Goal: Task Accomplishment & Management: Manage account settings

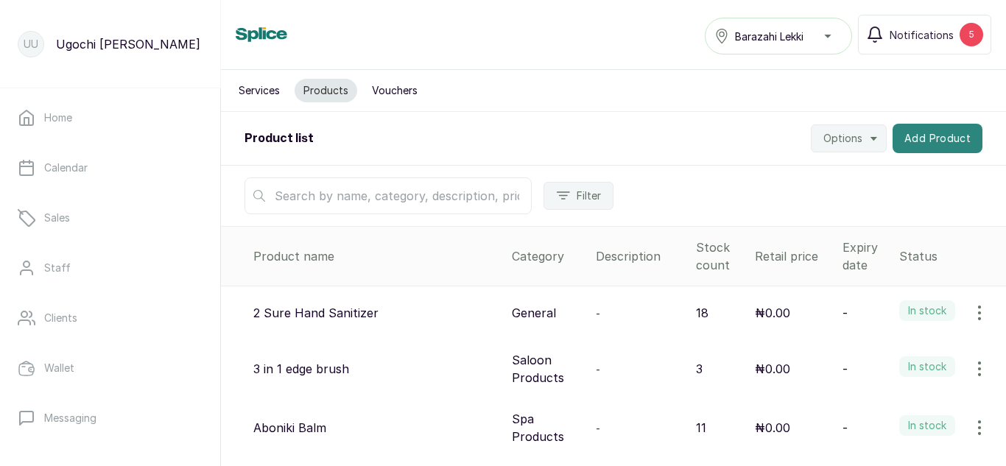
click at [940, 133] on button "Add Product" at bounding box center [938, 138] width 90 height 29
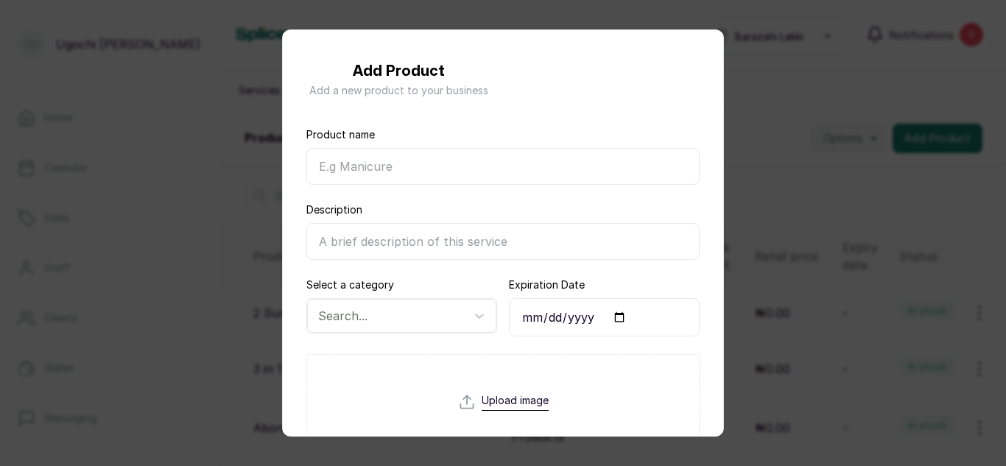
click at [573, 169] on input "Product name" at bounding box center [503, 166] width 393 height 37
click at [472, 317] on icon at bounding box center [479, 316] width 15 height 15
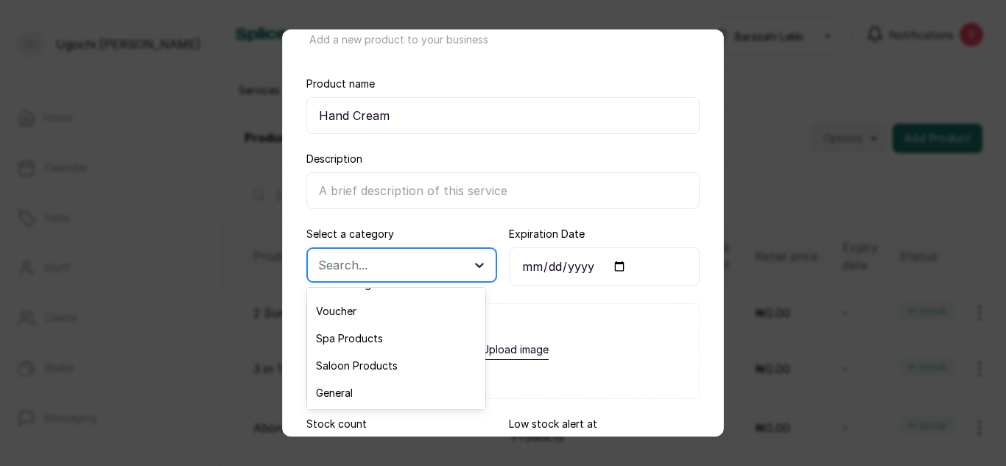
scroll to position [55, 0]
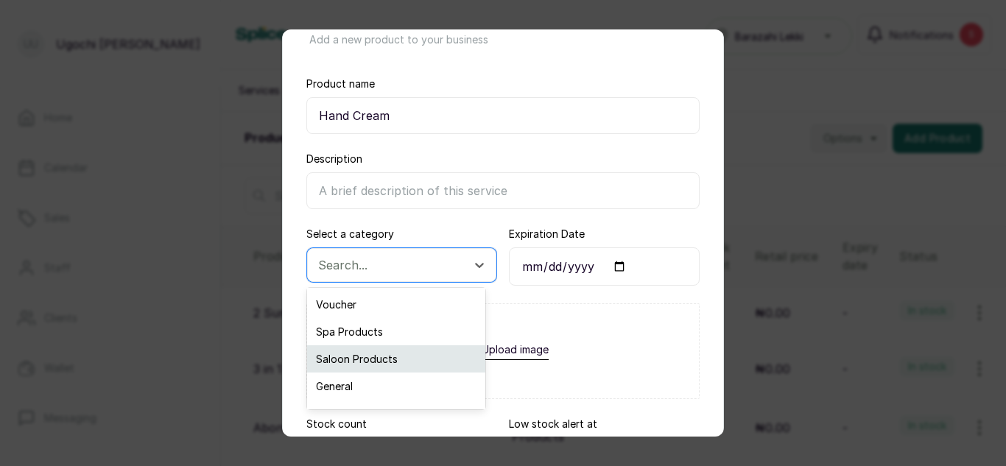
click at [382, 360] on div "Saloon Products" at bounding box center [396, 359] width 178 height 27
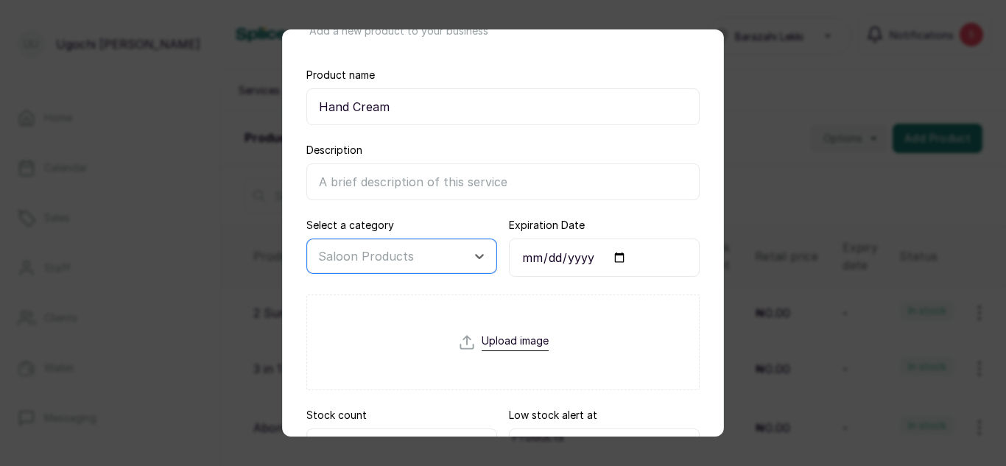
scroll to position [58, 0]
click at [453, 107] on input "Hand Cream" at bounding box center [503, 108] width 393 height 37
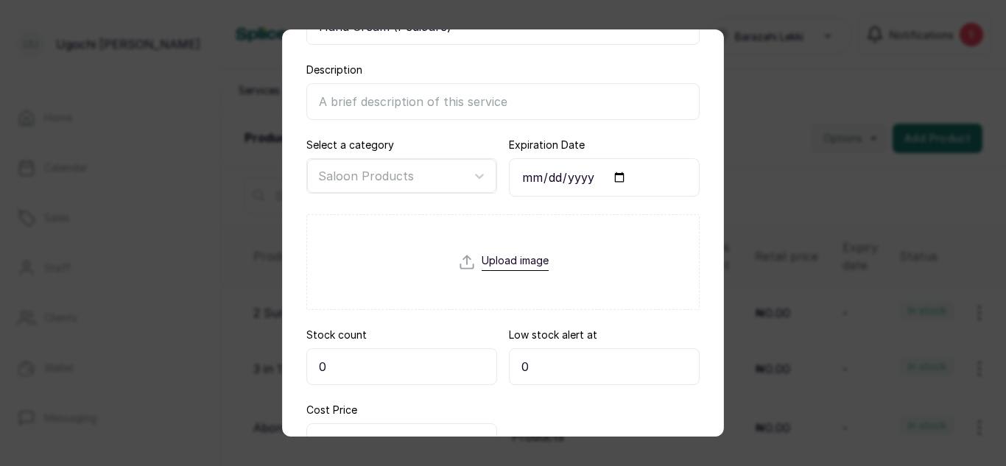
scroll to position [185, 0]
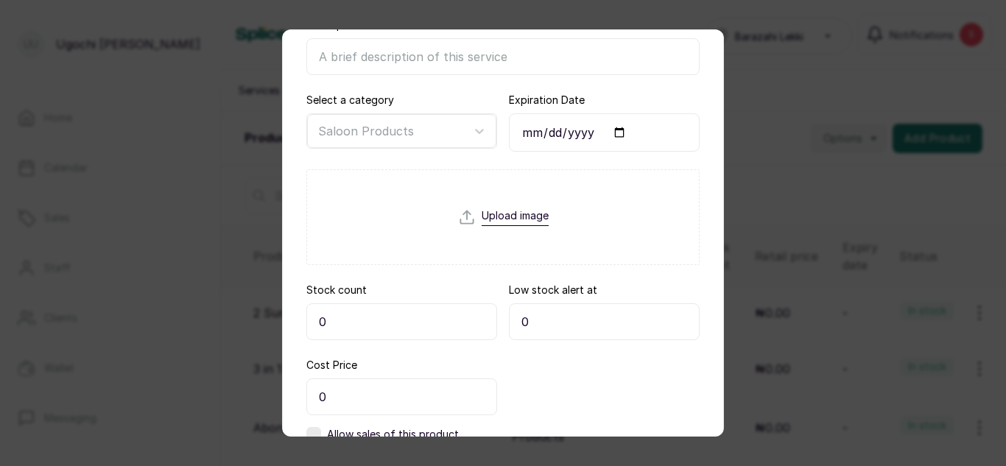
type input "Hand Cream (Pedicure)"
click at [385, 326] on input "0" at bounding box center [402, 322] width 191 height 37
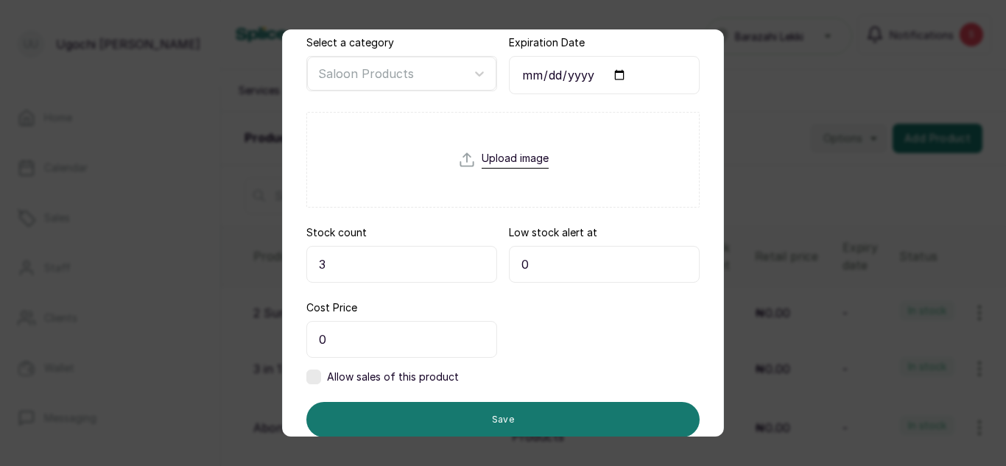
scroll to position [291, 0]
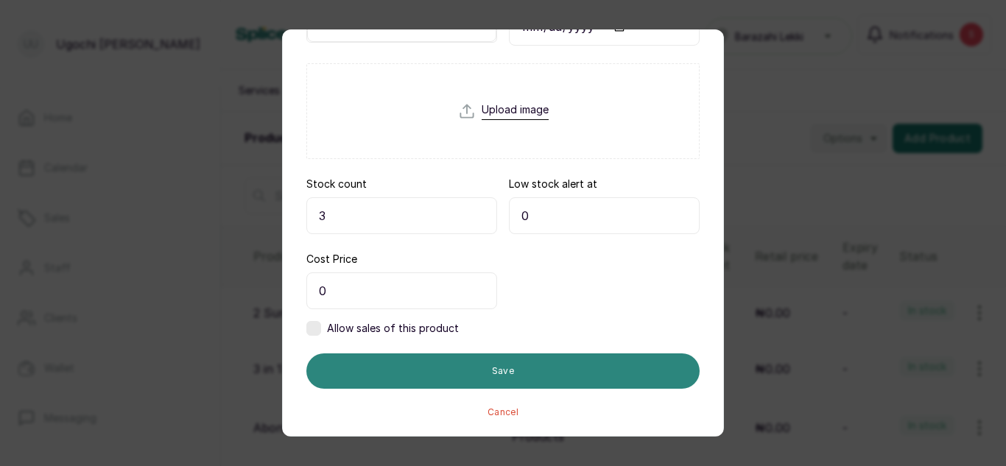
type input "3"
click at [467, 388] on button "Save" at bounding box center [503, 371] width 393 height 35
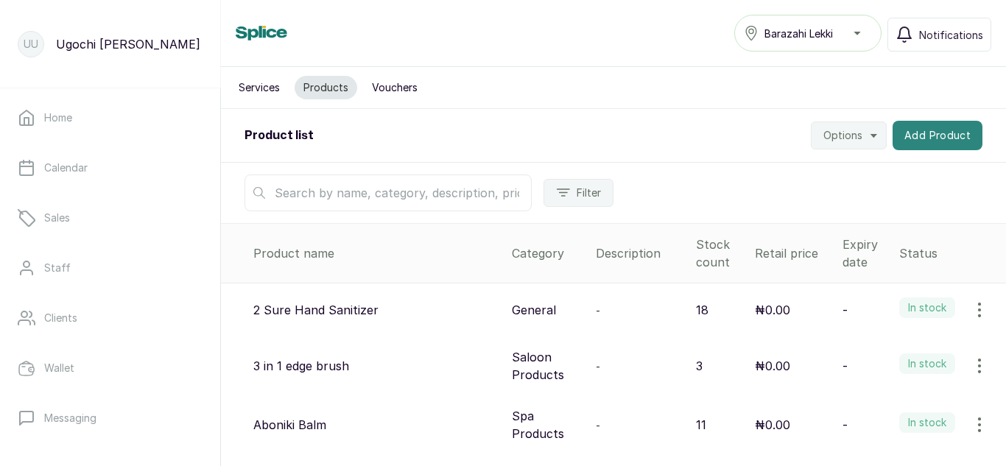
click at [914, 138] on button "Add Product" at bounding box center [938, 135] width 90 height 29
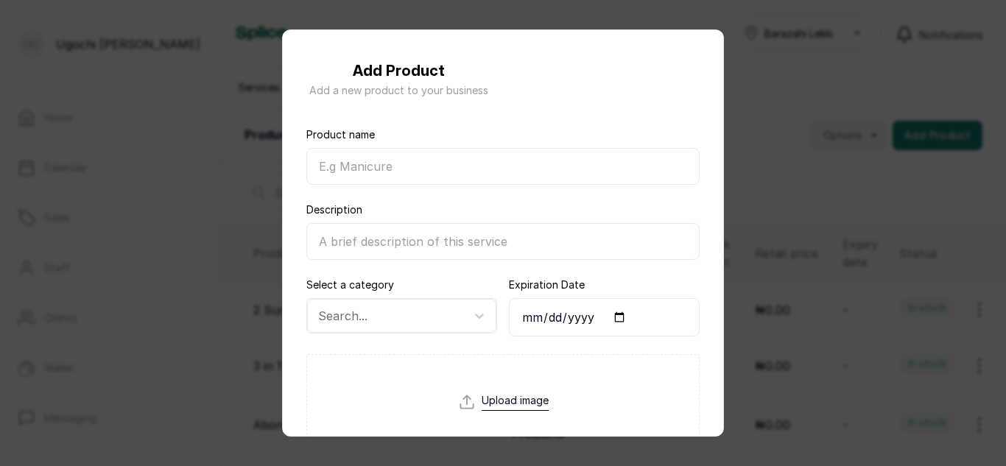
click at [357, 160] on input "Product name" at bounding box center [503, 166] width 393 height 37
type input "Tweezers"
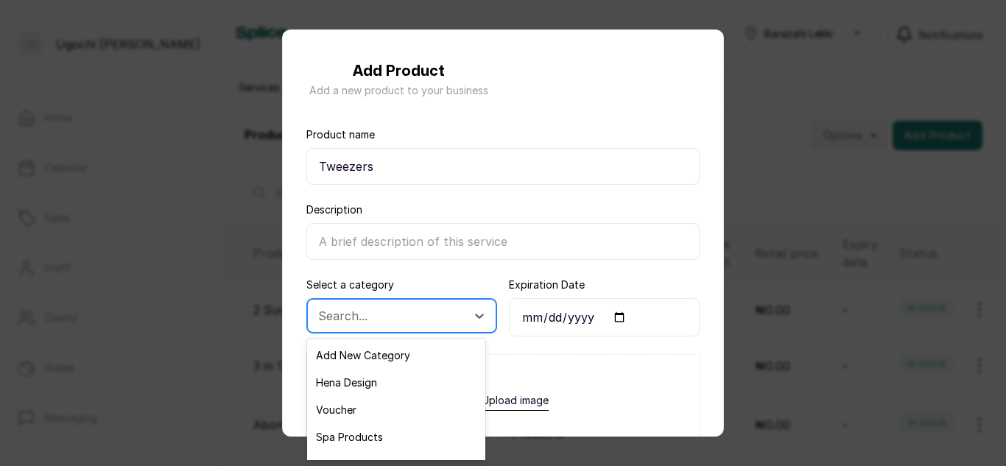
click at [376, 312] on div at bounding box center [388, 316] width 141 height 19
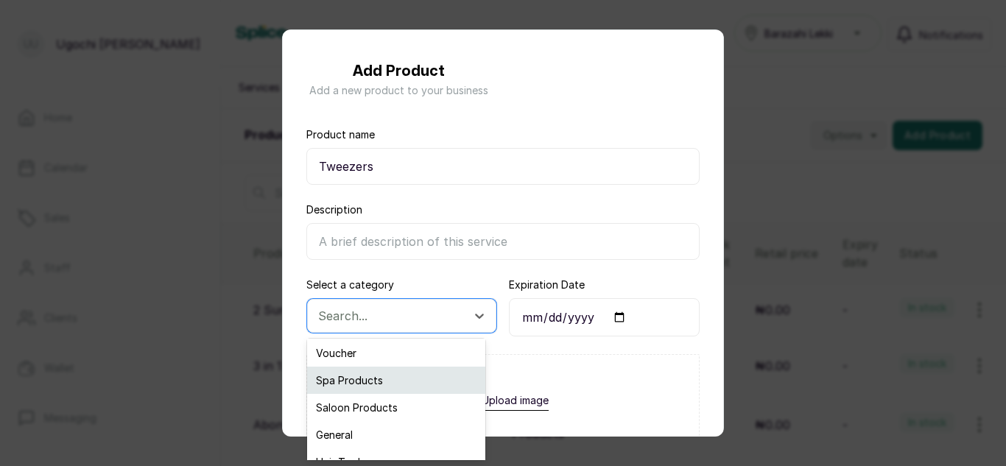
click at [368, 384] on div "Spa Products" at bounding box center [396, 380] width 178 height 27
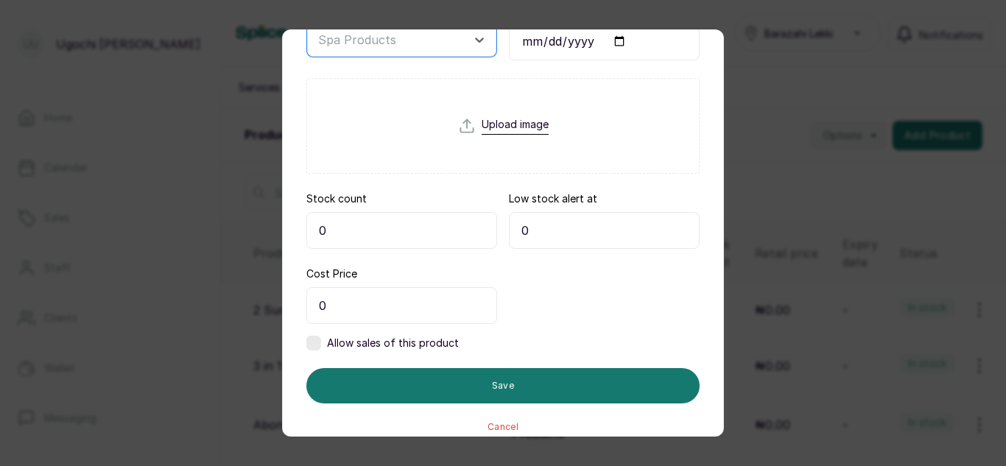
scroll to position [291, 0]
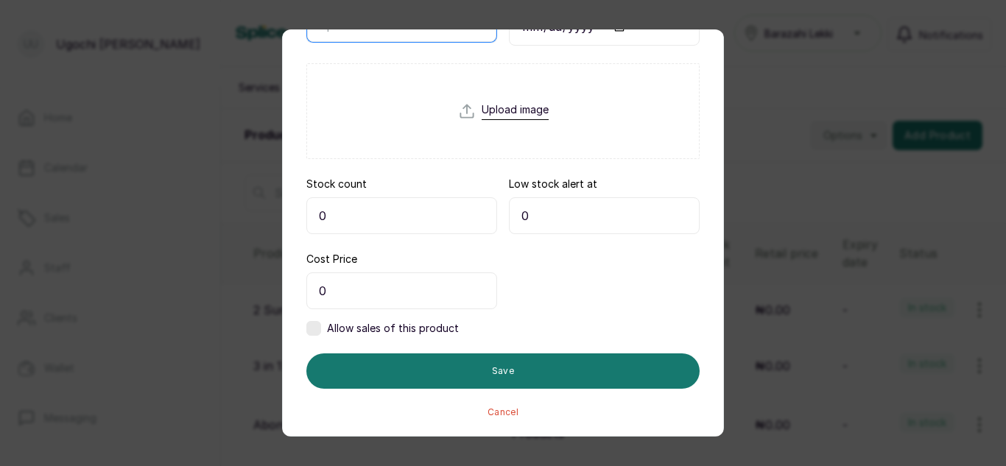
click at [369, 217] on input "0" at bounding box center [402, 215] width 191 height 37
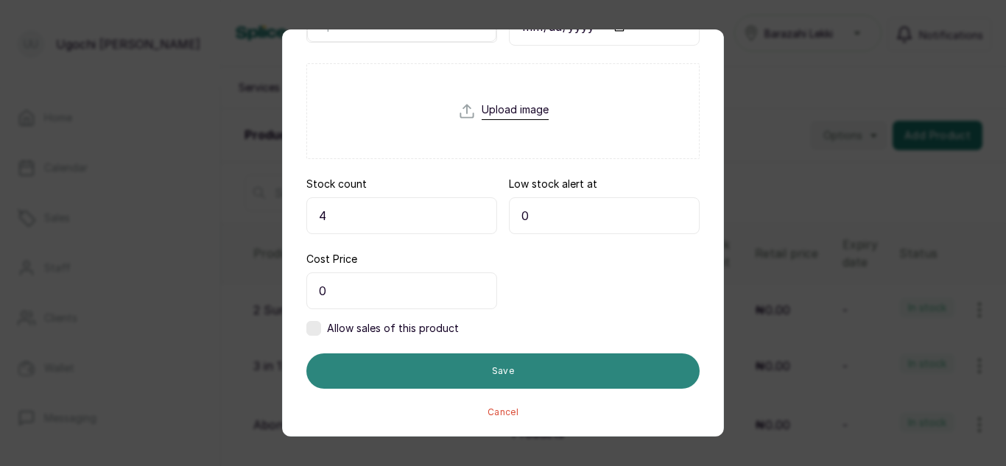
type input "4"
click at [514, 377] on button "Save" at bounding box center [503, 371] width 393 height 35
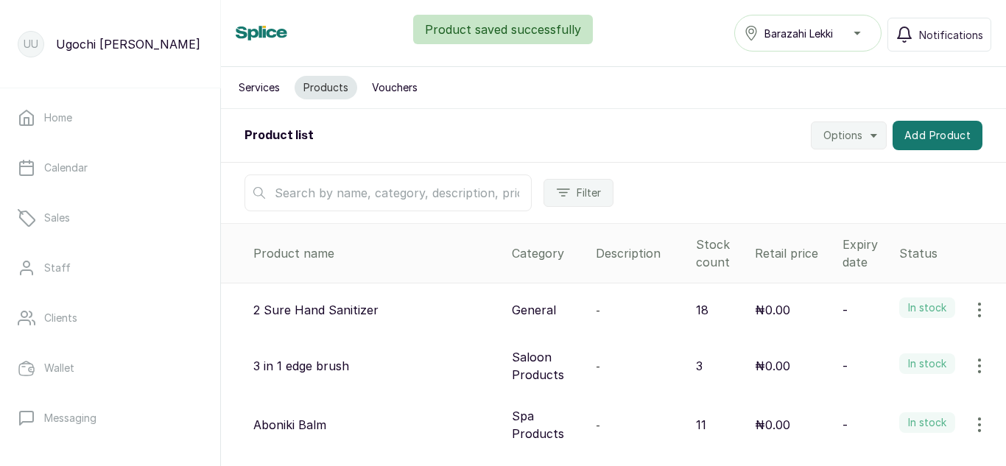
click at [475, 189] on input "text" at bounding box center [388, 193] width 287 height 37
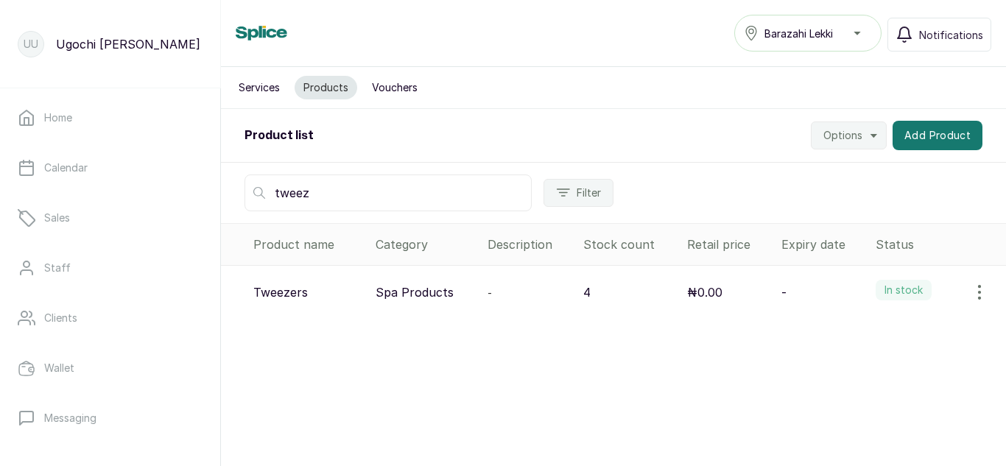
type input "tweez"
click at [973, 284] on icon "button" at bounding box center [980, 293] width 18 height 18
click at [871, 364] on span "Edit" at bounding box center [881, 363] width 21 height 18
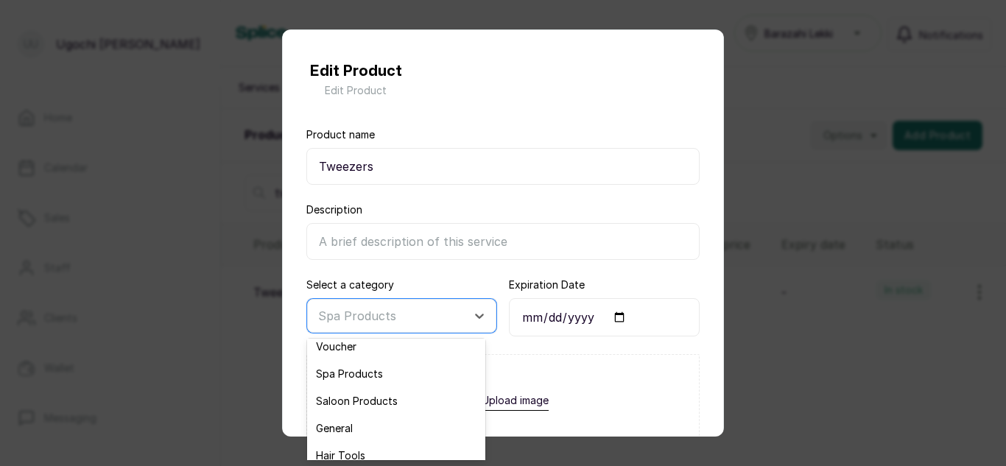
scroll to position [69, 0]
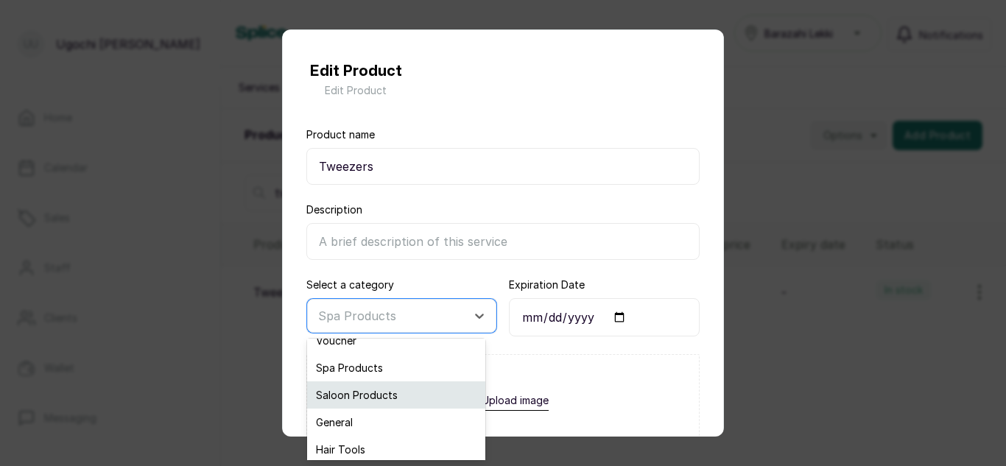
click at [370, 388] on div "Saloon Products" at bounding box center [396, 395] width 178 height 27
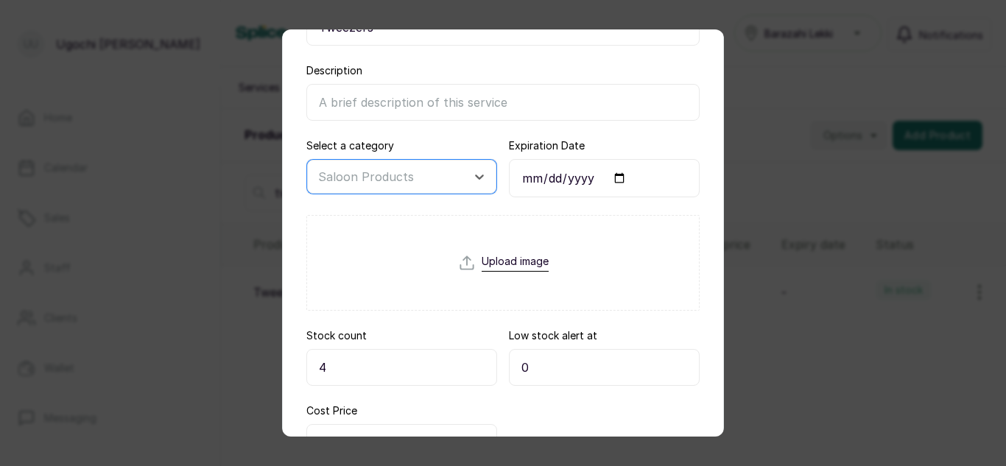
scroll to position [291, 0]
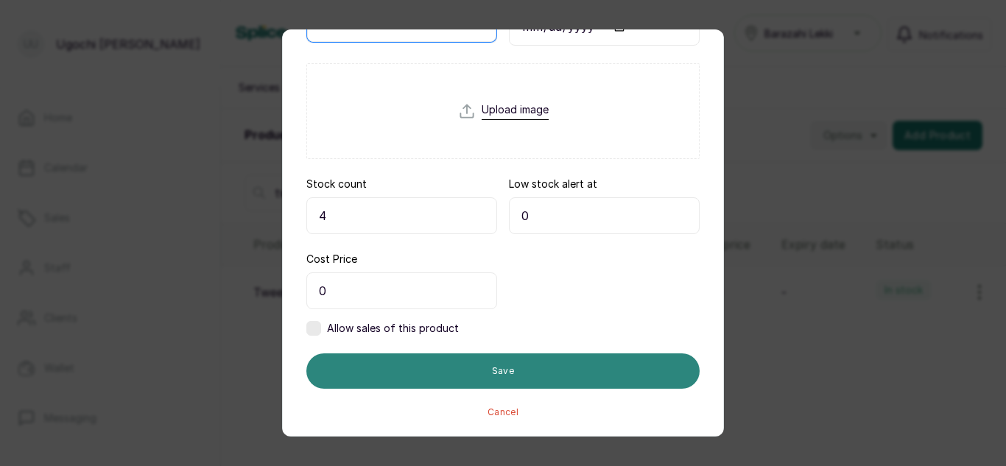
click at [563, 365] on button "Save" at bounding box center [503, 371] width 393 height 35
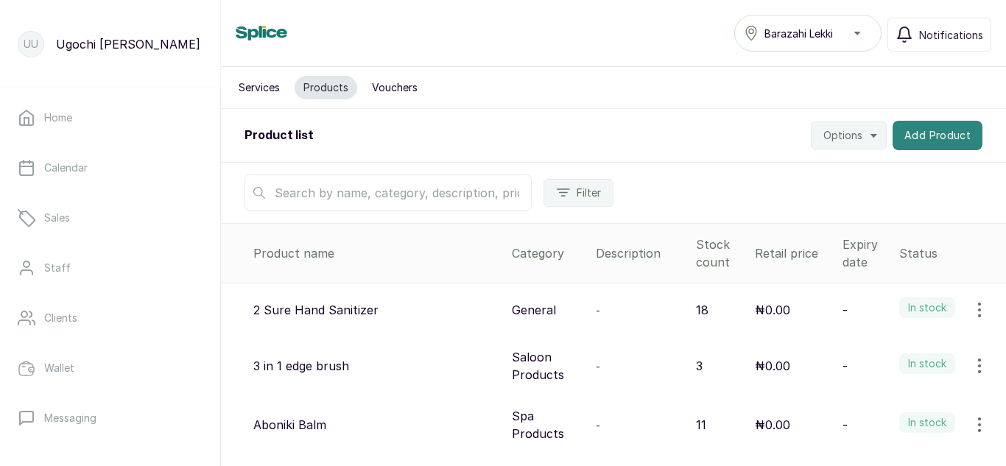
click at [952, 130] on button "Add Product" at bounding box center [938, 135] width 90 height 29
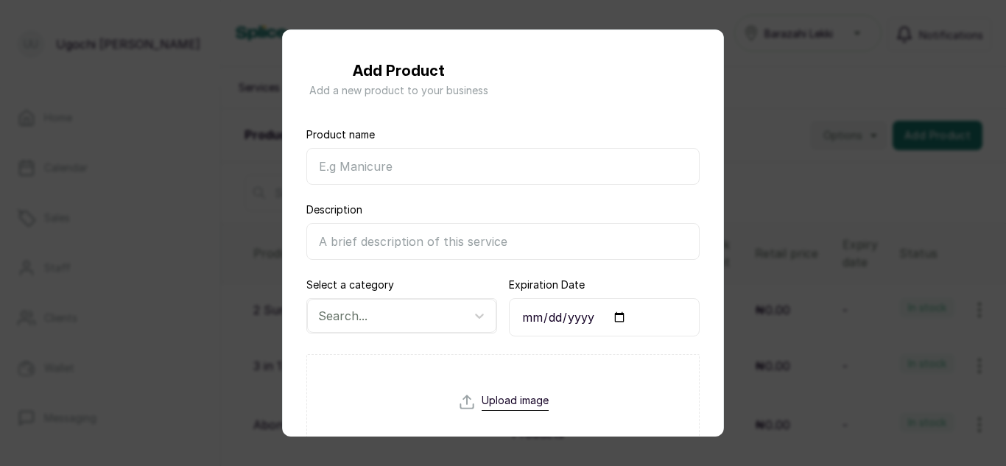
click at [256, 146] on div "Add Product Add a new product to your business Product name Description Select …" at bounding box center [503, 233] width 1006 height 466
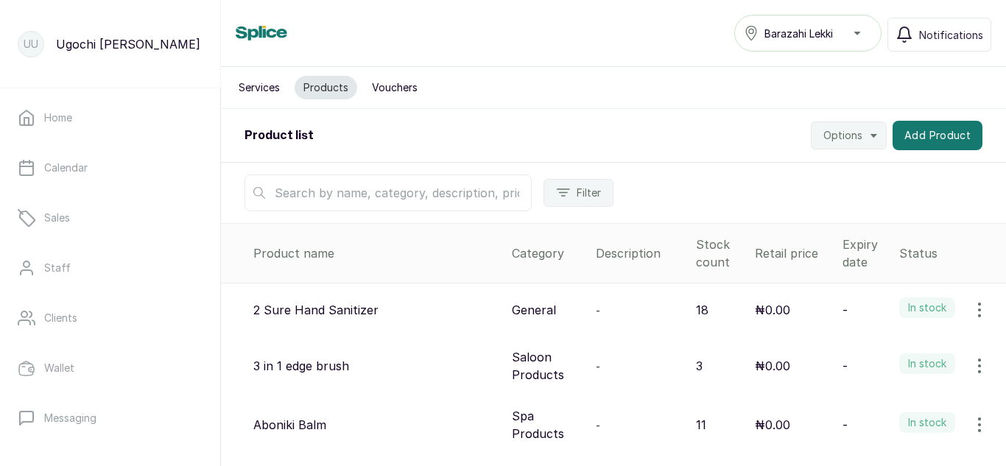
click at [295, 192] on input "text" at bounding box center [388, 193] width 287 height 37
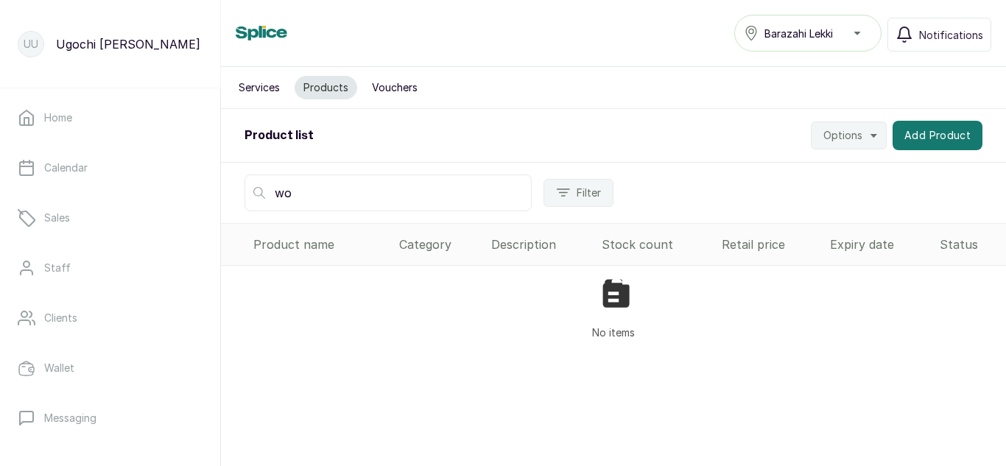
type input "w"
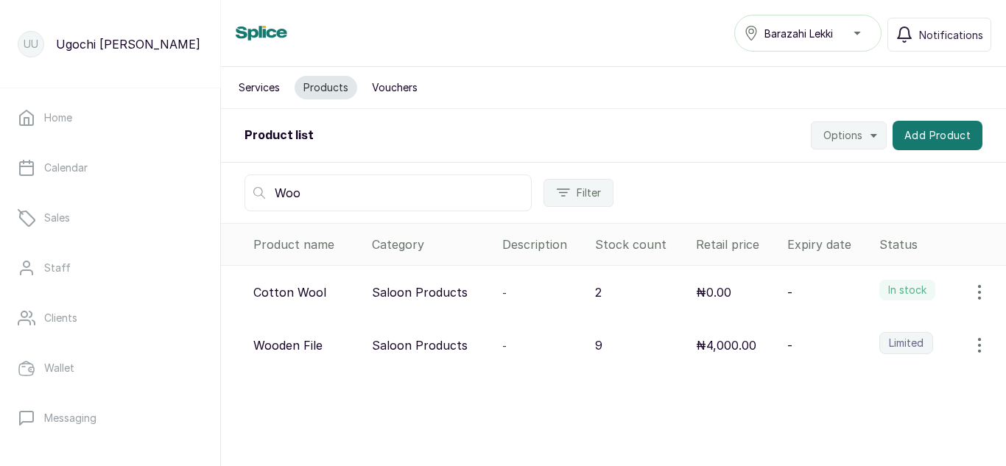
type input "Woo"
click at [971, 348] on icon "button" at bounding box center [980, 346] width 18 height 18
click at [871, 385] on span "View" at bounding box center [884, 387] width 27 height 18
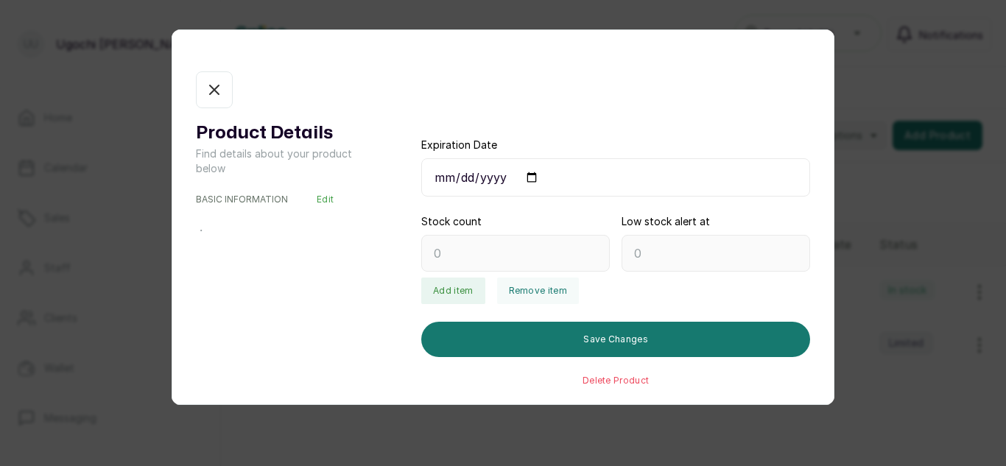
type input "9"
type input "10"
click at [446, 293] on button "Add item" at bounding box center [452, 291] width 63 height 27
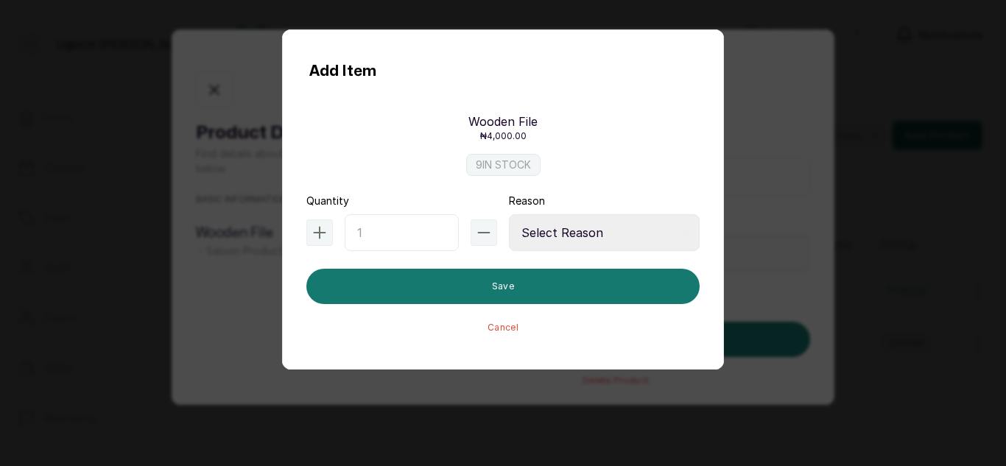
click at [379, 234] on input "text" at bounding box center [402, 232] width 114 height 37
type input "2"
click at [578, 232] on select "Select Reason Internal Use New Stock Damaged Adjustment Transfer Return Other" at bounding box center [604, 232] width 191 height 37
select select "adjustment"
click at [509, 214] on select "Select Reason Internal Use New Stock Damaged Adjustment Transfer Return Other" at bounding box center [604, 232] width 191 height 37
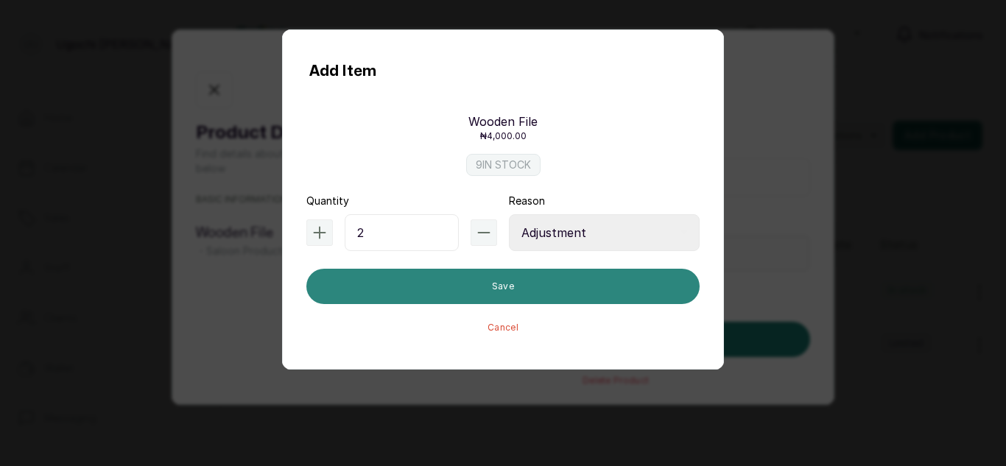
click at [455, 281] on button "Save" at bounding box center [503, 286] width 393 height 35
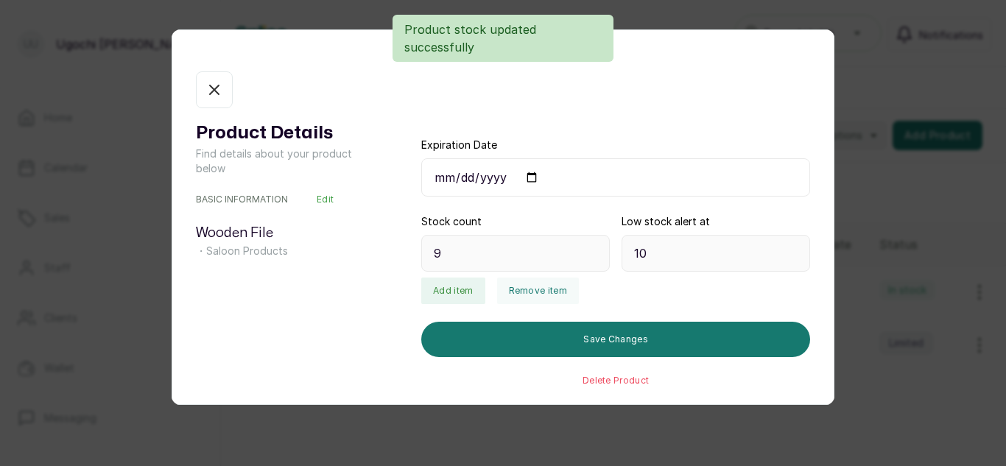
click at [211, 82] on icon "button" at bounding box center [215, 90] width 18 height 18
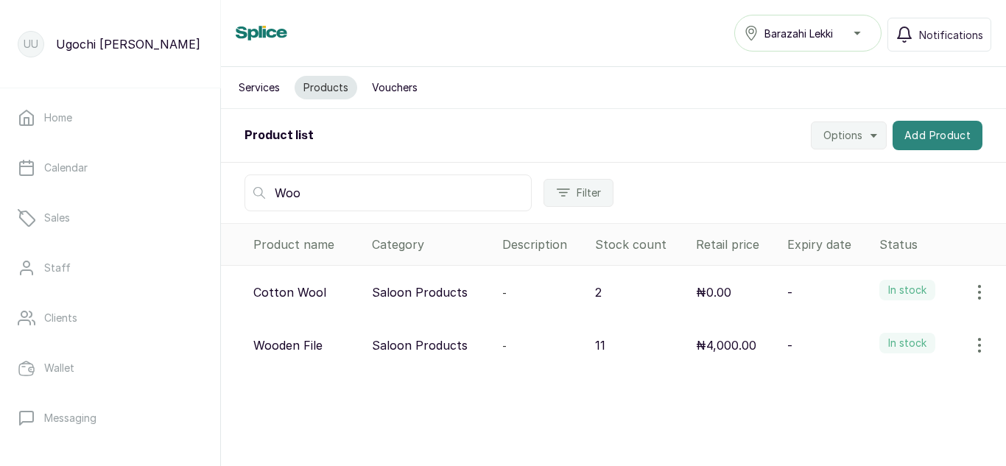
click at [930, 132] on button "Add Product" at bounding box center [938, 135] width 90 height 29
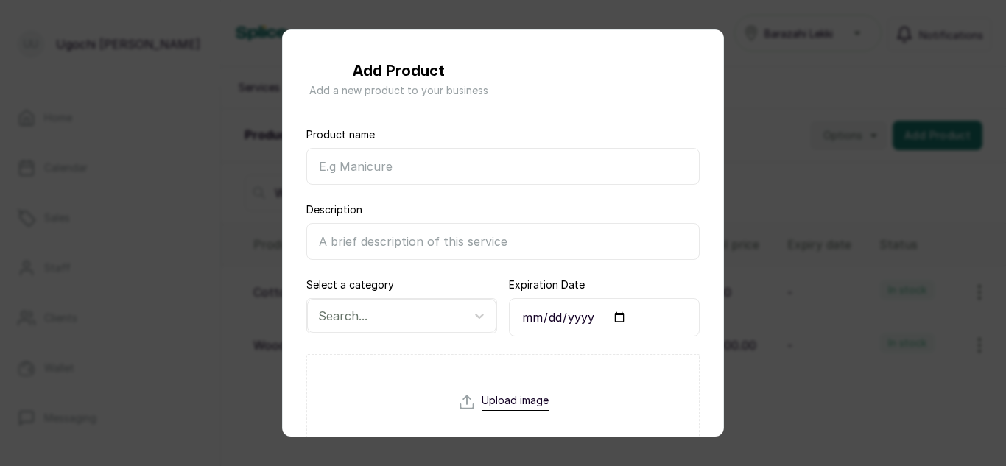
click at [451, 153] on input "Product name" at bounding box center [503, 166] width 393 height 37
type input "Duster"
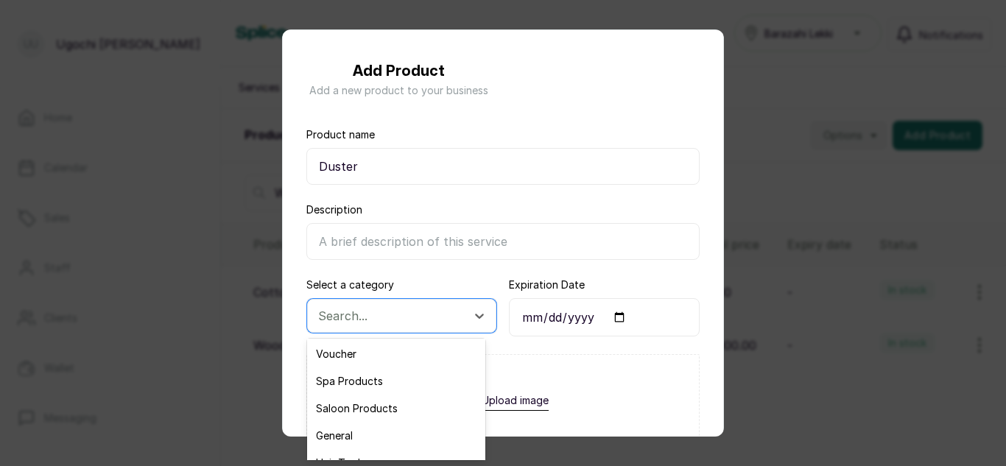
scroll to position [53, 0]
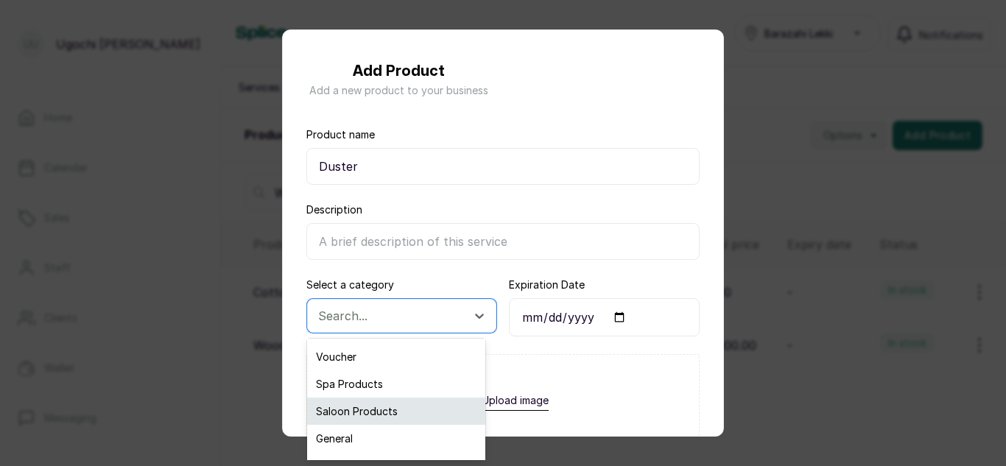
click at [387, 413] on div "Saloon Products" at bounding box center [396, 411] width 178 height 27
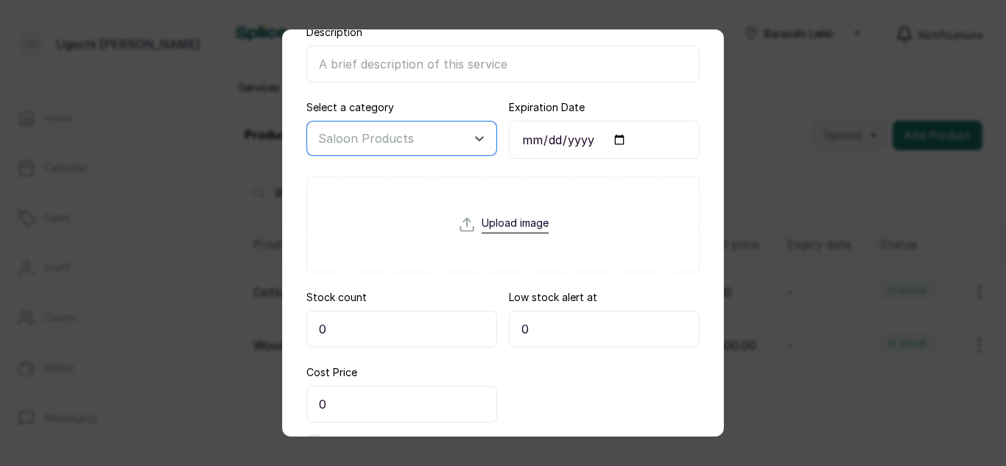
scroll to position [291, 0]
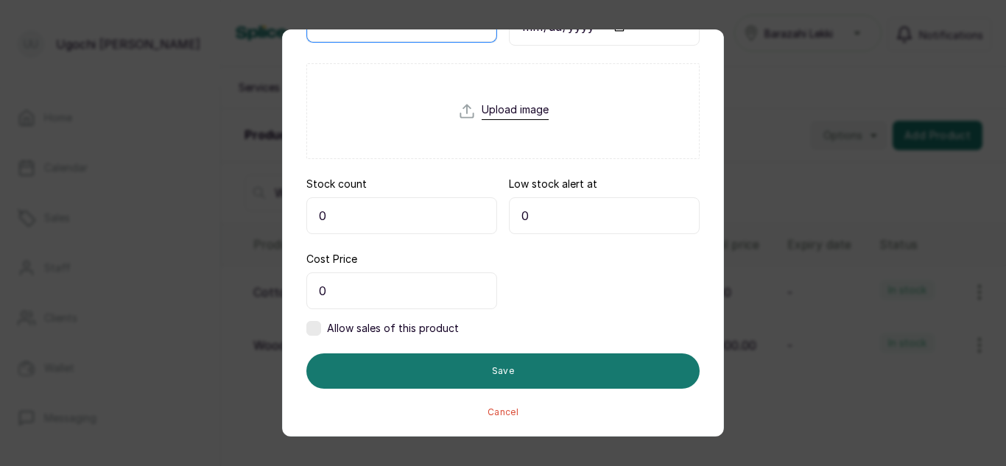
click at [384, 222] on input "0" at bounding box center [402, 215] width 191 height 37
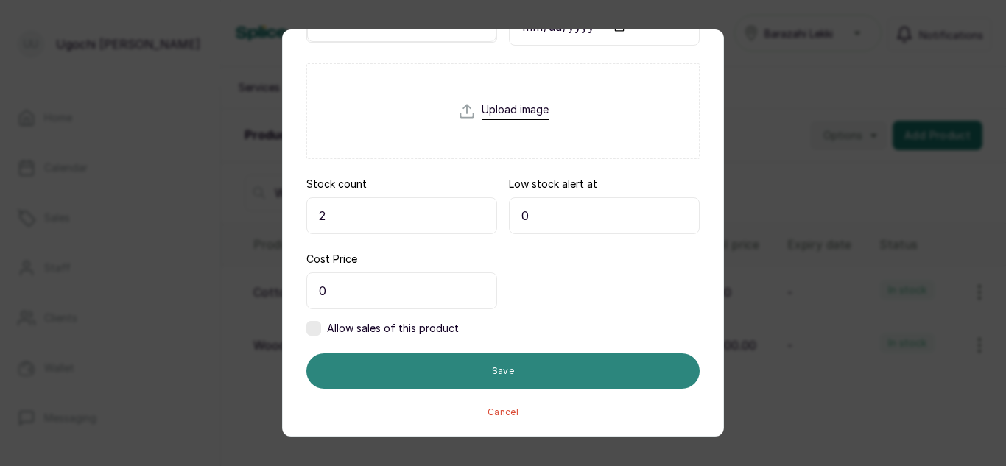
type input "2"
click at [543, 368] on button "Save" at bounding box center [503, 371] width 393 height 35
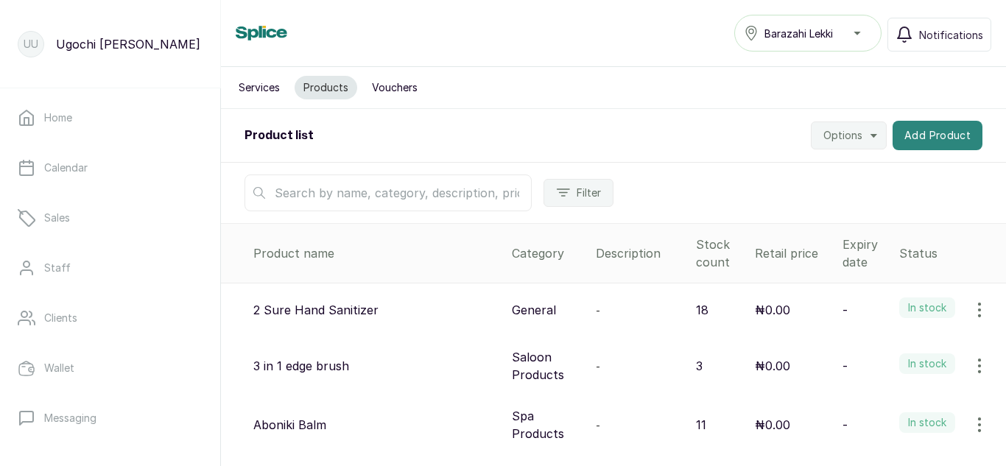
click at [935, 139] on button "Add Product" at bounding box center [938, 135] width 90 height 29
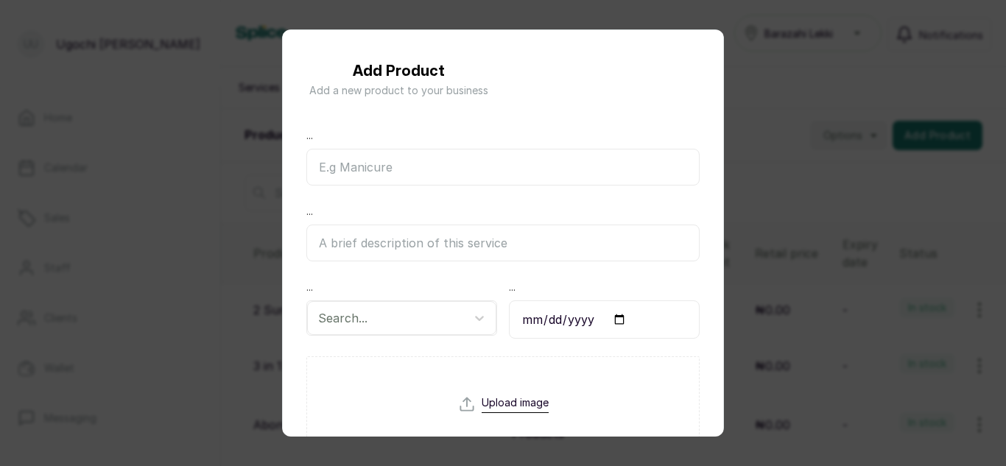
click at [824, 114] on div "Add Product Add a new product to your business ... ... ... Search... ... Upload…" at bounding box center [503, 233] width 1006 height 466
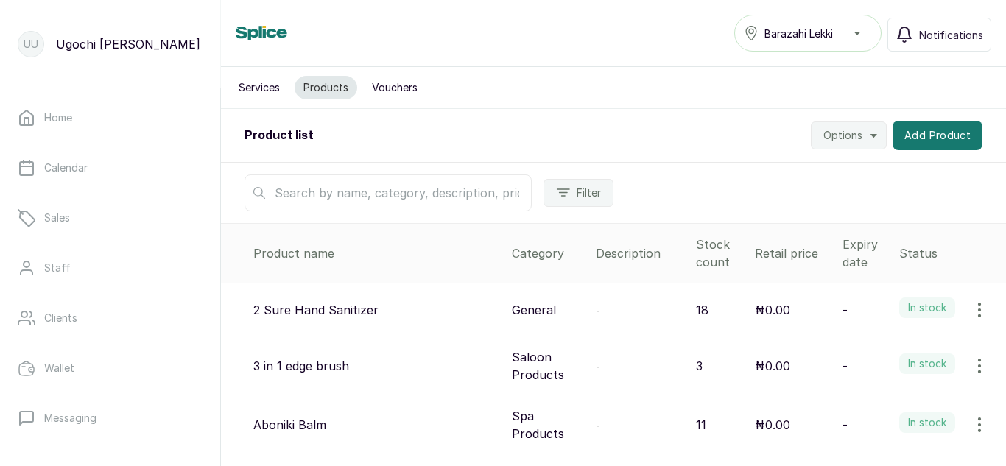
click at [371, 192] on input "text" at bounding box center [388, 193] width 287 height 37
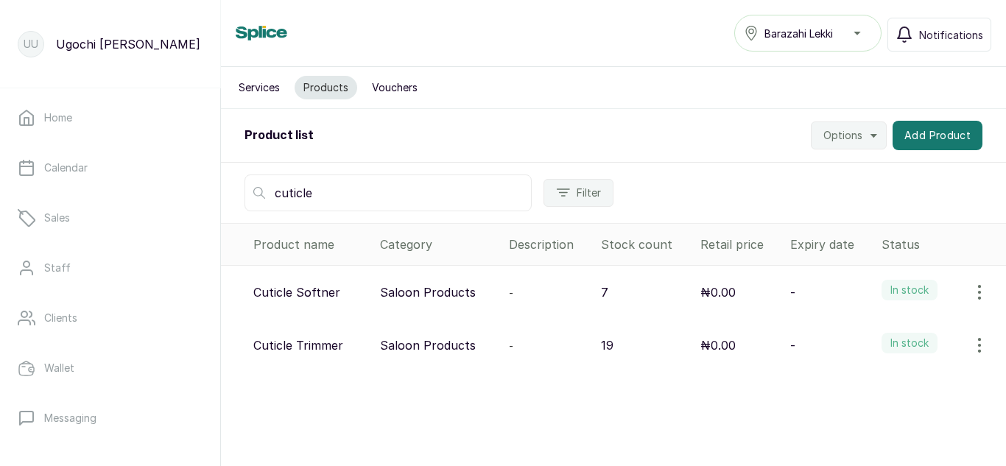
type input "cuticle"
click at [971, 344] on icon "button" at bounding box center [980, 346] width 18 height 18
click at [855, 382] on span "View" at bounding box center [917, 387] width 141 height 18
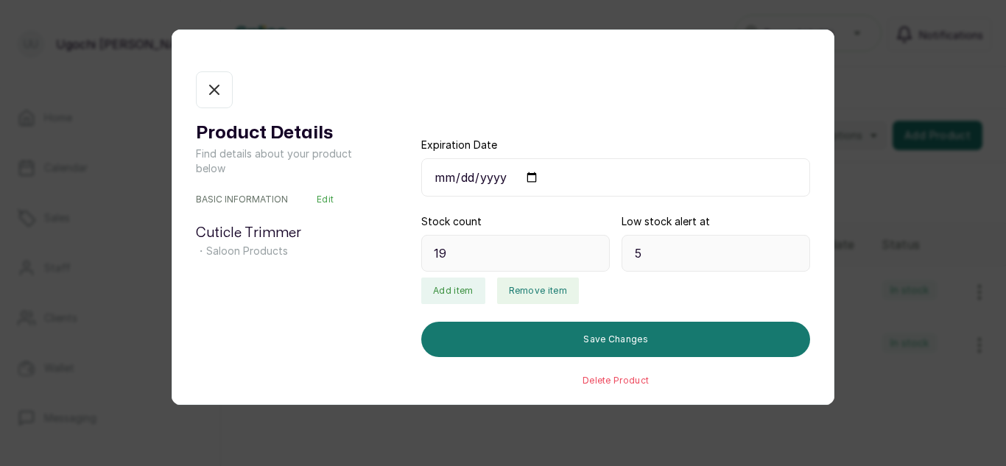
click at [535, 294] on button "Remove item" at bounding box center [538, 291] width 82 height 27
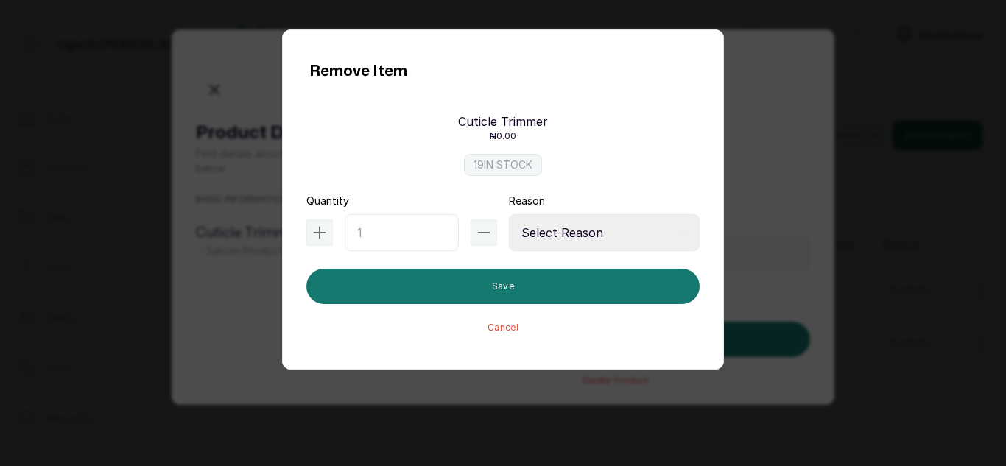
click at [503, 333] on button "Cancel" at bounding box center [503, 328] width 31 height 12
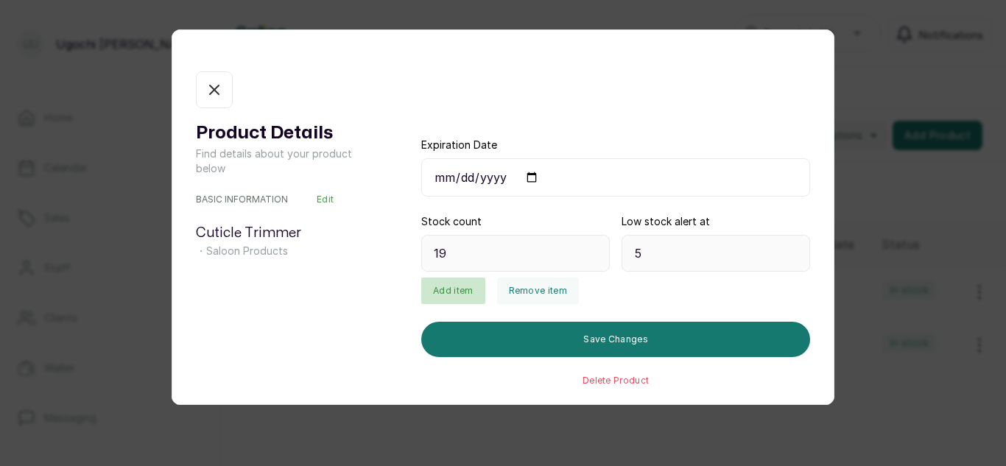
click at [446, 284] on button "Add item" at bounding box center [452, 291] width 63 height 27
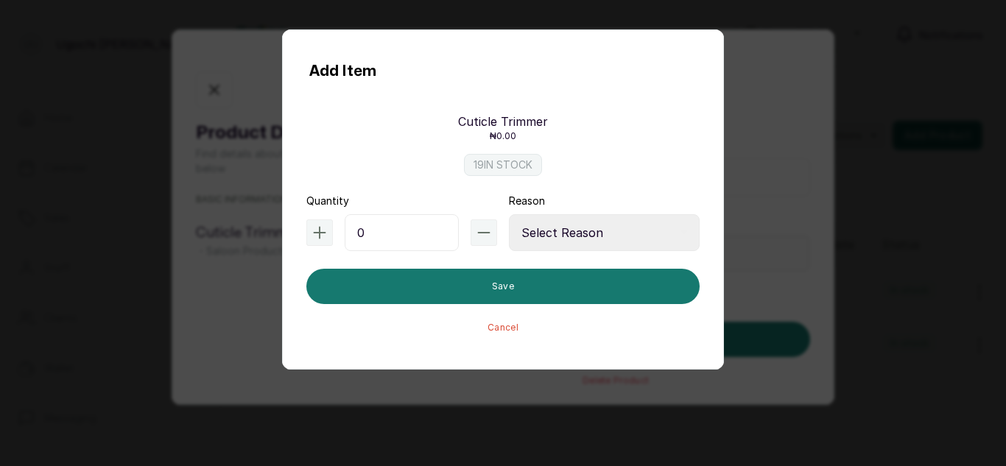
click at [392, 239] on input "0" at bounding box center [402, 232] width 114 height 37
type input "100"
click at [580, 231] on select "Select Reason Internal Use New Stock Damaged Adjustment Transfer Return Other" at bounding box center [604, 232] width 191 height 37
select select "new_stock"
click at [509, 214] on select "Select Reason Internal Use New Stock Damaged Adjustment Transfer Return Other" at bounding box center [604, 232] width 191 height 37
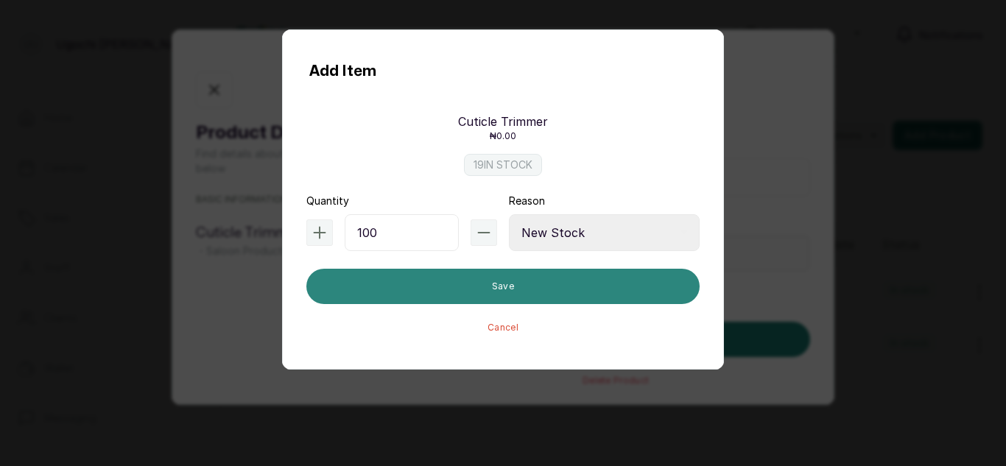
click at [528, 284] on button "Save" at bounding box center [503, 286] width 393 height 35
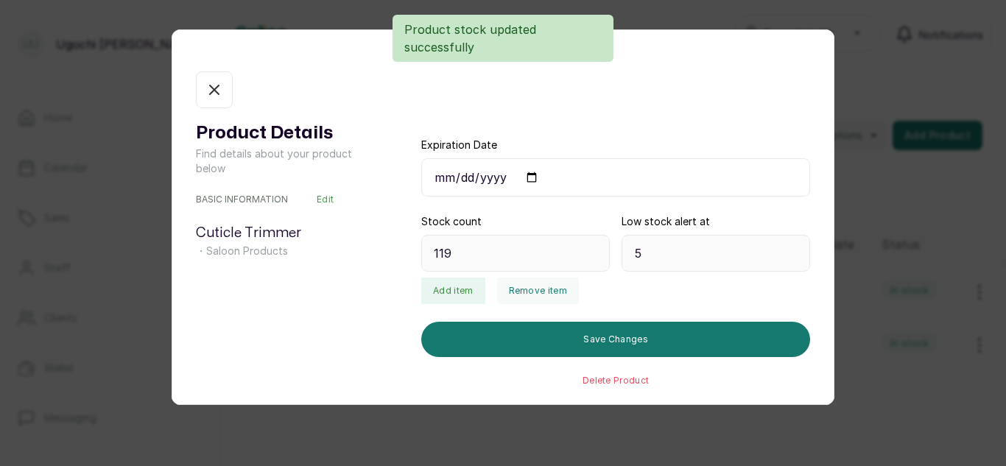
type input "119"
click at [204, 85] on button "In stock" at bounding box center [214, 89] width 37 height 37
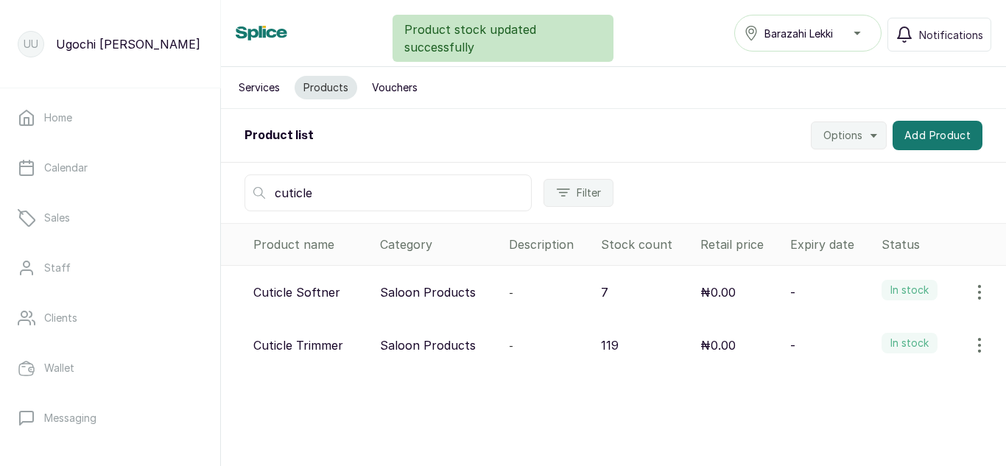
click at [323, 195] on input "cuticle" at bounding box center [388, 193] width 287 height 37
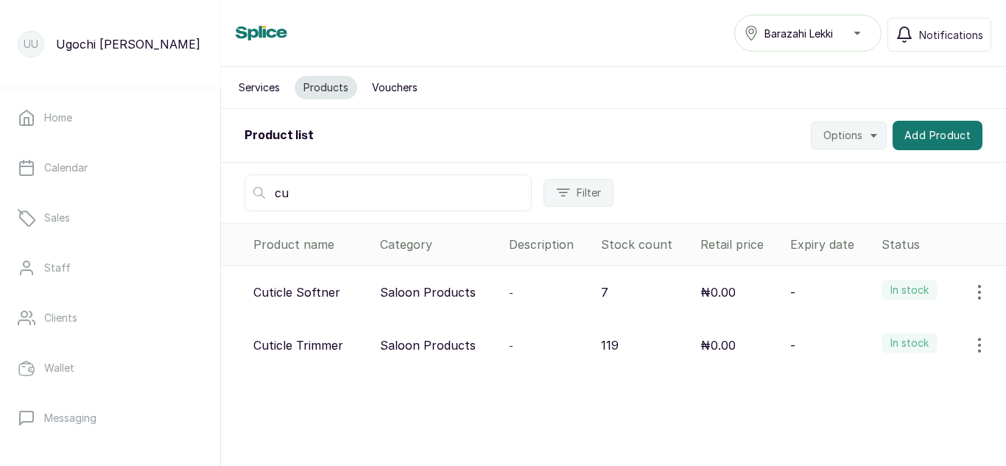
type input "c"
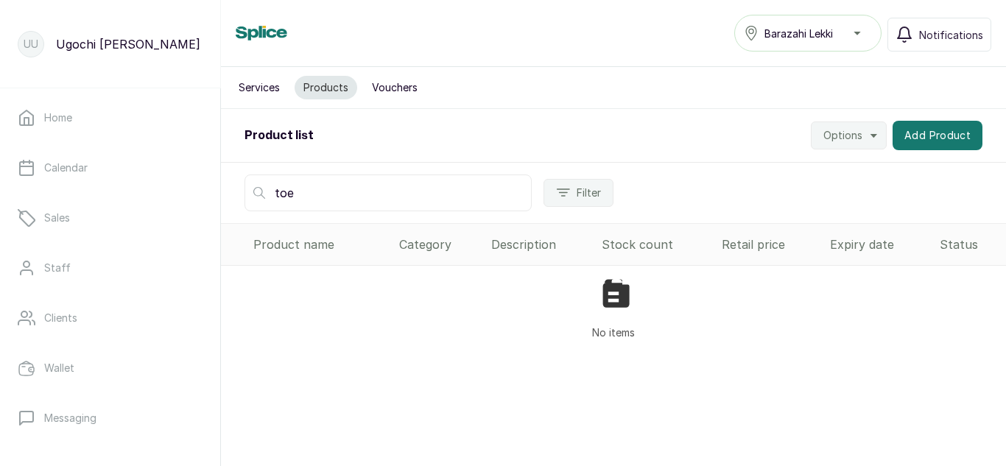
type input "toe"
click at [930, 137] on button "Add Product" at bounding box center [938, 135] width 90 height 29
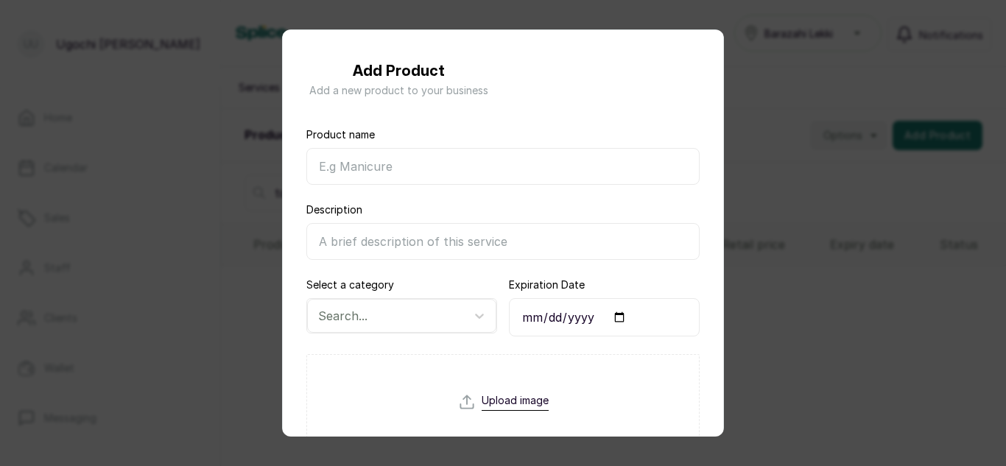
click at [526, 172] on input "Product name" at bounding box center [503, 166] width 393 height 37
click at [555, 162] on input "Product name" at bounding box center [503, 166] width 393 height 37
type input "Toe seperator"
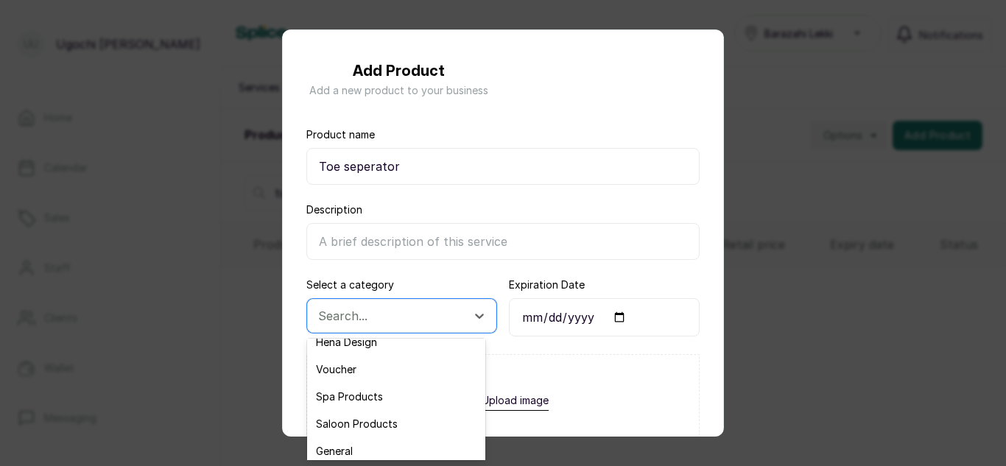
scroll to position [53, 0]
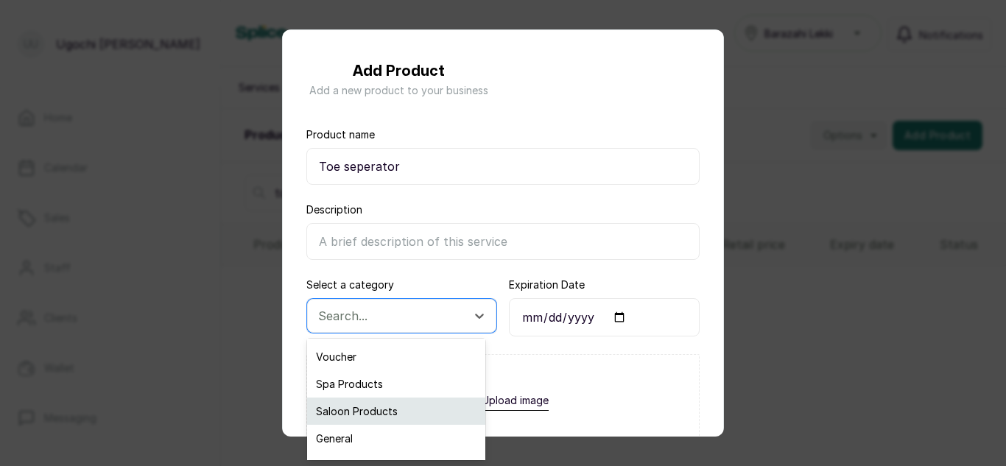
click at [371, 410] on div "Saloon Products" at bounding box center [396, 411] width 178 height 27
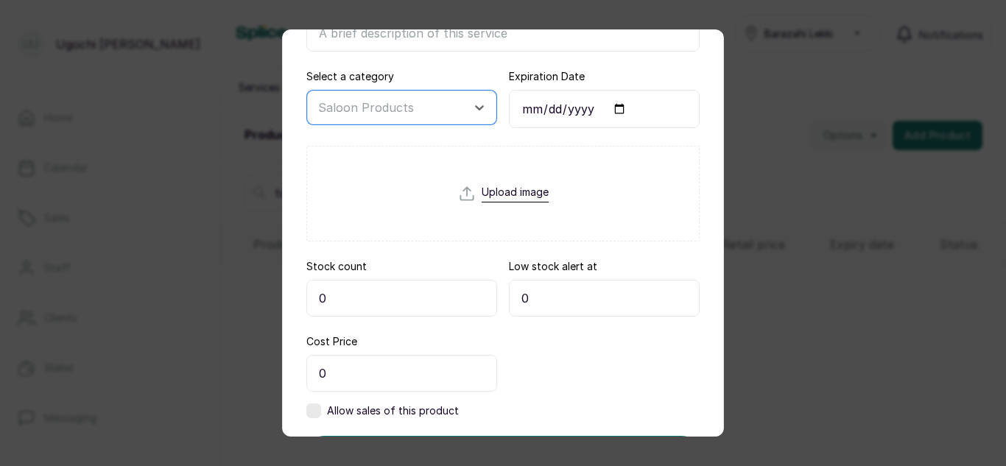
scroll to position [291, 0]
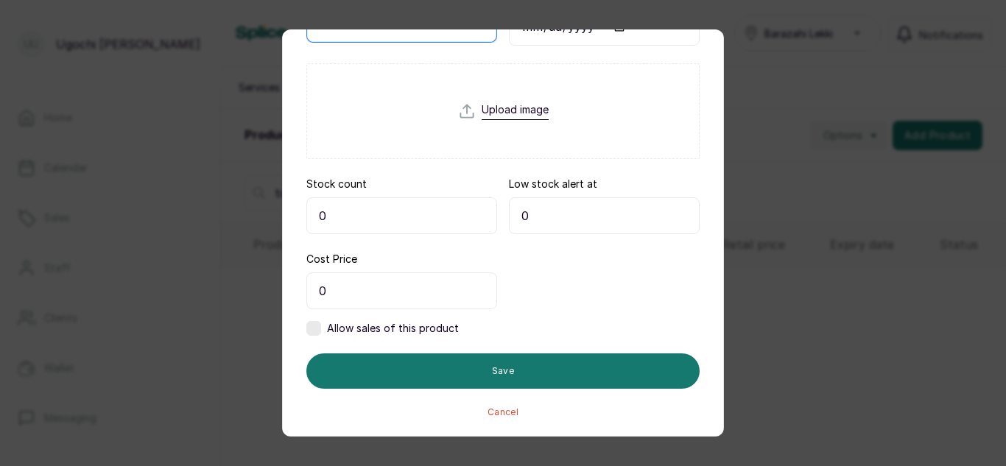
click at [379, 224] on input "0" at bounding box center [402, 215] width 191 height 37
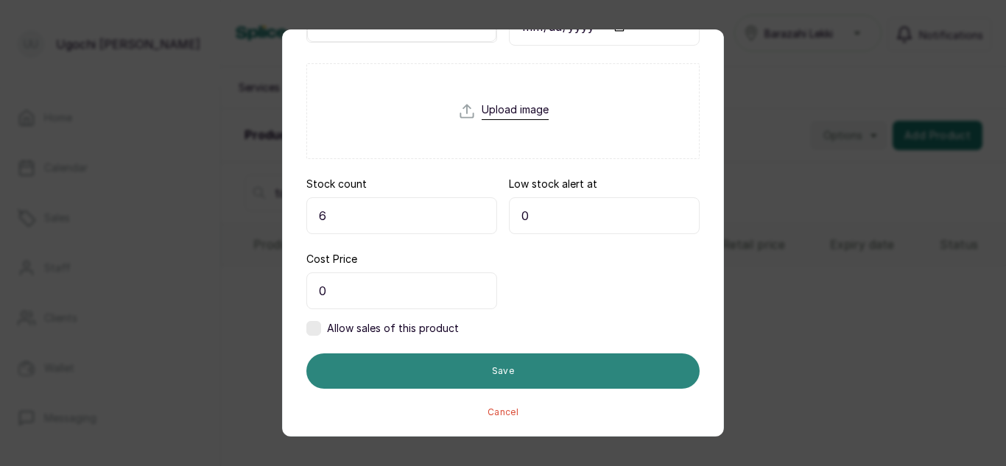
type input "6"
click at [513, 379] on button "Save" at bounding box center [503, 371] width 393 height 35
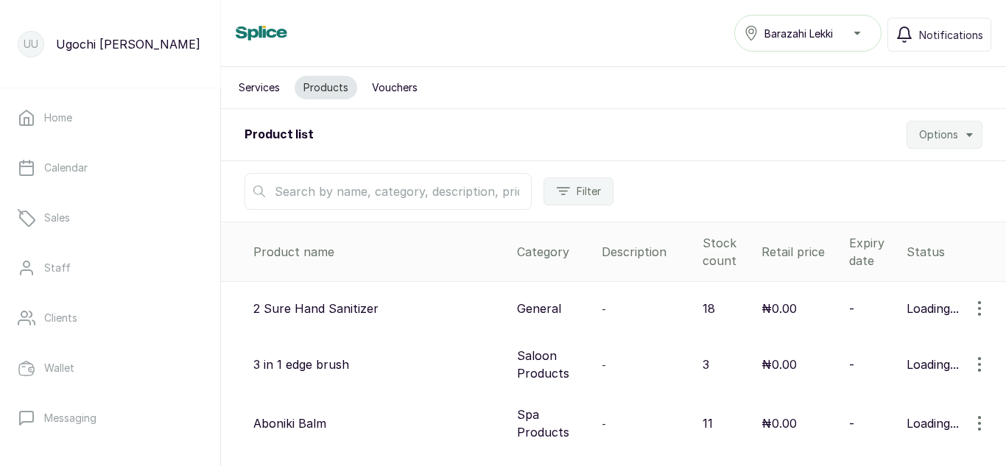
click at [941, 135] on span "Options" at bounding box center [939, 134] width 39 height 15
click at [486, 188] on input "text" at bounding box center [388, 191] width 287 height 37
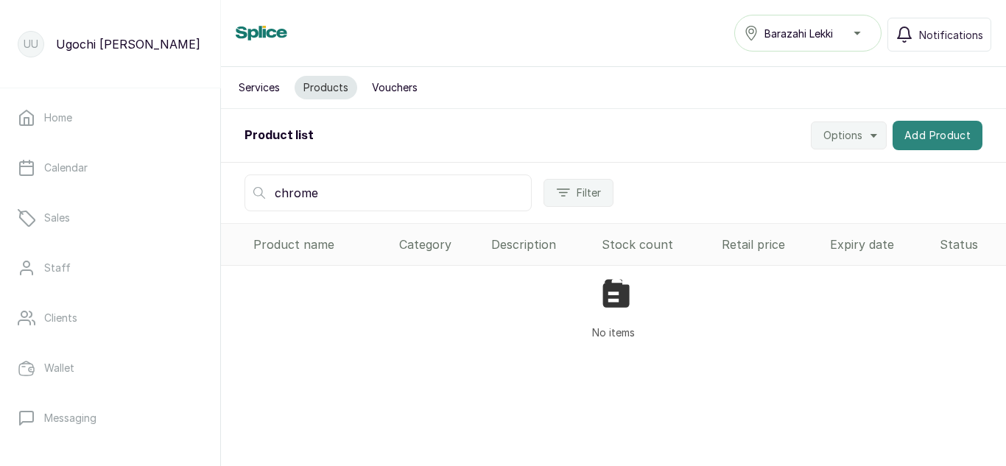
type input "chrome"
click at [911, 142] on button "Add Product" at bounding box center [938, 135] width 90 height 29
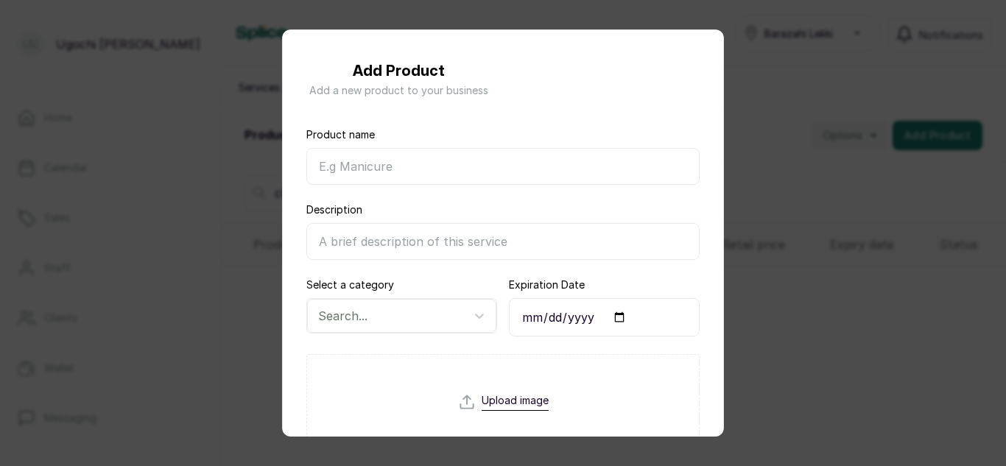
click at [420, 176] on input "Product name" at bounding box center [503, 166] width 393 height 37
type input "Chrome"
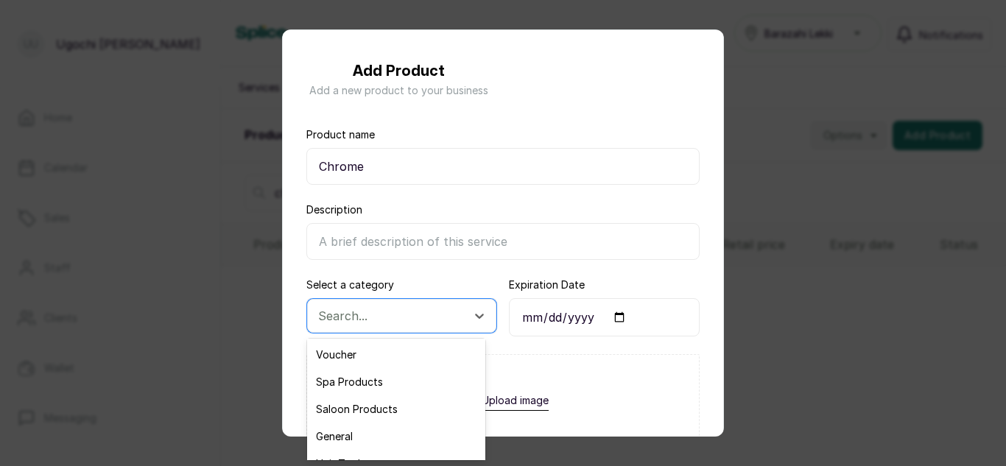
scroll to position [80, 0]
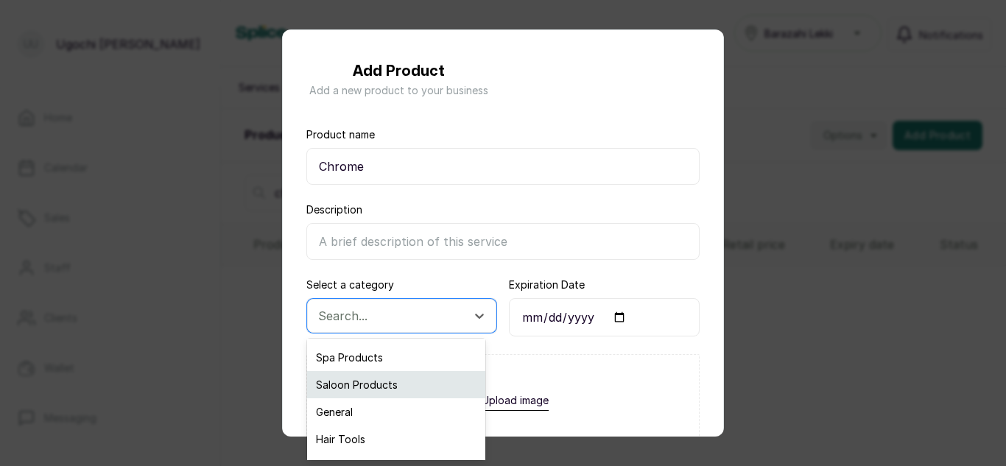
click at [373, 382] on div "Saloon Products" at bounding box center [396, 384] width 178 height 27
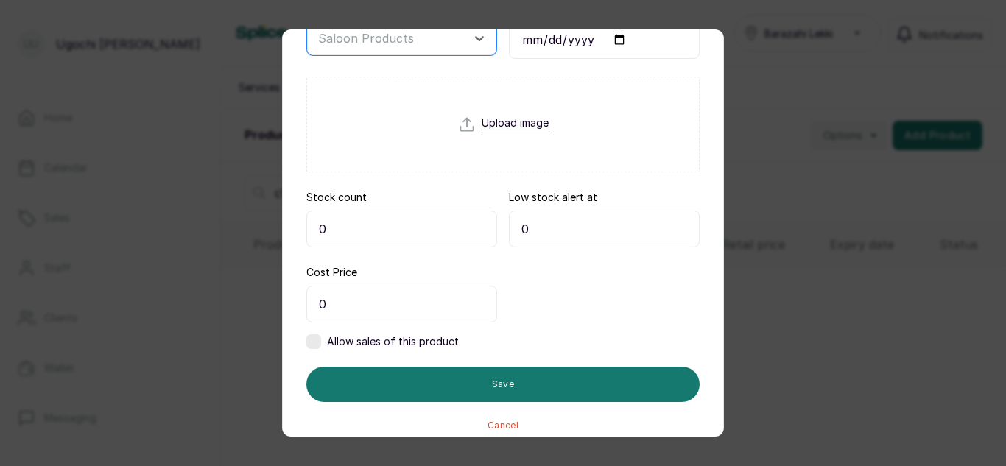
scroll to position [291, 0]
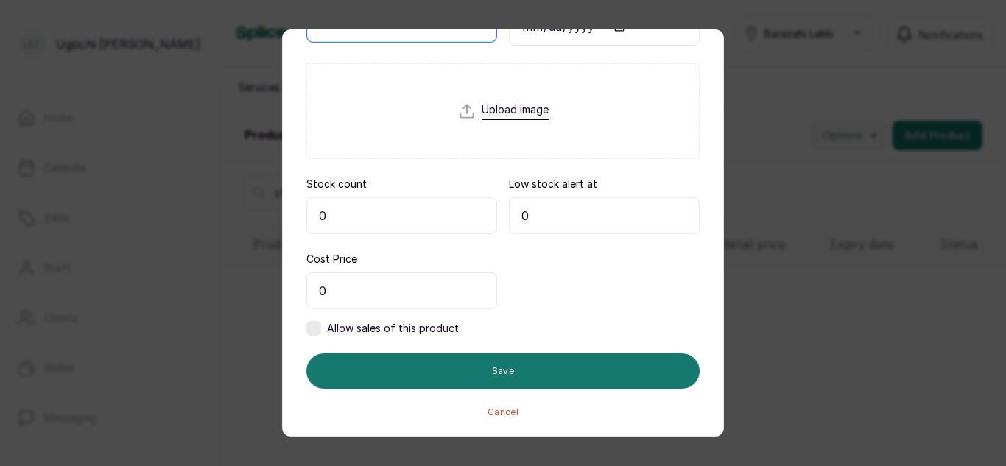
click at [354, 223] on input "0" at bounding box center [402, 215] width 191 height 37
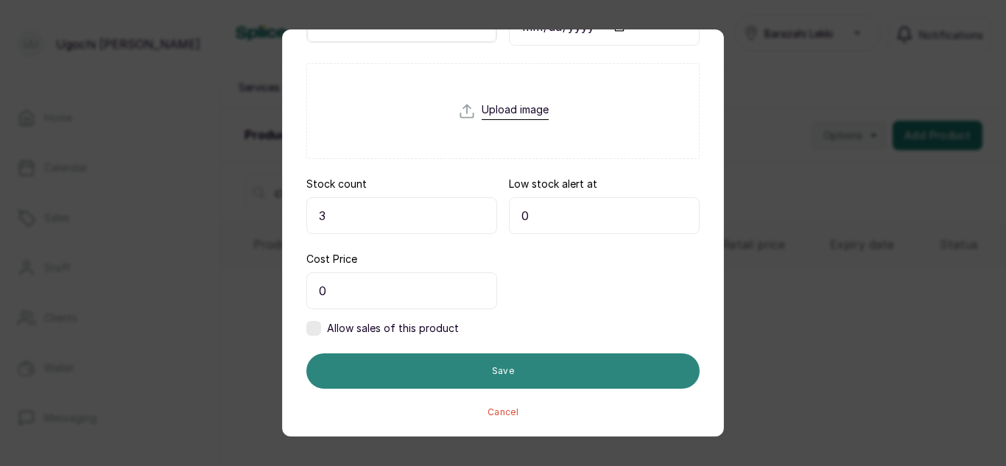
type input "3"
click at [520, 376] on button "Save" at bounding box center [503, 371] width 393 height 35
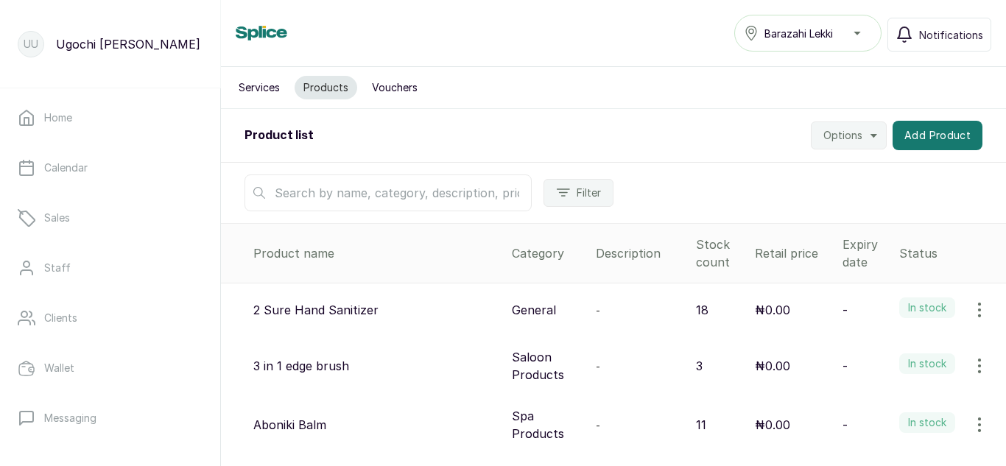
click at [386, 203] on input "text" at bounding box center [388, 193] width 287 height 37
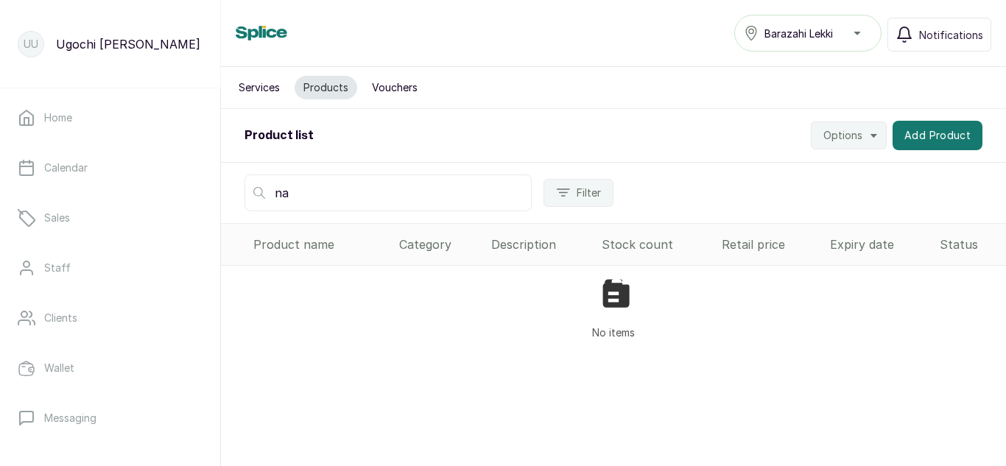
type input "n"
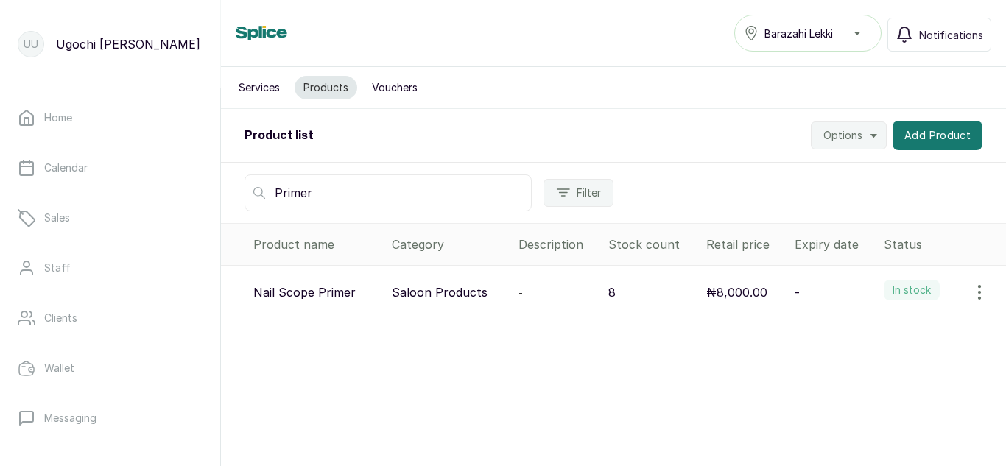
click at [329, 195] on input "Primer" at bounding box center [388, 193] width 287 height 37
type input "P"
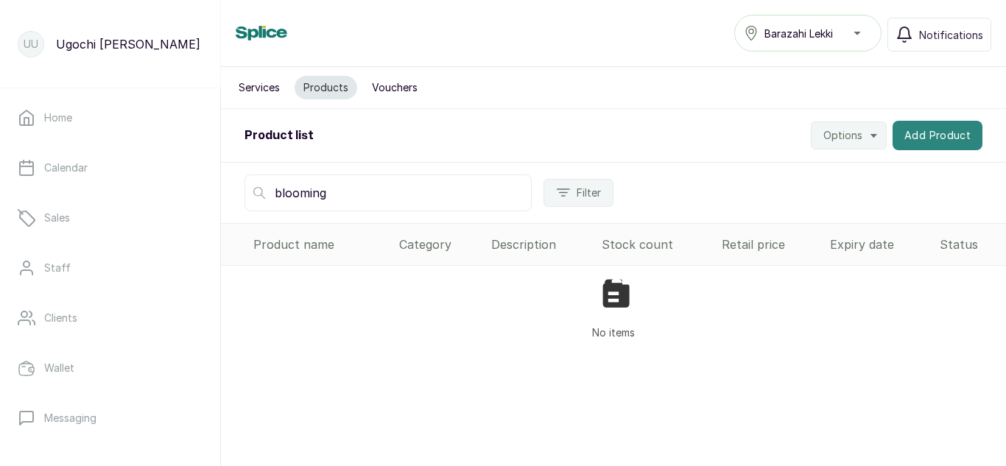
type input "blooming"
click at [937, 131] on button "Add Product" at bounding box center [938, 135] width 90 height 29
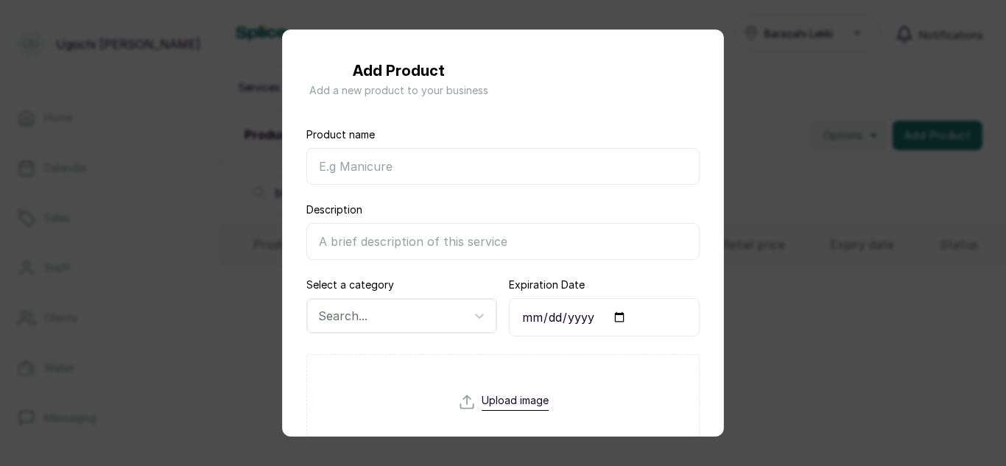
click at [480, 172] on input "Product name" at bounding box center [503, 166] width 393 height 37
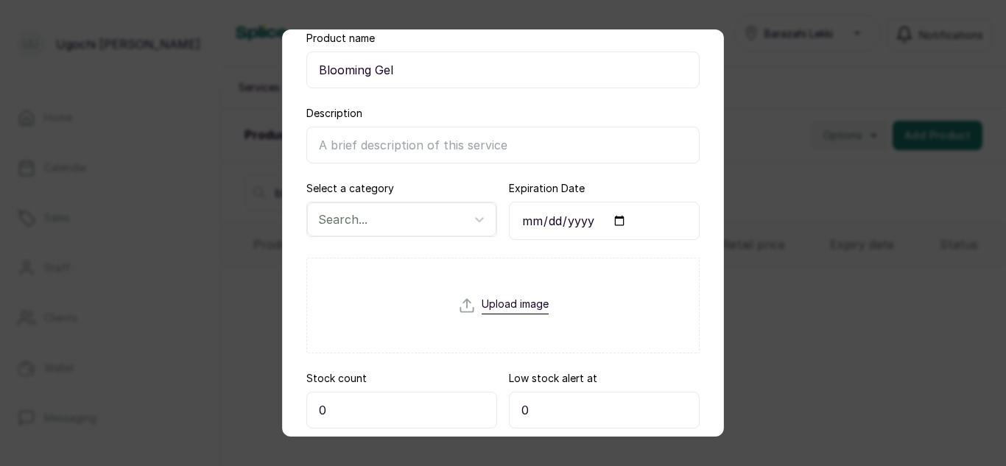
scroll to position [108, 0]
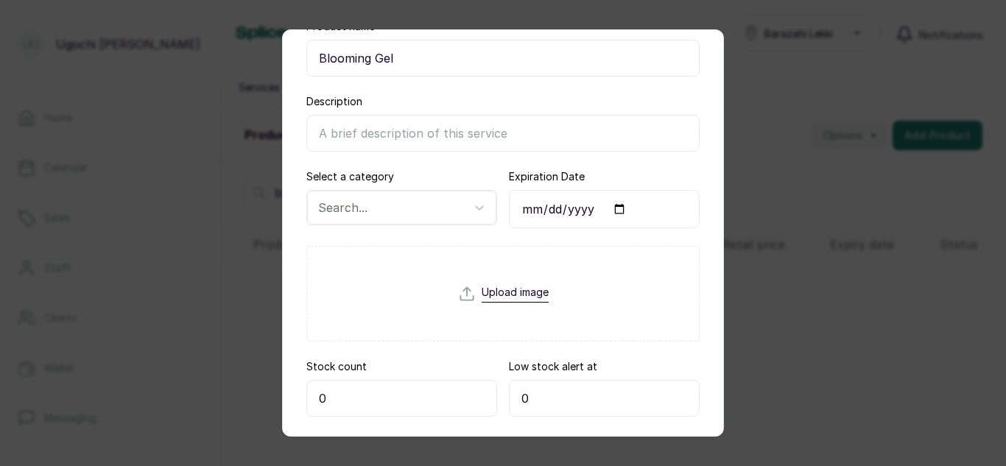
type input "Blooming Gel"
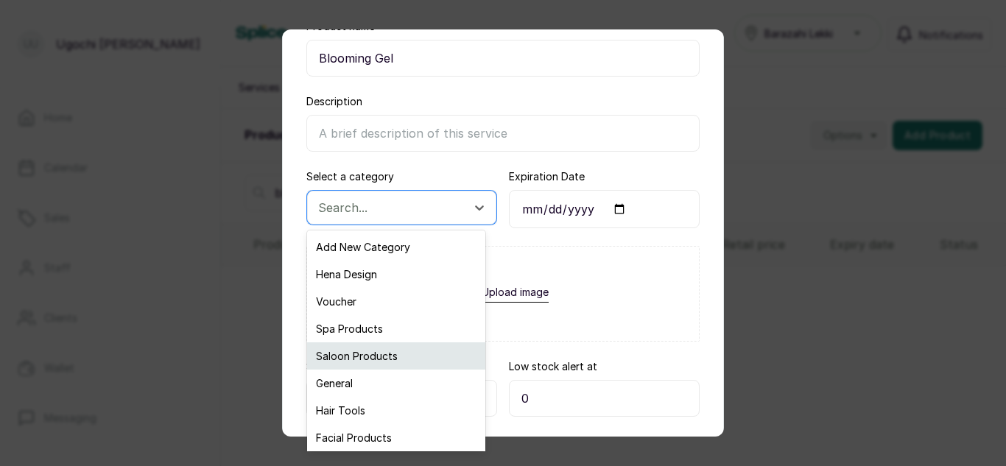
click at [389, 348] on div "Saloon Products" at bounding box center [396, 356] width 178 height 27
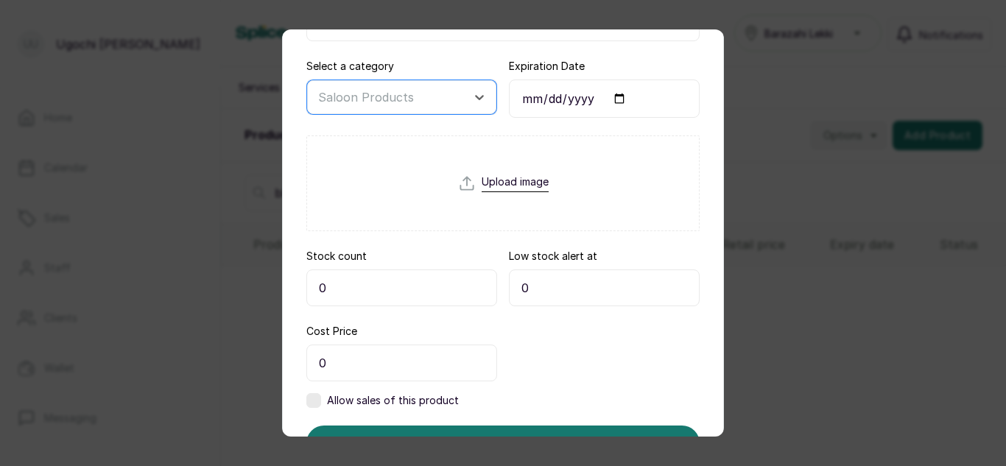
scroll to position [220, 0]
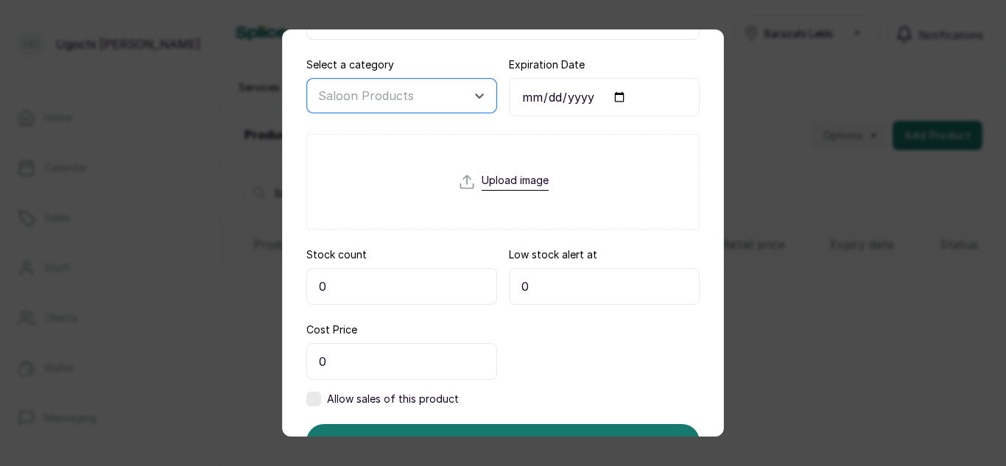
click at [390, 279] on input "0" at bounding box center [402, 286] width 191 height 37
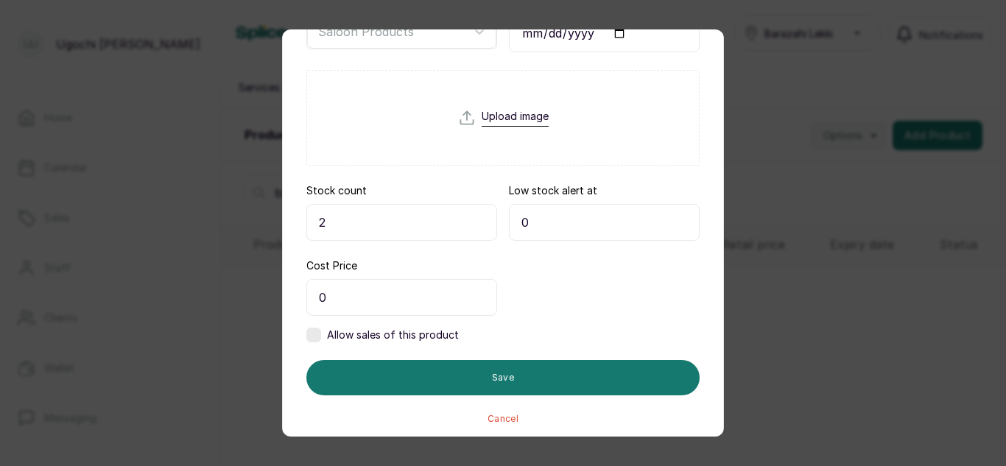
scroll to position [290, 0]
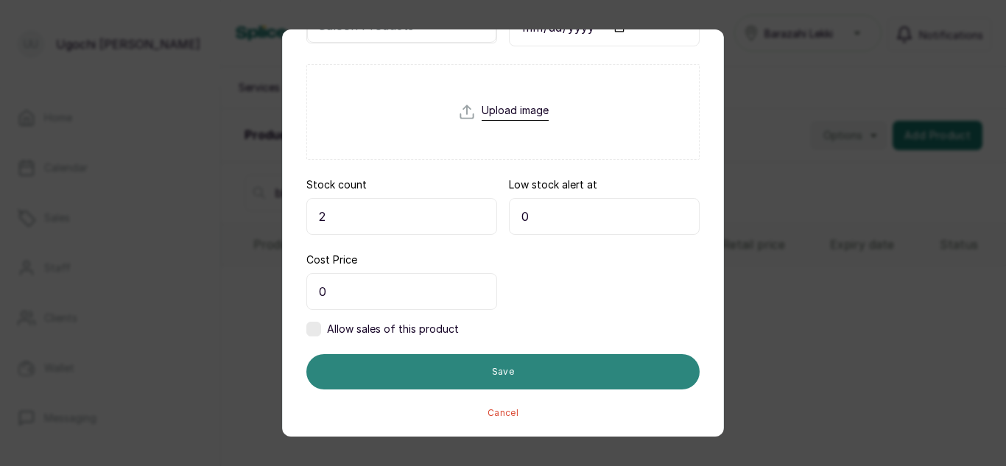
type input "2"
click at [508, 371] on button "Save" at bounding box center [503, 371] width 393 height 35
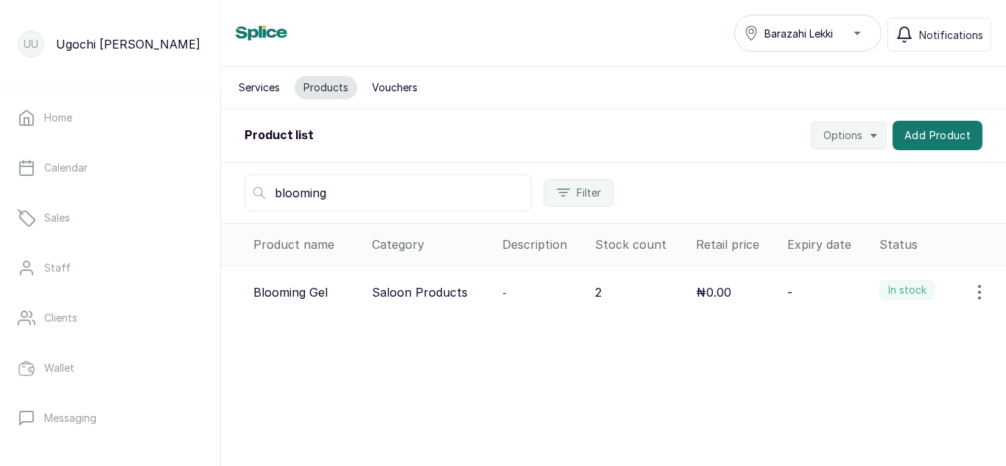
click at [345, 189] on input "blooming" at bounding box center [388, 193] width 287 height 37
type input "b"
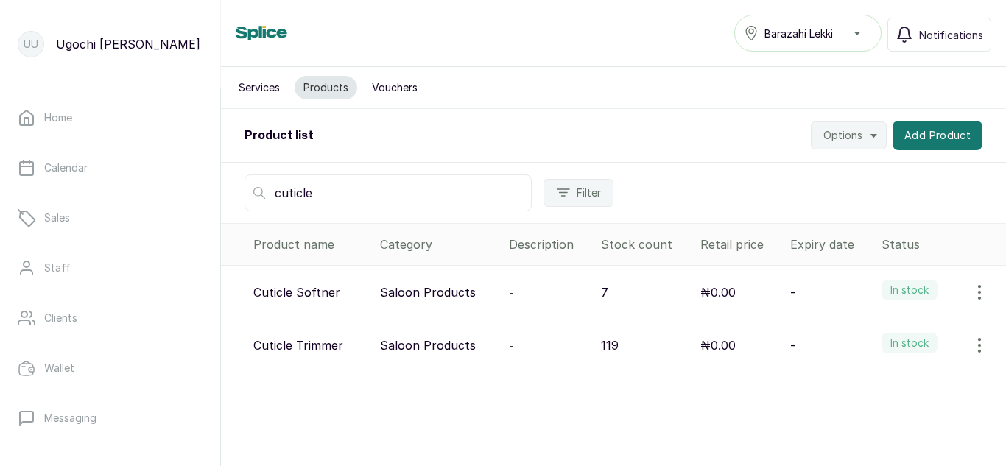
type input "cuticle"
click at [971, 349] on icon "button" at bounding box center [980, 346] width 18 height 18
click at [871, 389] on span "View" at bounding box center [884, 387] width 27 height 18
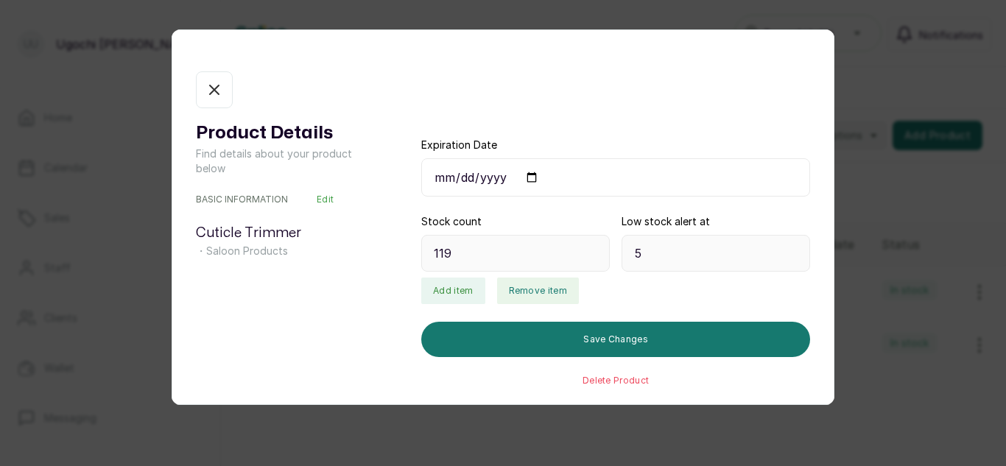
click at [539, 298] on button "Remove item" at bounding box center [538, 291] width 82 height 27
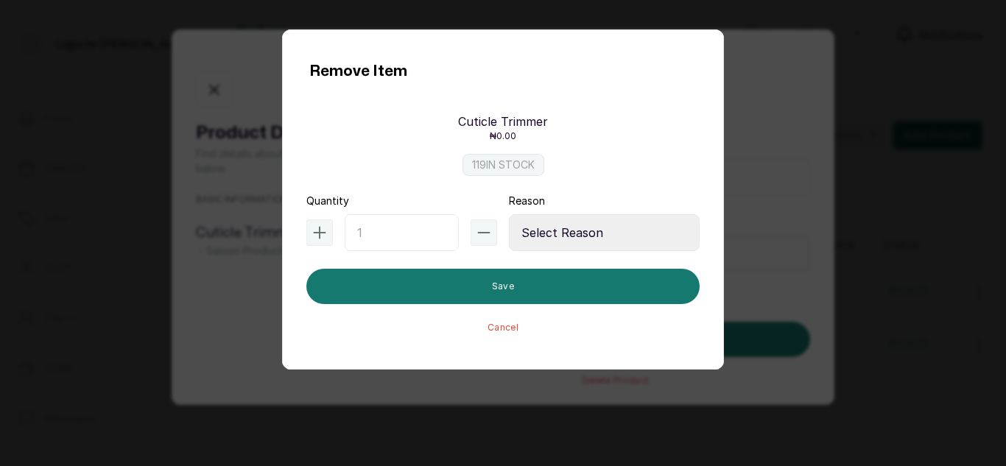
click at [415, 233] on input "text" at bounding box center [402, 232] width 114 height 37
type input "1"
click at [615, 228] on select "Select Reason Internal Use New Stock Damaged Adjustment Transfer Return Other" at bounding box center [604, 232] width 191 height 37
select select "internal_use"
click at [509, 214] on select "Select Reason Internal Use New Stock Damaged Adjustment Transfer Return Other" at bounding box center [604, 232] width 191 height 37
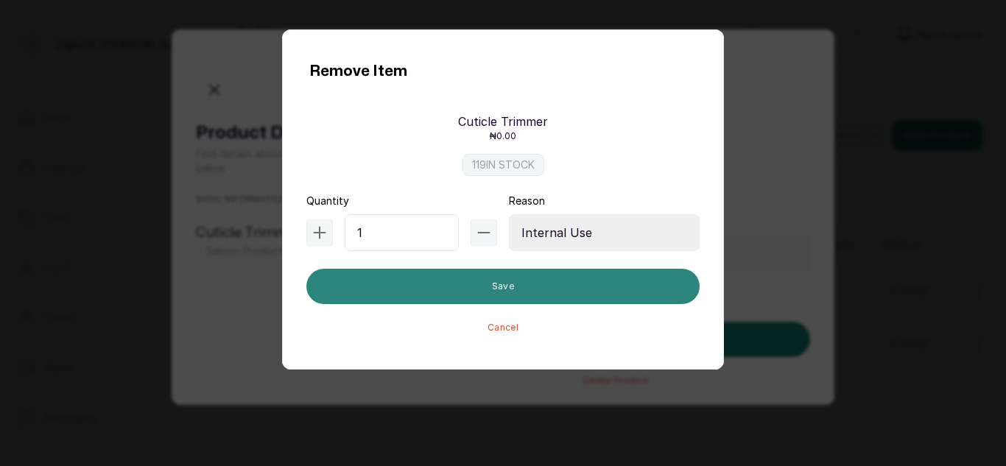
click at [530, 284] on button "Save" at bounding box center [503, 286] width 393 height 35
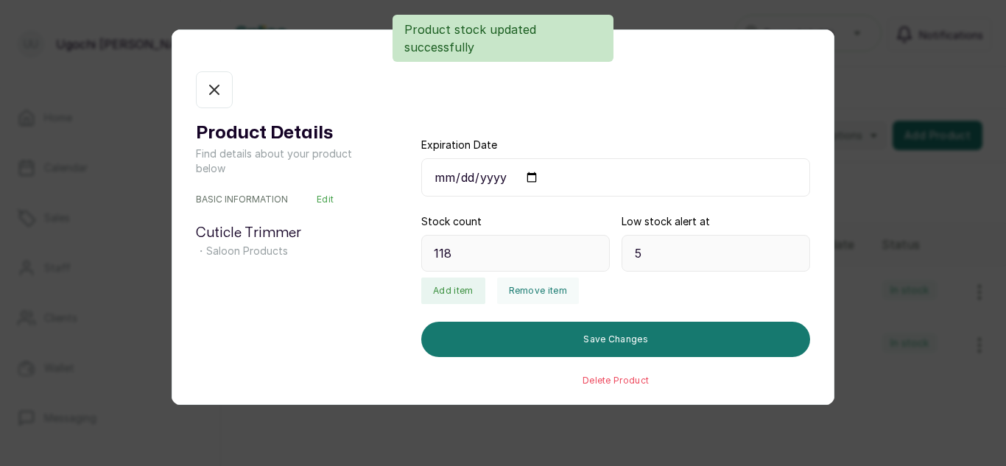
type input "118"
click at [217, 94] on icon "button" at bounding box center [215, 90] width 18 height 18
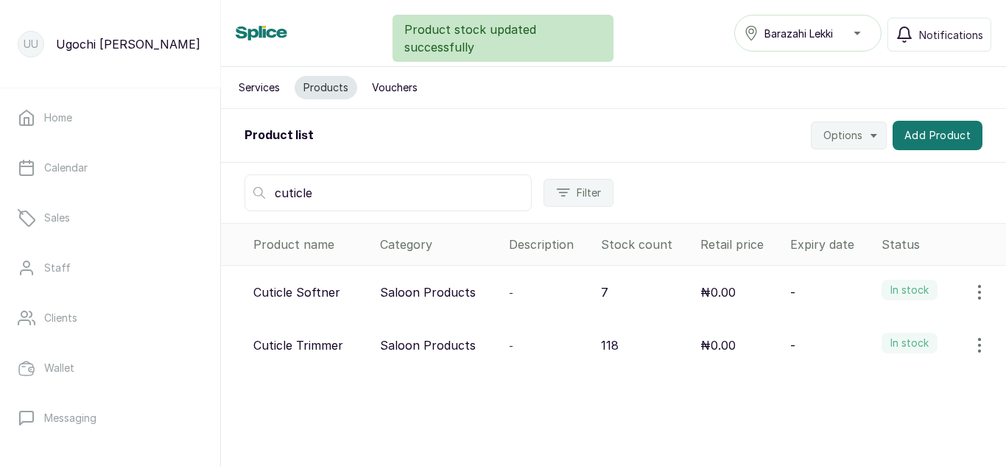
click at [323, 189] on input "cuticle" at bounding box center [388, 193] width 287 height 37
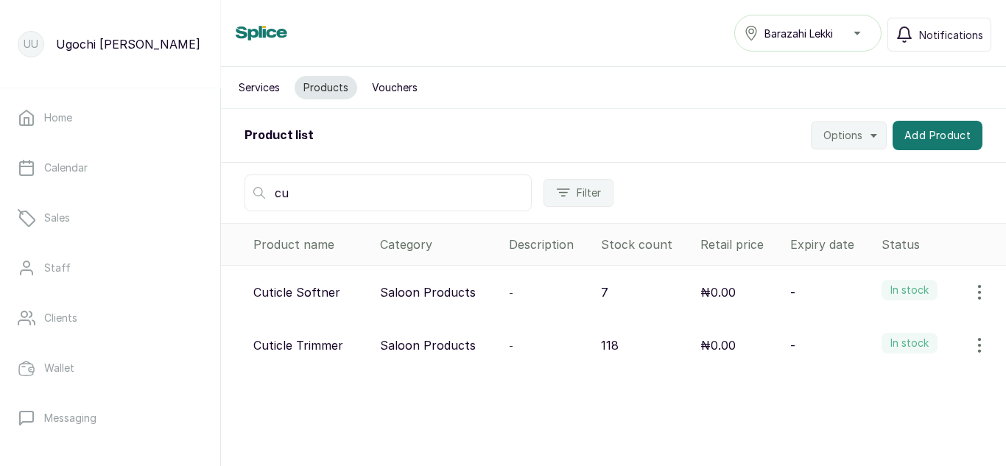
type input "c"
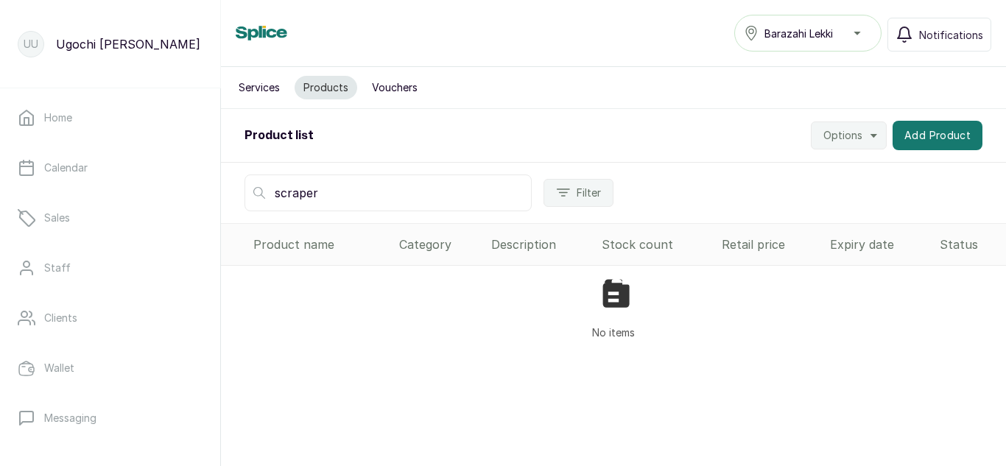
click at [323, 189] on input "scraper" at bounding box center [388, 193] width 287 height 37
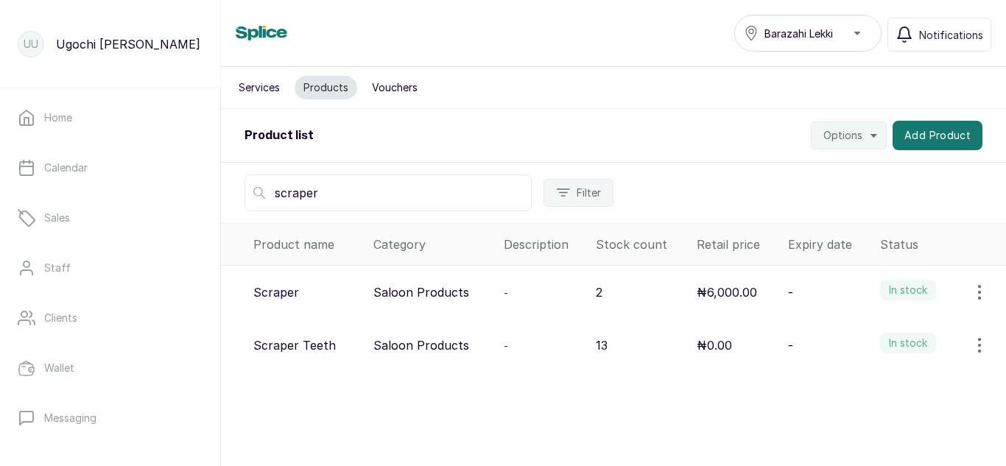
type input "scraper"
click at [971, 346] on icon "button" at bounding box center [980, 346] width 18 height 18
click at [871, 388] on span "View" at bounding box center [884, 387] width 27 height 18
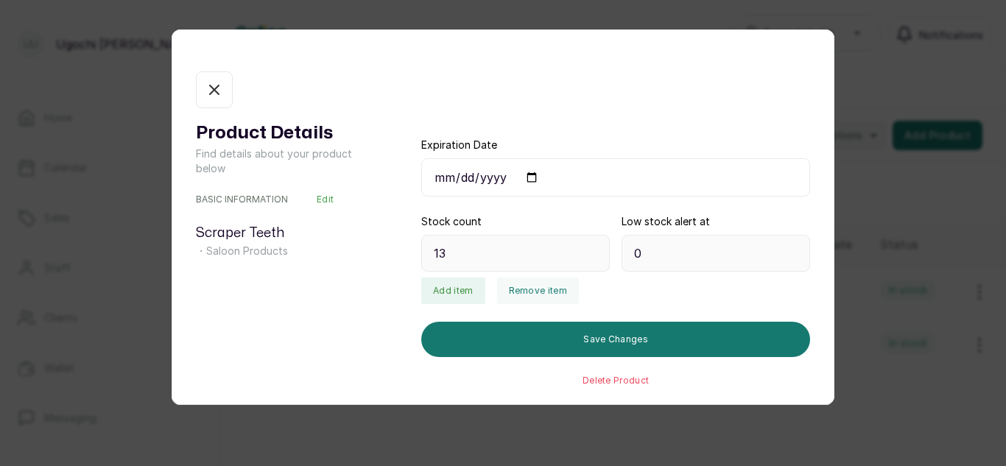
type input "13"
click at [545, 292] on button "Remove item" at bounding box center [538, 291] width 82 height 27
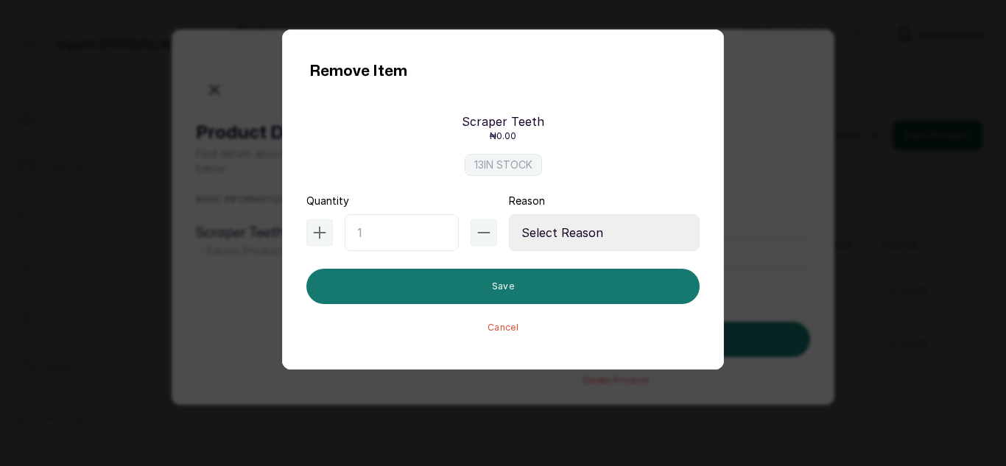
click at [404, 232] on input "text" at bounding box center [402, 232] width 114 height 37
type input "1"
click at [606, 232] on select "Select Reason Internal Use New Stock Damaged Adjustment Transfer Return Other" at bounding box center [604, 232] width 191 height 37
select select "internal_use"
click at [509, 214] on select "Select Reason Internal Use New Stock Damaged Adjustment Transfer Return Other" at bounding box center [604, 232] width 191 height 37
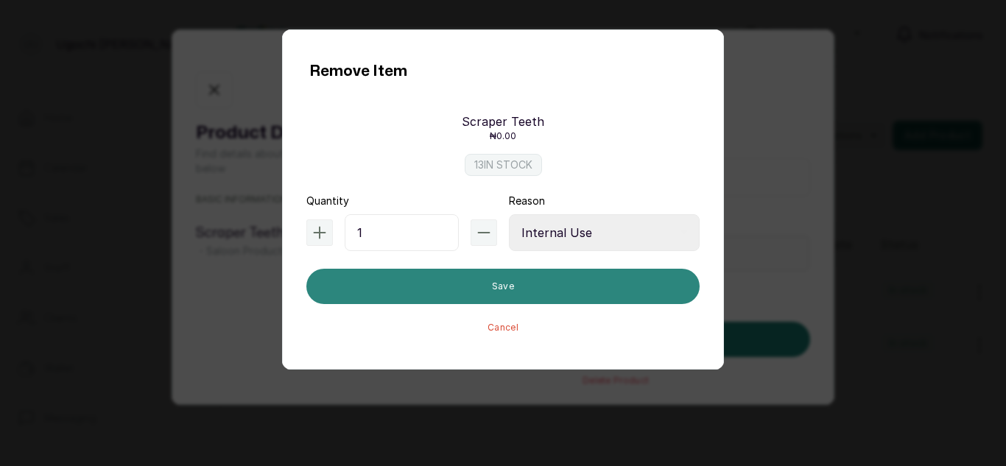
click at [542, 285] on button "Save" at bounding box center [503, 286] width 393 height 35
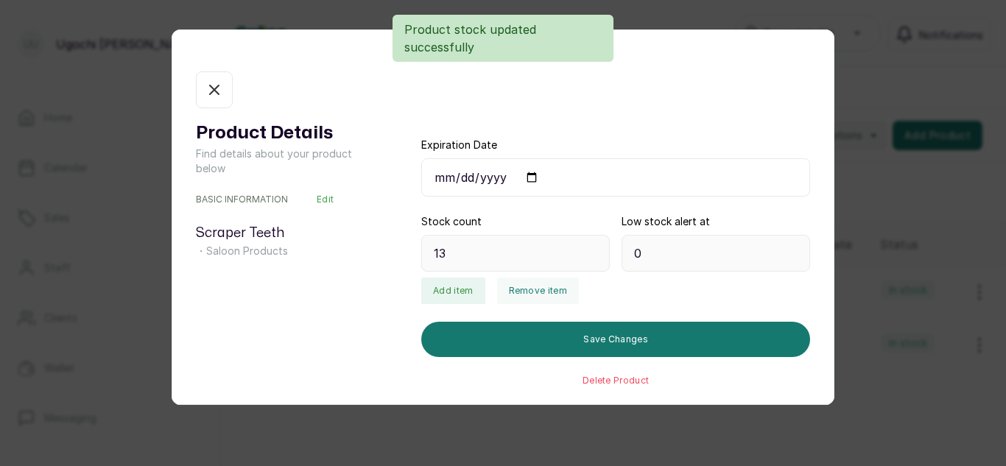
type input "12"
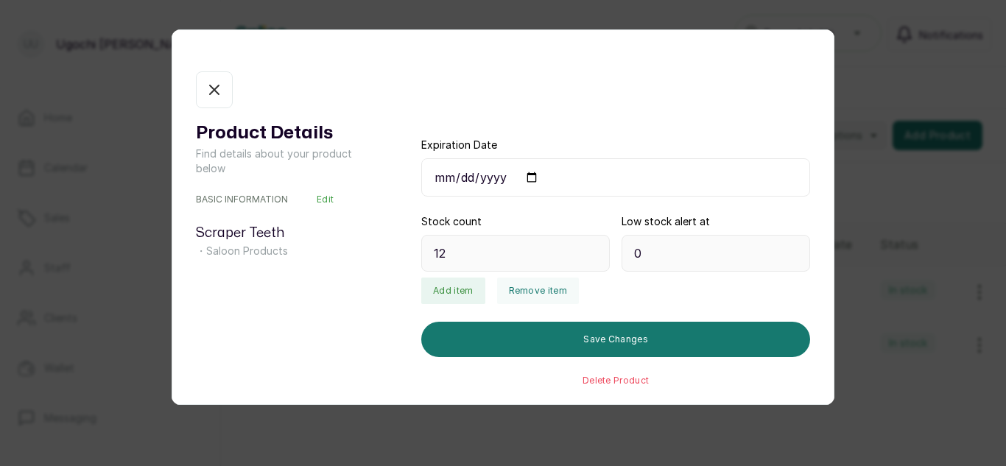
click at [221, 86] on icon "button" at bounding box center [215, 90] width 18 height 18
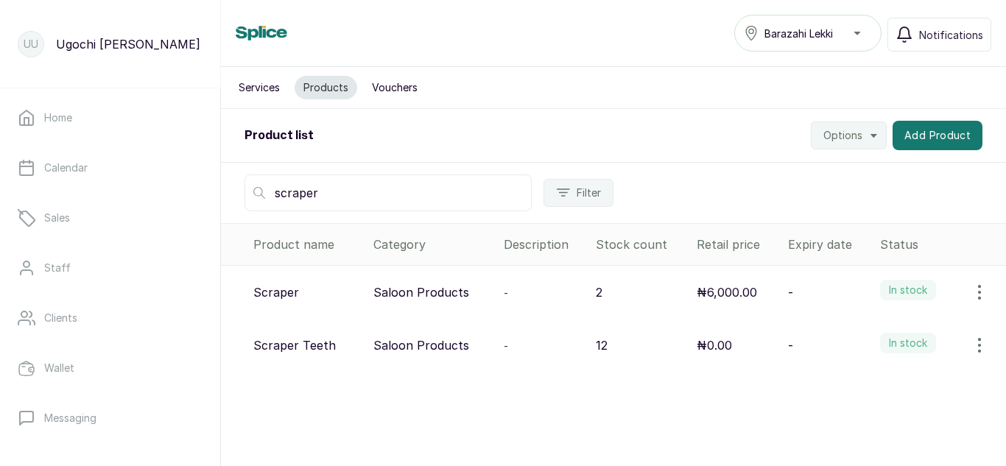
click at [345, 190] on input "scraper" at bounding box center [388, 193] width 287 height 37
type input "s"
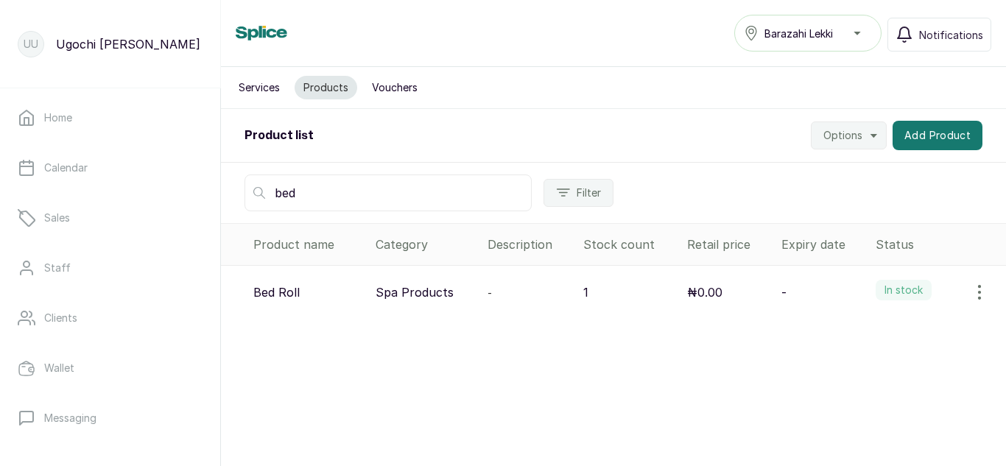
type input "bed"
click at [971, 286] on icon "button" at bounding box center [980, 293] width 18 height 18
click at [871, 330] on span "View" at bounding box center [884, 334] width 27 height 18
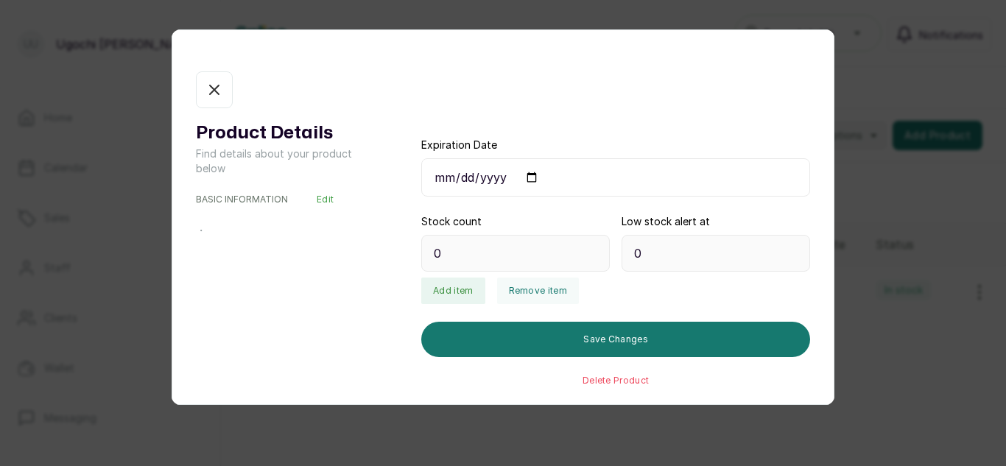
type input "1"
click at [527, 286] on button "Remove item" at bounding box center [538, 291] width 82 height 27
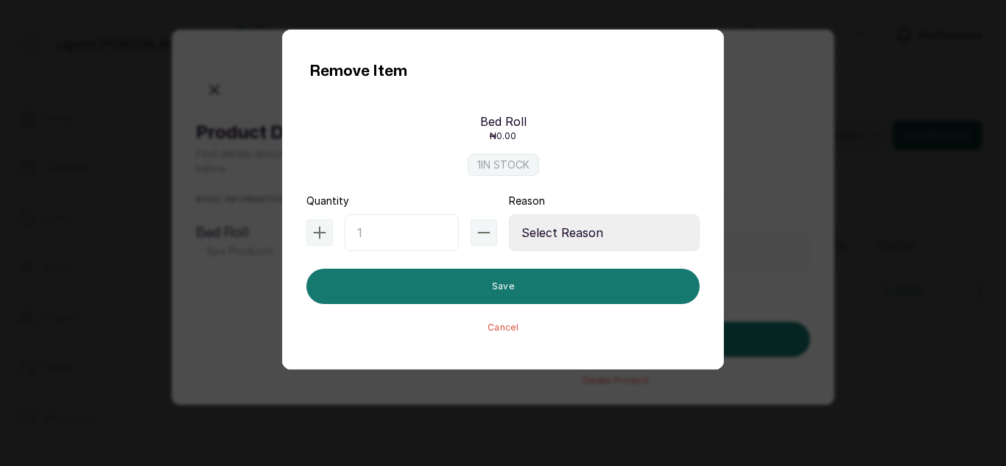
click at [409, 227] on input "text" at bounding box center [402, 232] width 114 height 37
type input "1"
click at [571, 238] on select "Select Reason Internal Use New Stock Damaged Adjustment Transfer Return Other" at bounding box center [604, 232] width 191 height 37
select select "internal_use"
click at [509, 214] on select "Select Reason Internal Use New Stock Damaged Adjustment Transfer Return Other" at bounding box center [604, 232] width 191 height 37
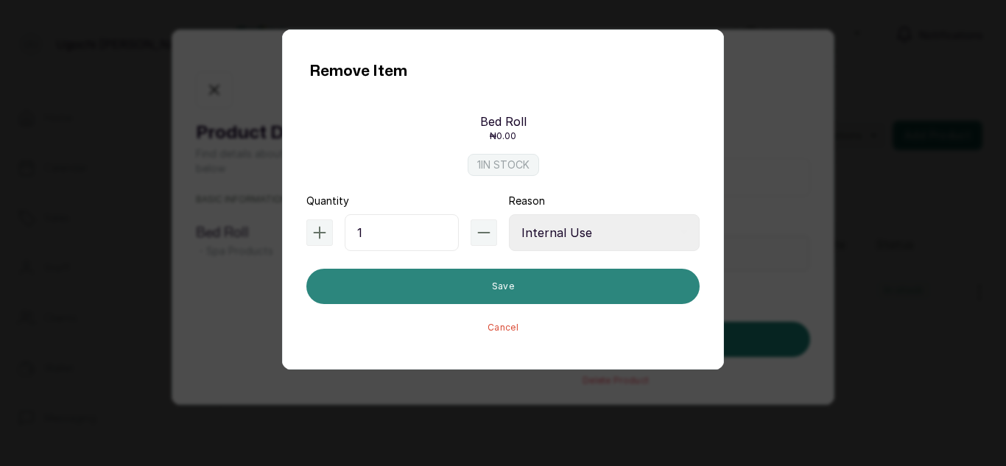
click at [469, 281] on button "Save" at bounding box center [503, 286] width 393 height 35
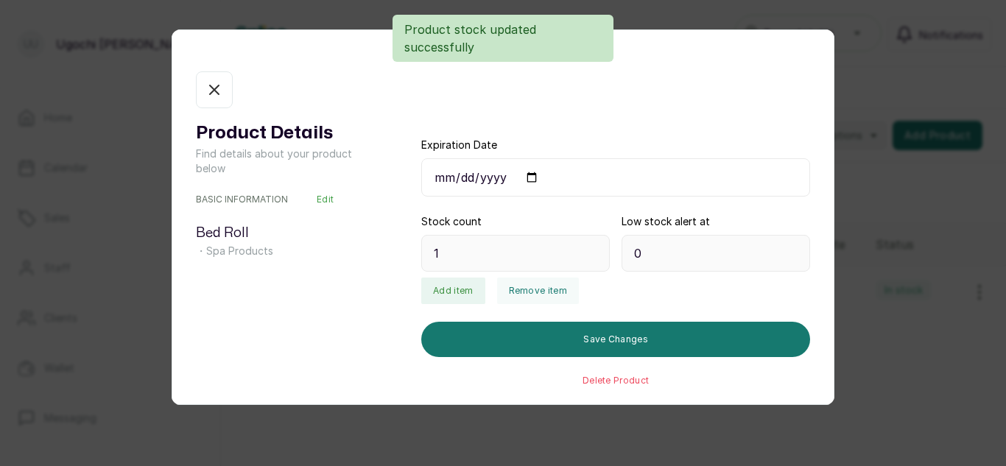
type input "0"
click at [213, 97] on icon "button" at bounding box center [215, 90] width 18 height 18
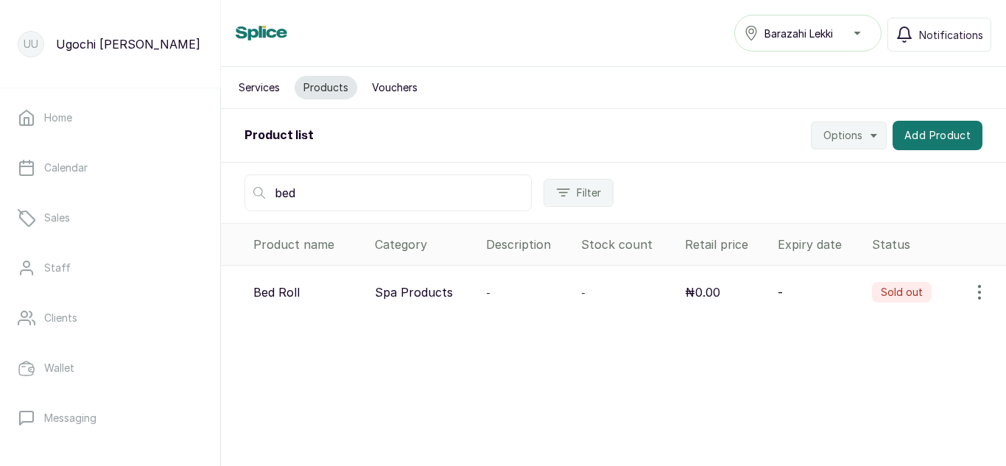
click at [396, 188] on input "bed" at bounding box center [388, 193] width 287 height 37
type input "b"
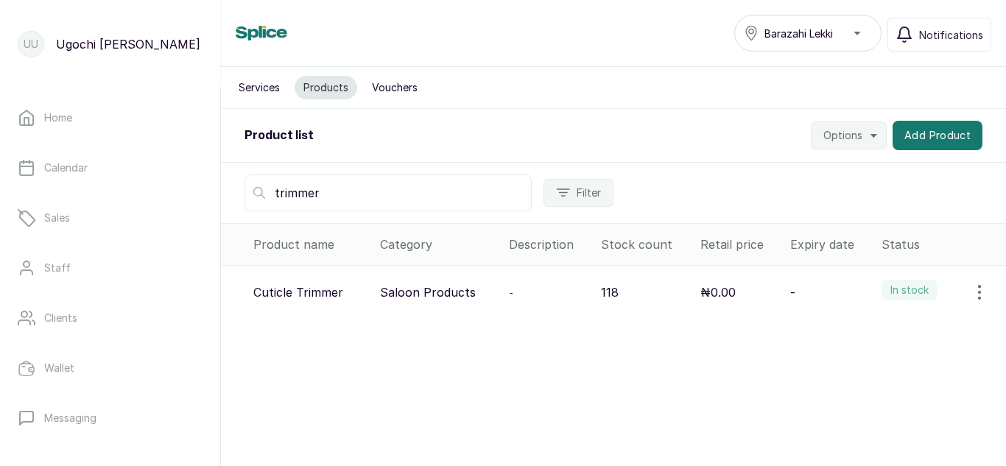
type input "trimmer"
click at [976, 290] on icon "button" at bounding box center [980, 293] width 18 height 18
click at [874, 332] on span "View" at bounding box center [884, 334] width 27 height 18
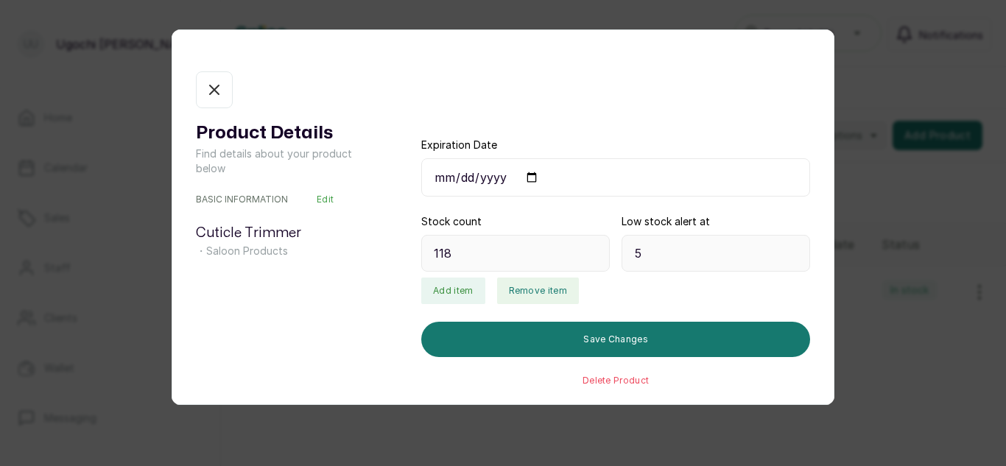
click at [534, 281] on button "Remove item" at bounding box center [538, 291] width 82 height 27
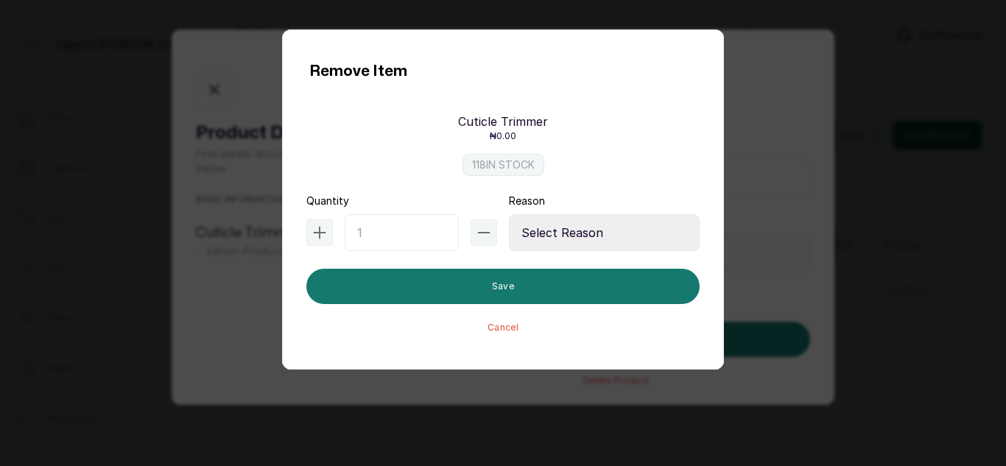
click at [404, 234] on input "text" at bounding box center [402, 232] width 114 height 37
type input "1"
click at [617, 237] on select "Select Reason Internal Use New Stock Damaged Adjustment Transfer Return Other" at bounding box center [604, 232] width 191 height 37
select select "internal_use"
click at [509, 214] on select "Select Reason Internal Use New Stock Damaged Adjustment Transfer Return Other" at bounding box center [604, 232] width 191 height 37
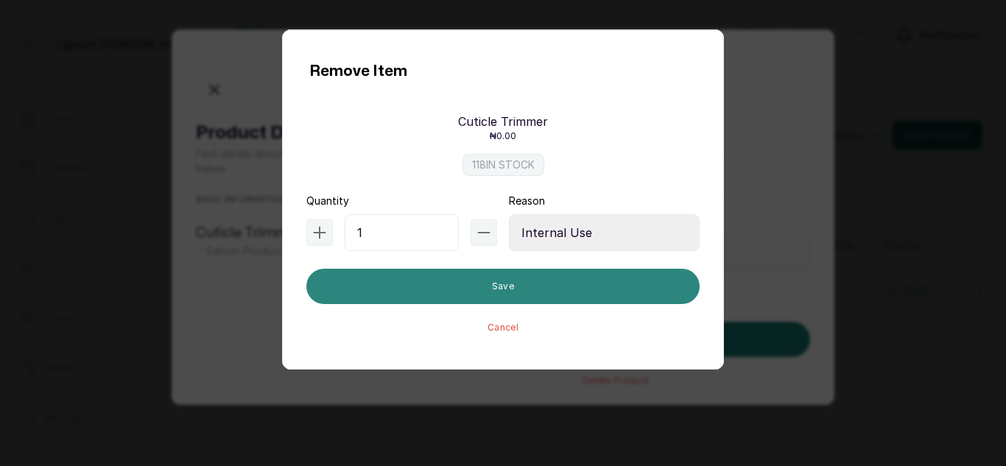
click at [546, 287] on button "Save" at bounding box center [503, 286] width 393 height 35
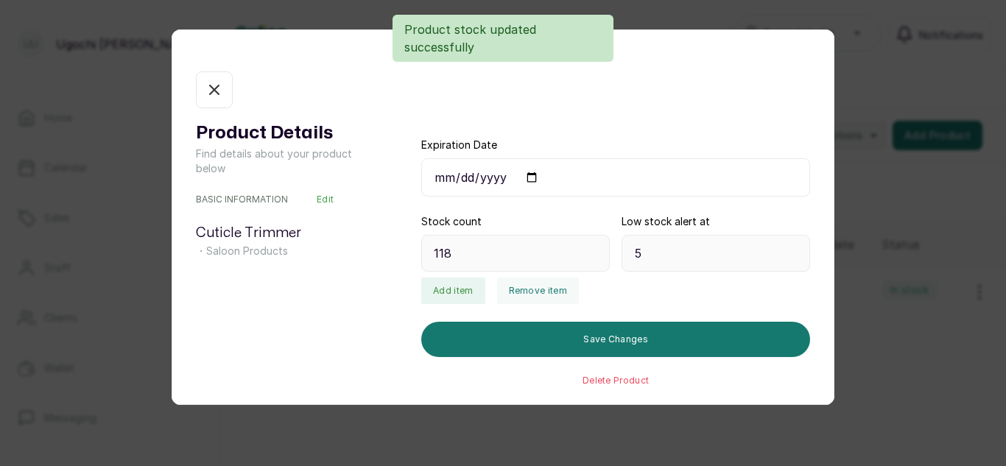
type input "117"
click at [222, 85] on icon "button" at bounding box center [215, 90] width 18 height 18
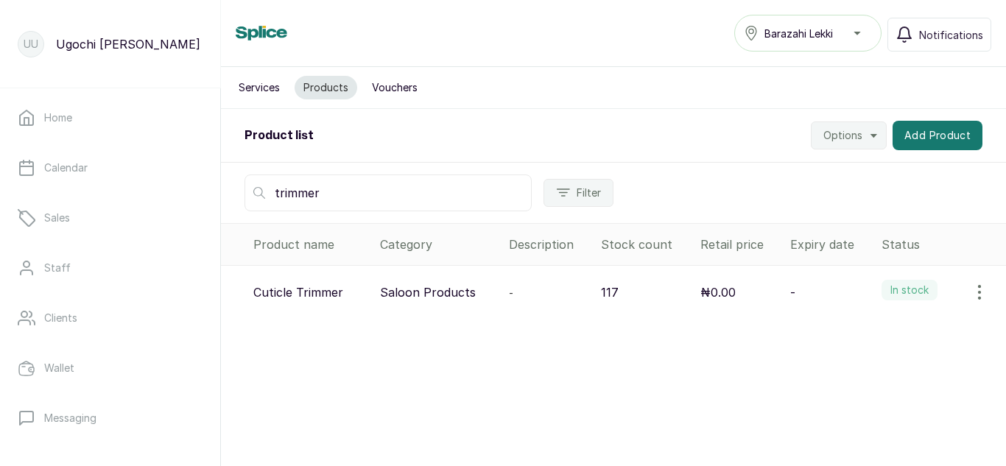
click at [377, 181] on input "trimmer" at bounding box center [388, 193] width 287 height 37
type input "toe"
click at [975, 295] on icon "button" at bounding box center [980, 293] width 18 height 18
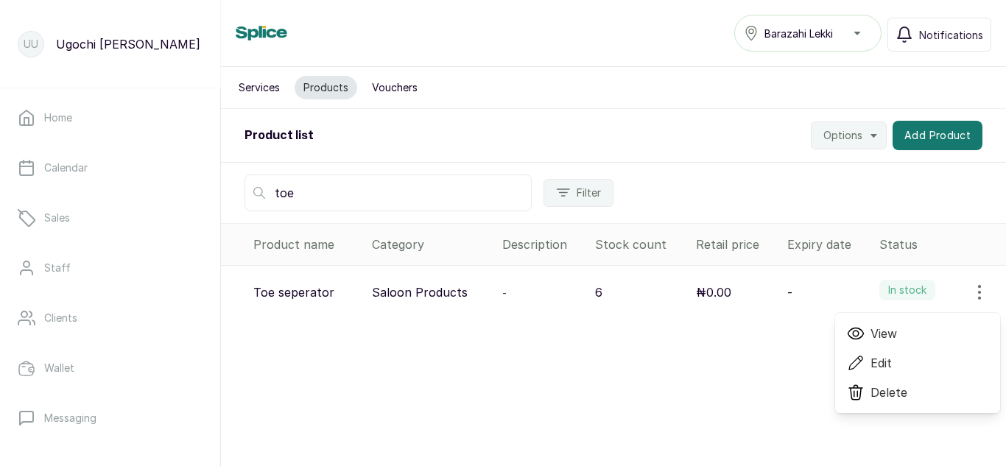
click at [871, 332] on span "View" at bounding box center [884, 334] width 27 height 18
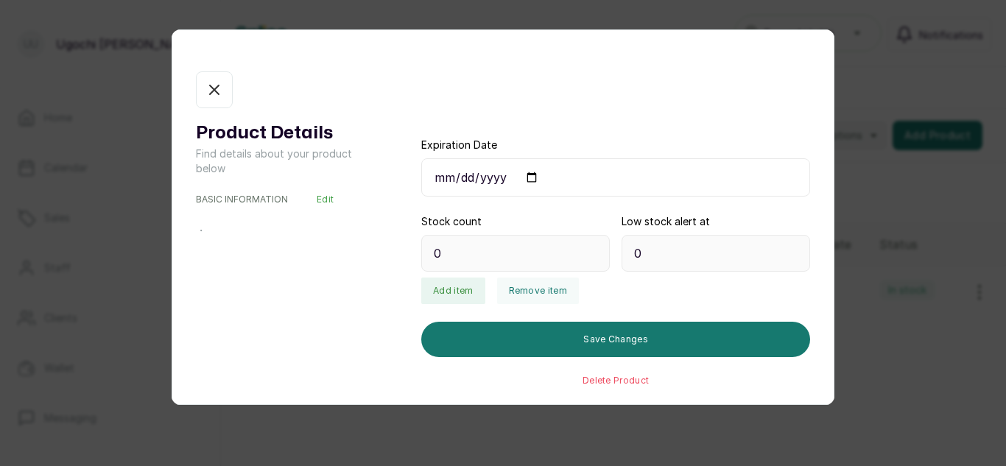
type input "6"
click at [532, 297] on button "Remove item" at bounding box center [538, 291] width 82 height 27
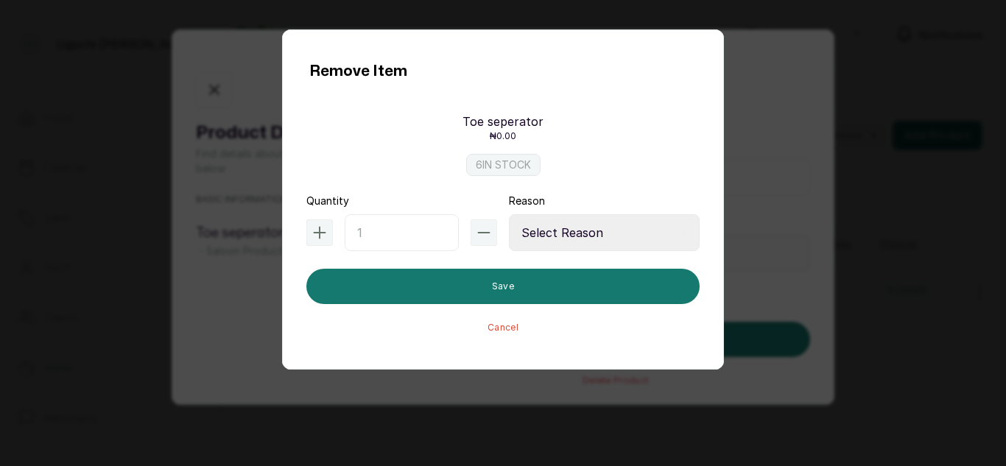
click at [420, 235] on input "text" at bounding box center [402, 232] width 114 height 37
type input "1"
click at [612, 224] on select "Select Reason Internal Use New Stock Damaged Adjustment Transfer Return Other" at bounding box center [604, 232] width 191 height 37
select select "internal_use"
click at [509, 214] on select "Select Reason Internal Use New Stock Damaged Adjustment Transfer Return Other" at bounding box center [604, 232] width 191 height 37
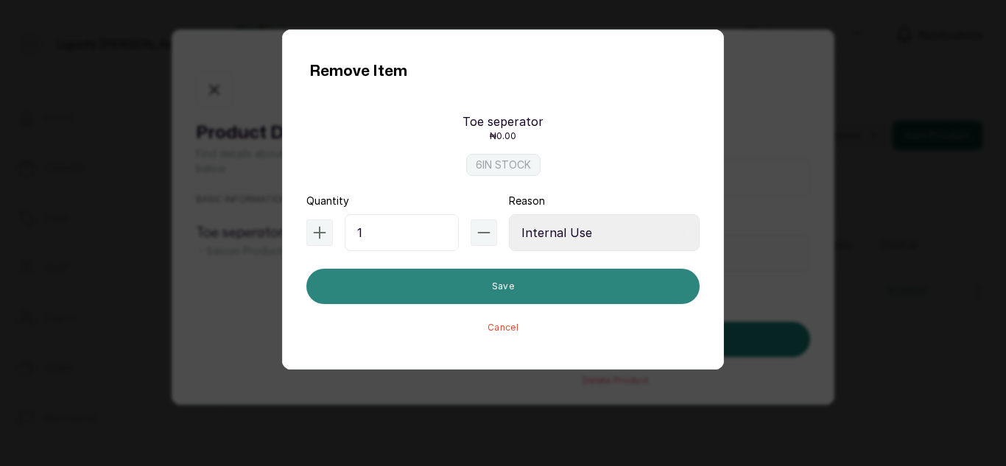
click at [530, 286] on button "Save" at bounding box center [503, 286] width 393 height 35
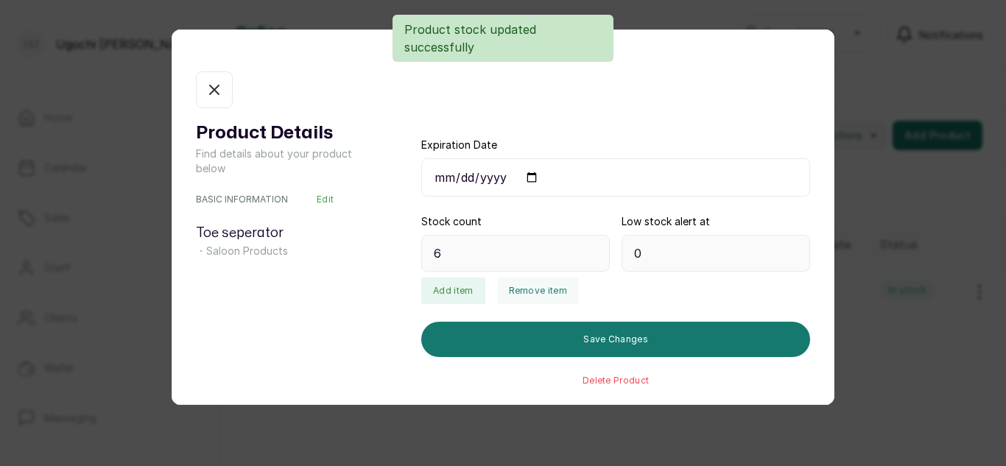
type input "5"
click at [220, 83] on icon "button" at bounding box center [215, 90] width 18 height 18
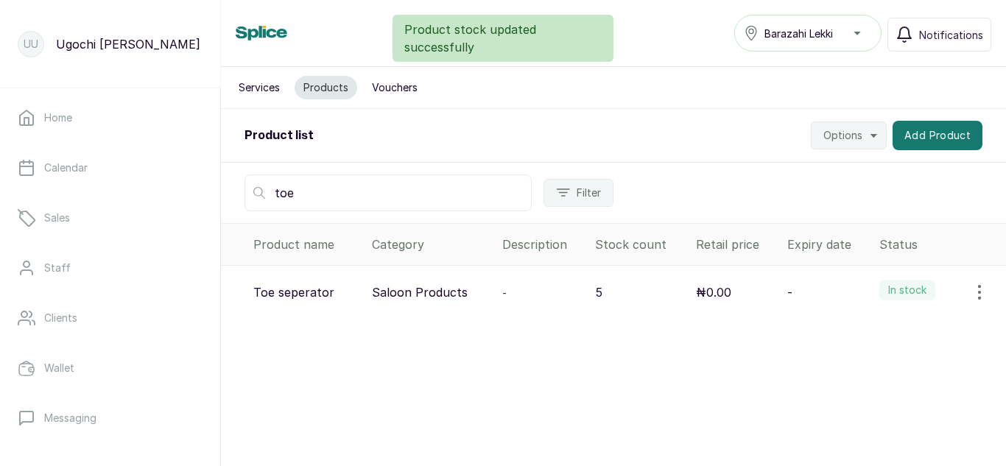
click at [322, 188] on input "toe" at bounding box center [388, 193] width 287 height 37
type input "t"
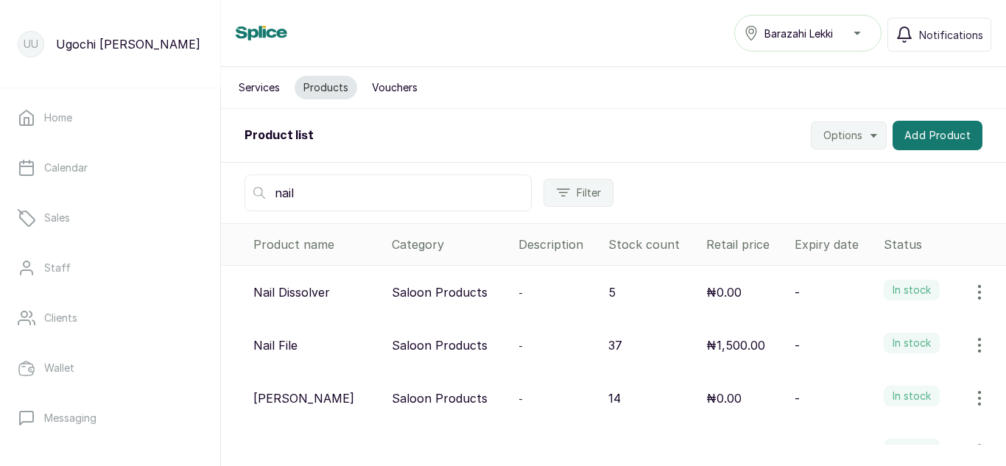
type input "nail"
click at [971, 341] on icon "button" at bounding box center [980, 346] width 18 height 18
click at [850, 380] on icon at bounding box center [856, 387] width 18 height 18
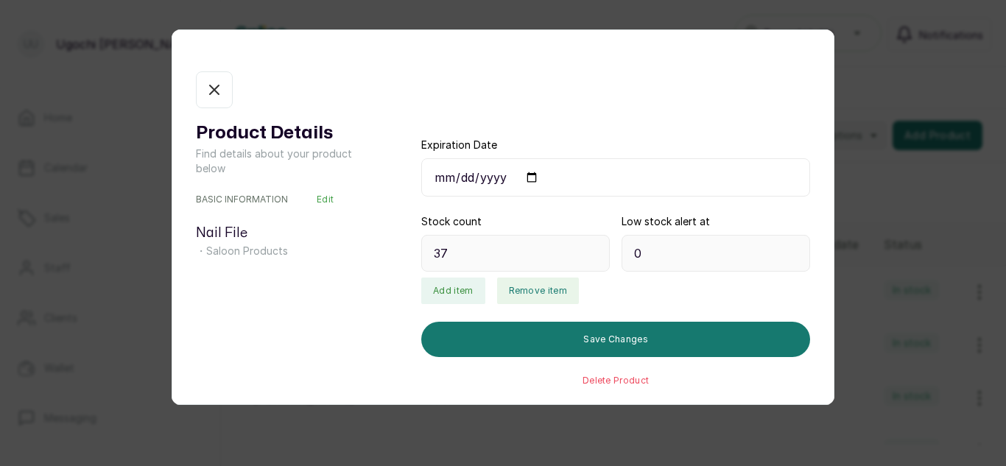
click at [534, 298] on button "Remove item" at bounding box center [538, 291] width 82 height 27
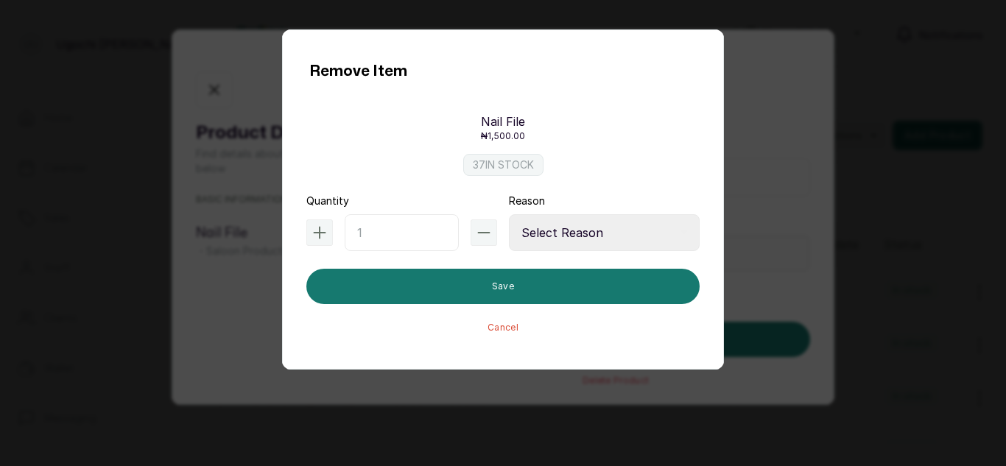
click at [399, 237] on input "text" at bounding box center [402, 232] width 114 height 37
type input "1"
click at [606, 228] on select "Select Reason Internal Use New Stock Damaged Adjustment Transfer Return Other" at bounding box center [604, 232] width 191 height 37
select select "internal_use"
click at [509, 214] on select "Select Reason Internal Use New Stock Damaged Adjustment Transfer Return Other" at bounding box center [604, 232] width 191 height 37
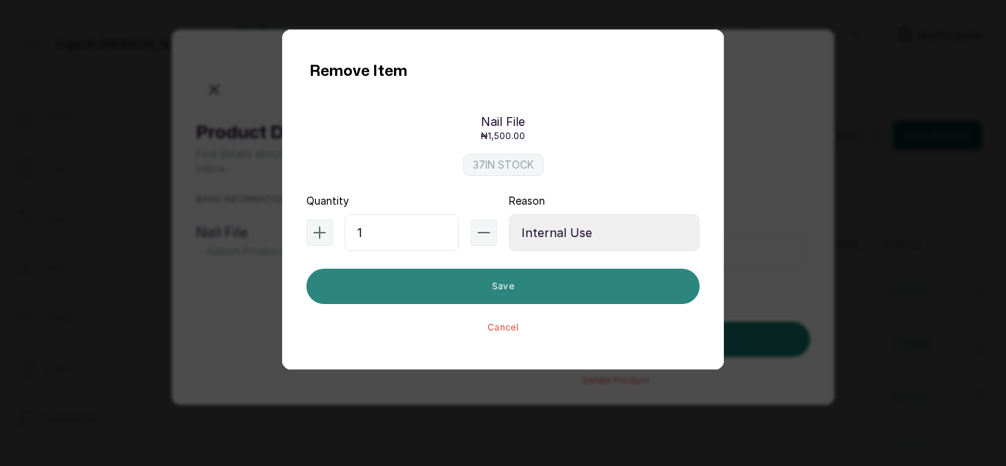
click at [537, 283] on button "Save" at bounding box center [503, 286] width 393 height 35
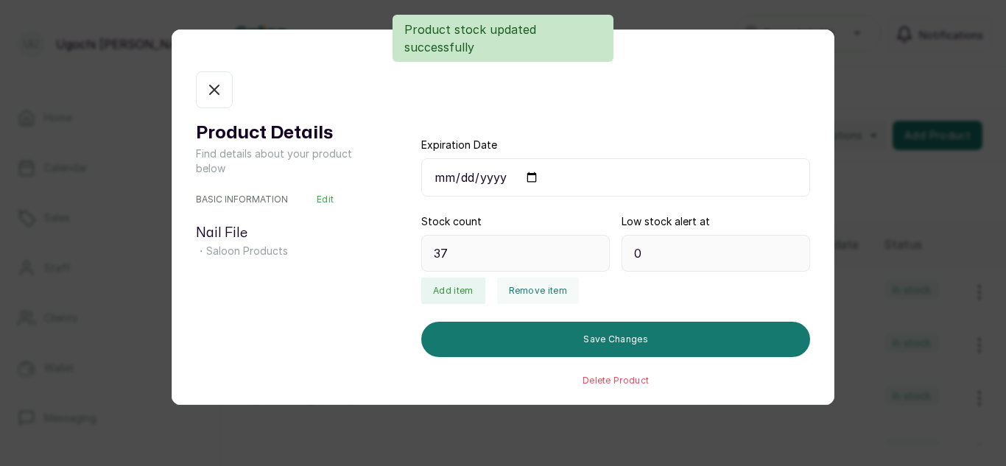
type input "36"
click at [204, 90] on button "In stock" at bounding box center [214, 89] width 37 height 37
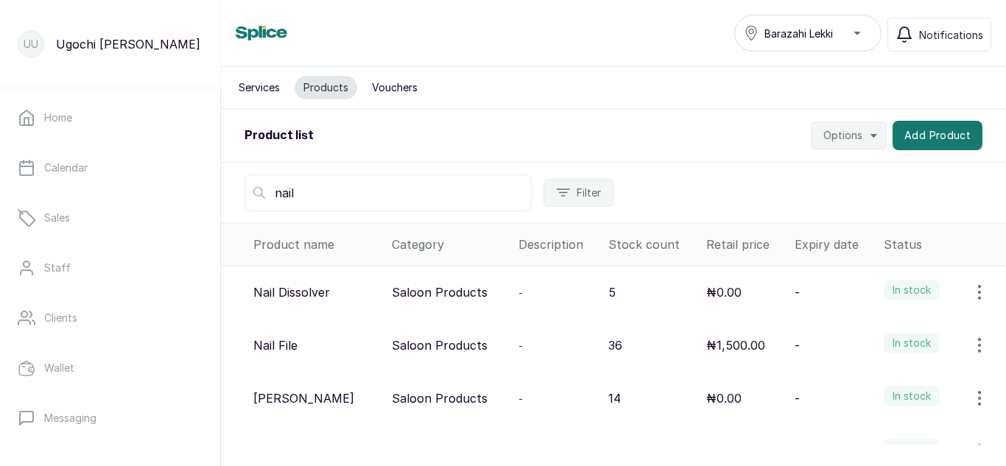
click at [321, 195] on input "nail" at bounding box center [388, 193] width 287 height 37
type input "n"
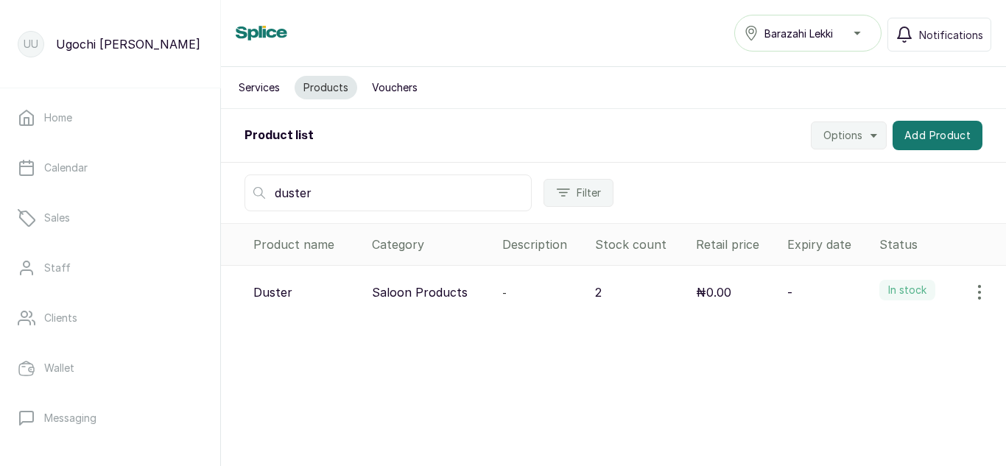
type input "duster"
click at [972, 283] on button "button" at bounding box center [979, 292] width 41 height 29
click at [871, 332] on span "View" at bounding box center [884, 334] width 27 height 18
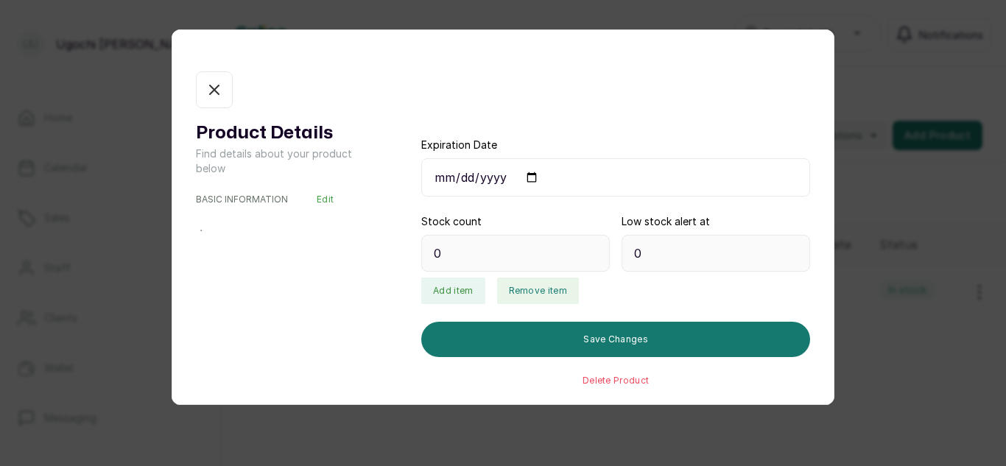
click at [534, 293] on button "Remove item" at bounding box center [538, 291] width 82 height 27
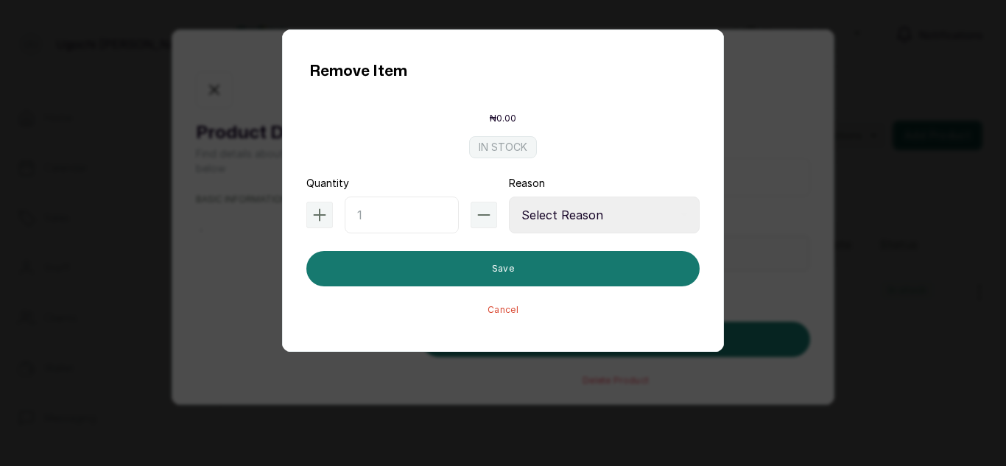
click at [411, 209] on input "text" at bounding box center [402, 215] width 114 height 37
type input "2"
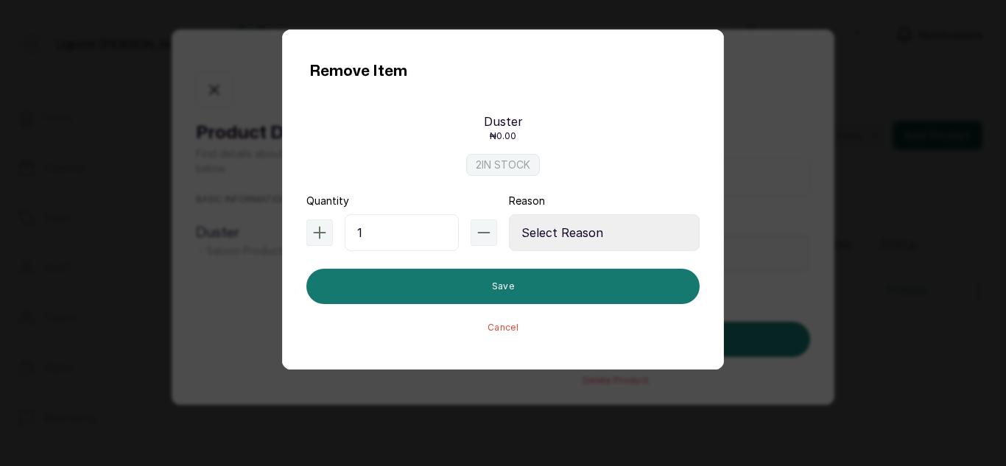
type input "1"
click at [608, 224] on select "Select Reason Internal Use New Stock Damaged Adjustment Transfer Return Other" at bounding box center [604, 232] width 191 height 37
select select "internal_use"
click at [509, 214] on select "Select Reason Internal Use New Stock Damaged Adjustment Transfer Return Other" at bounding box center [604, 232] width 191 height 37
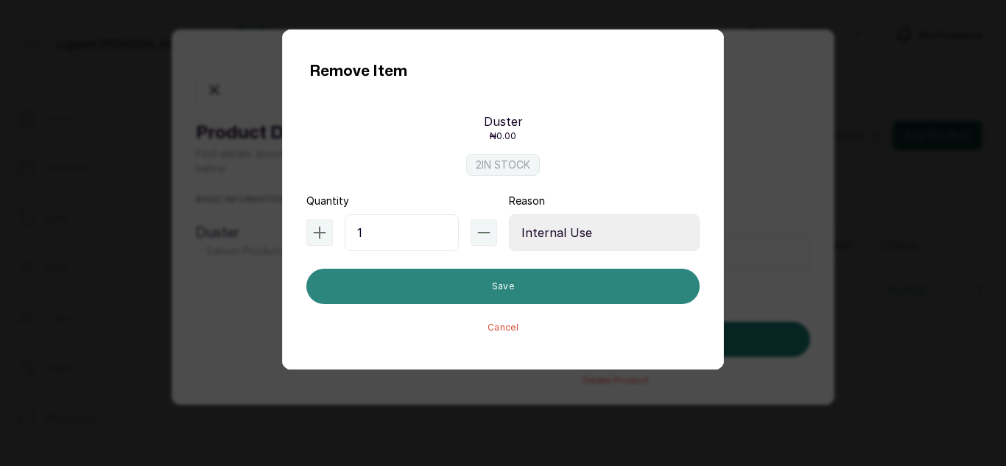
click at [466, 284] on button "Save" at bounding box center [503, 286] width 393 height 35
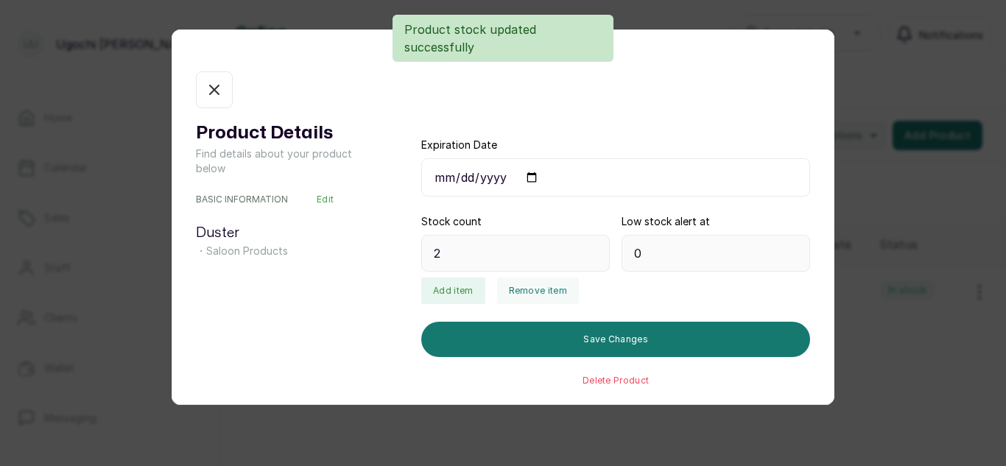
type input "1"
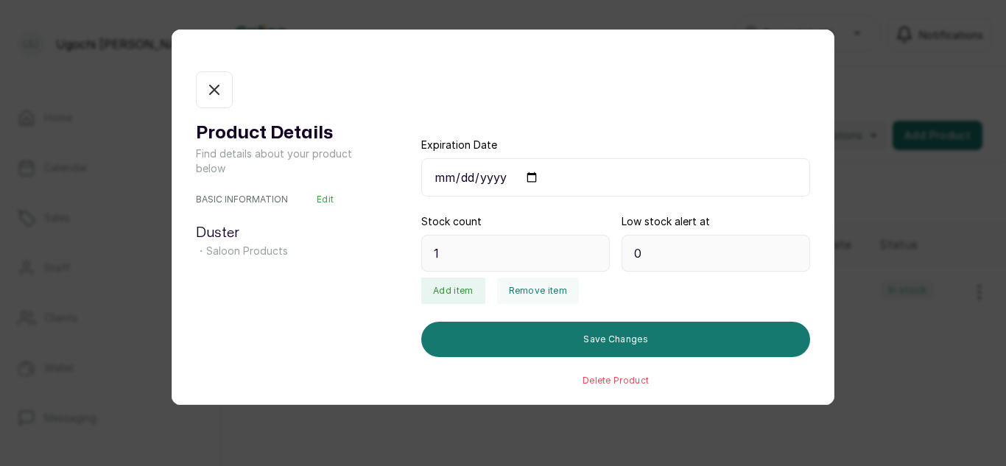
click at [213, 85] on icon "button" at bounding box center [215, 90] width 18 height 18
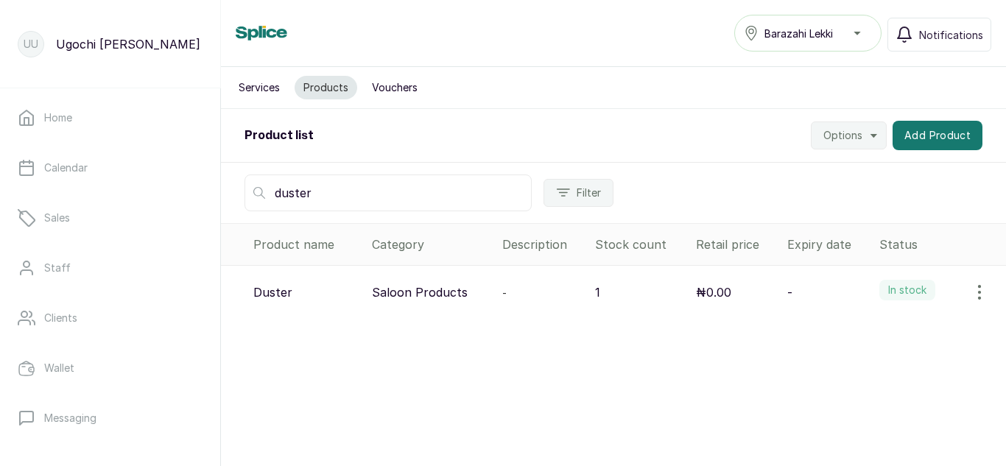
click at [321, 192] on input "duster" at bounding box center [388, 193] width 287 height 37
type input "d"
type input "trimmer"
click at [964, 279] on button "button" at bounding box center [979, 292] width 41 height 29
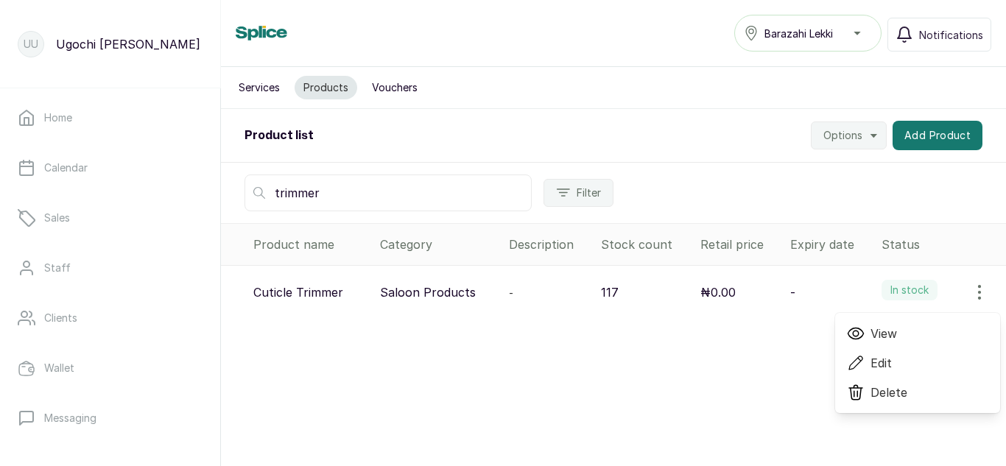
click at [871, 333] on span "View" at bounding box center [884, 334] width 27 height 18
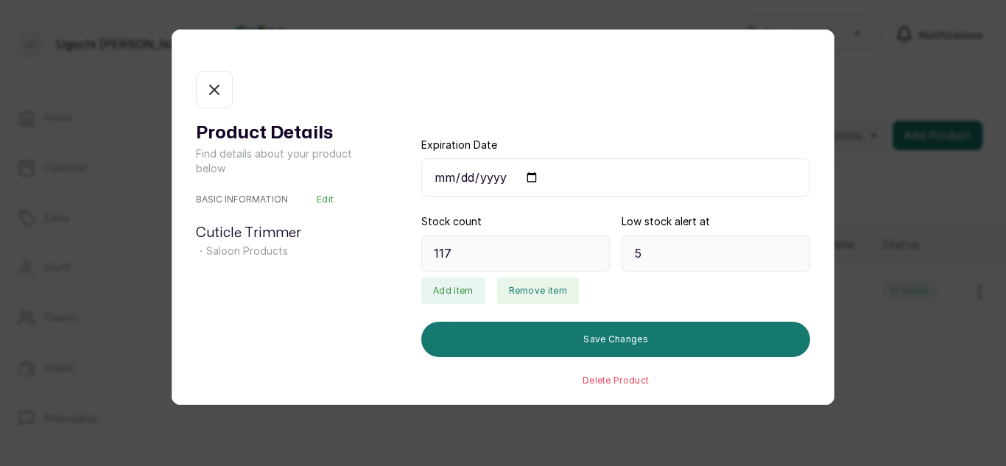
click at [531, 301] on button "Remove item" at bounding box center [538, 291] width 82 height 27
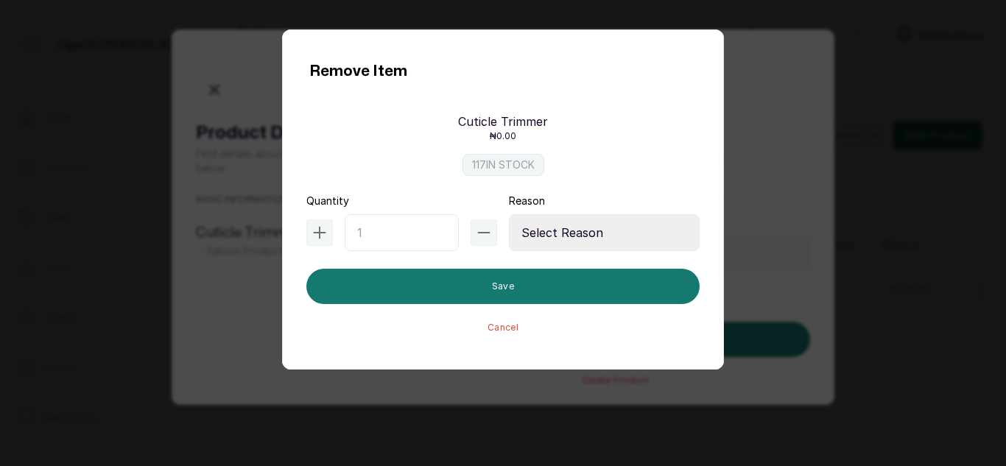
click at [387, 233] on input "text" at bounding box center [402, 232] width 114 height 37
type input "1"
click at [604, 226] on select "Select Reason Internal Use New Stock Damaged Adjustment Transfer Return Other" at bounding box center [604, 232] width 191 height 37
select select "internal_use"
click at [509, 214] on select "Select Reason Internal Use New Stock Damaged Adjustment Transfer Return Other" at bounding box center [604, 232] width 191 height 37
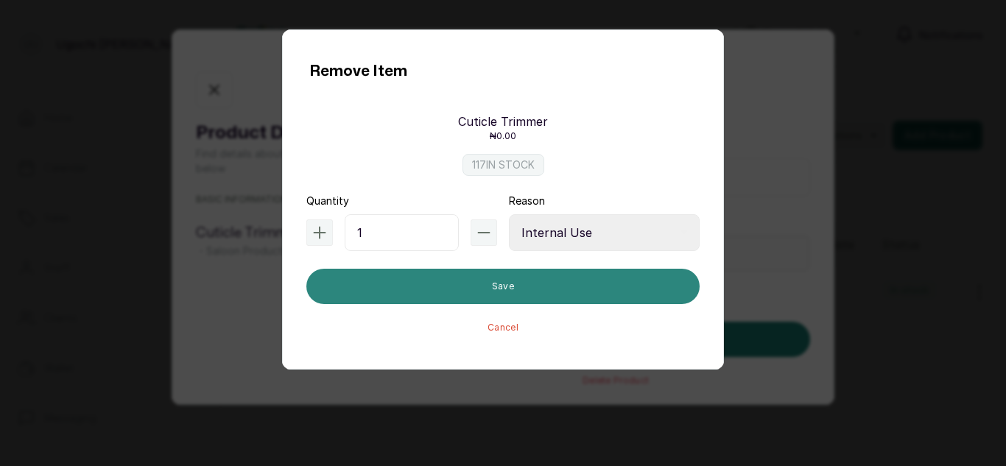
click at [518, 289] on button "Save" at bounding box center [503, 286] width 393 height 35
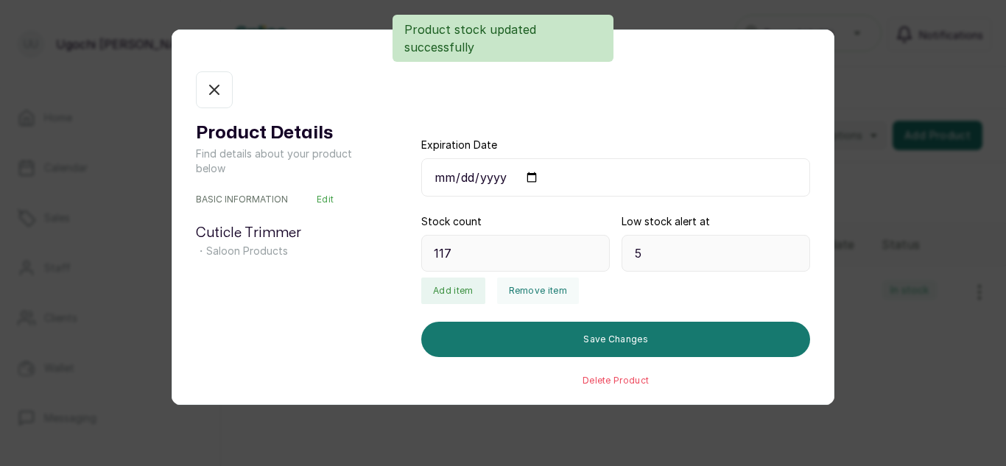
type input "116"
click at [217, 96] on icon "button" at bounding box center [215, 90] width 18 height 18
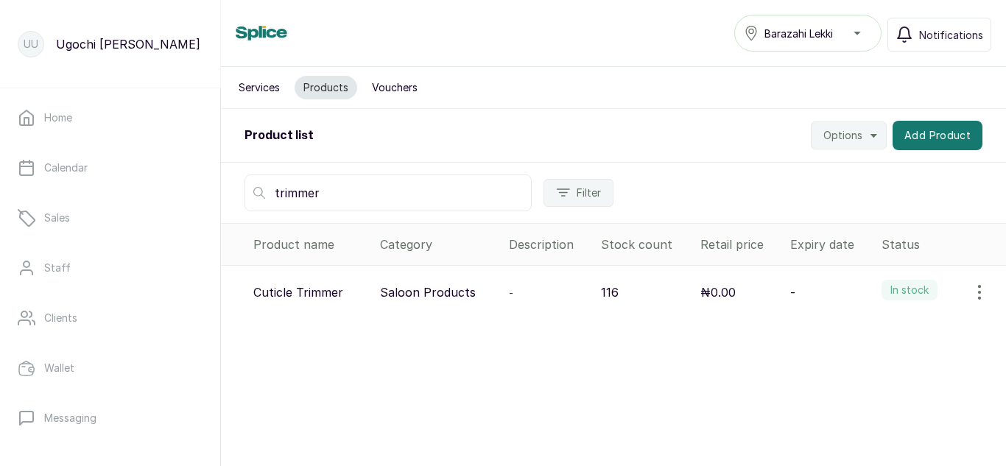
click at [375, 200] on input "trimmer" at bounding box center [388, 193] width 287 height 37
type input "t"
type input "nail file"
click at [959, 289] on button "button" at bounding box center [979, 292] width 41 height 29
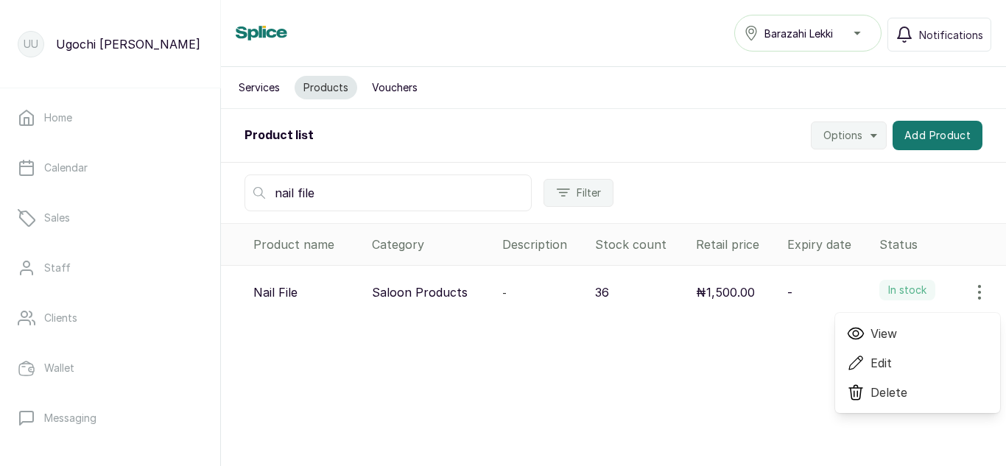
click at [877, 332] on span "View" at bounding box center [884, 334] width 27 height 18
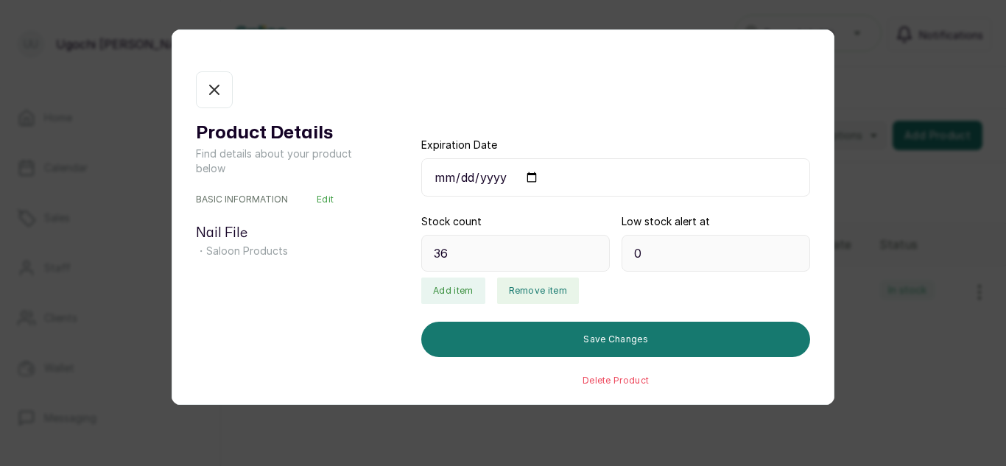
click at [545, 284] on button "Remove item" at bounding box center [538, 291] width 82 height 27
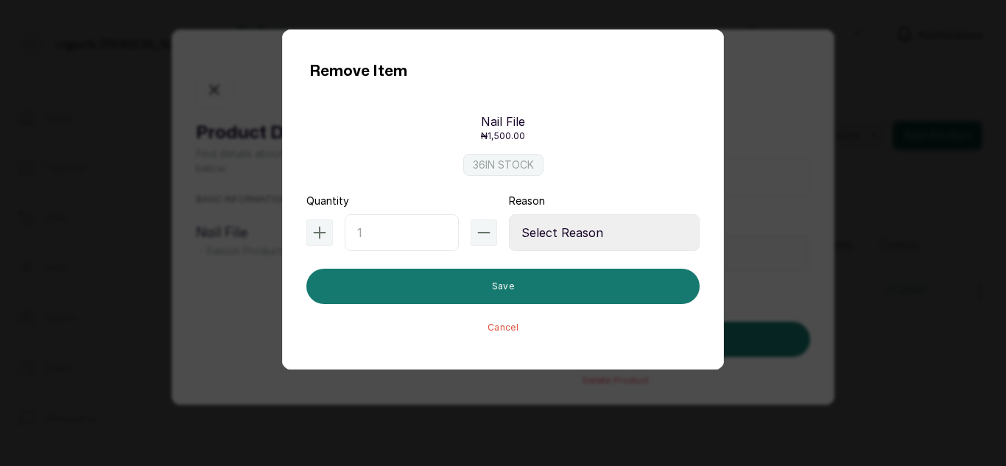
click at [388, 228] on input "text" at bounding box center [402, 232] width 114 height 37
type input "1"
click at [605, 235] on select "Select Reason Internal Use New Stock Damaged Adjustment Transfer Return Other" at bounding box center [604, 232] width 191 height 37
select select "internal_use"
click at [509, 214] on select "Select Reason Internal Use New Stock Damaged Adjustment Transfer Return Other" at bounding box center [604, 232] width 191 height 37
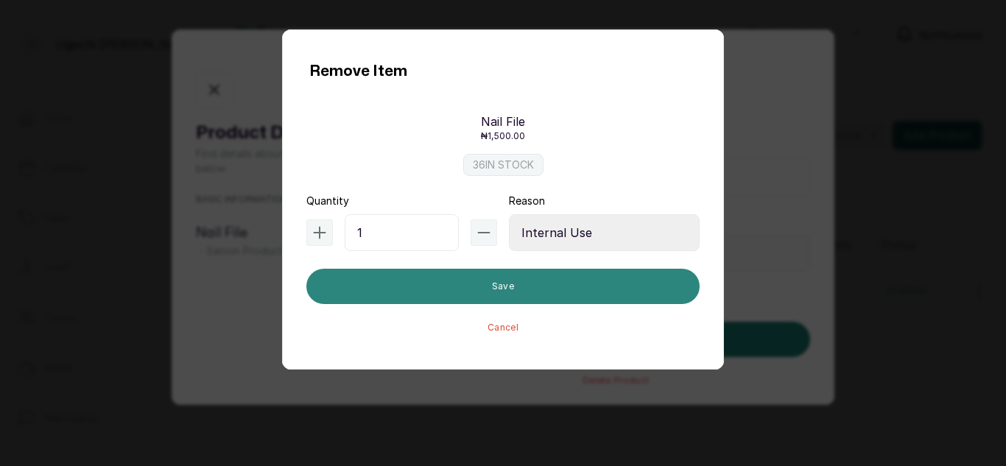
click at [555, 294] on button "Save" at bounding box center [503, 286] width 393 height 35
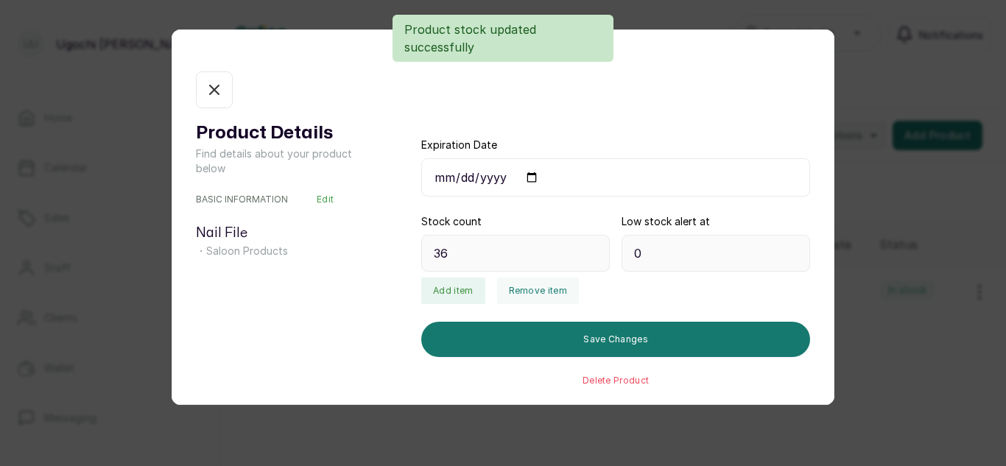
type input "35"
click at [220, 104] on button "In stock" at bounding box center [214, 89] width 37 height 37
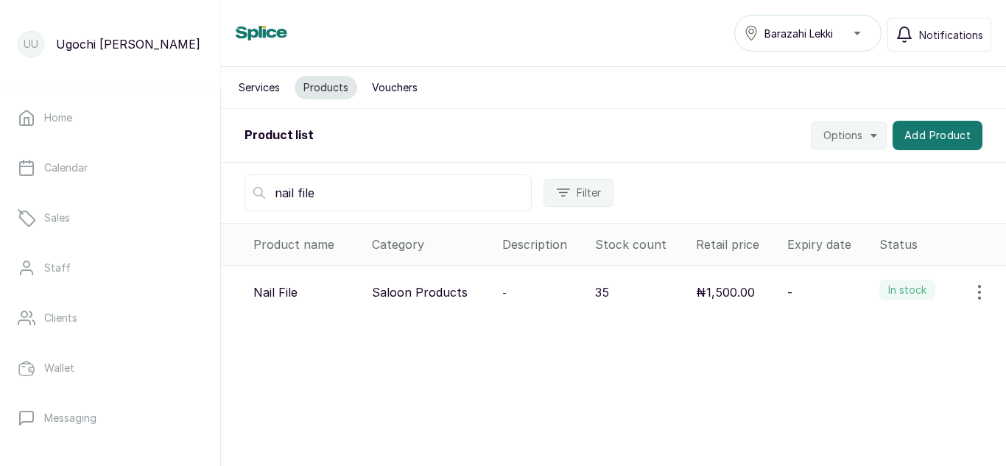
click at [416, 180] on input "nail file" at bounding box center [388, 193] width 287 height 37
type input "n"
type input "primer"
click at [959, 293] on button "button" at bounding box center [979, 292] width 41 height 29
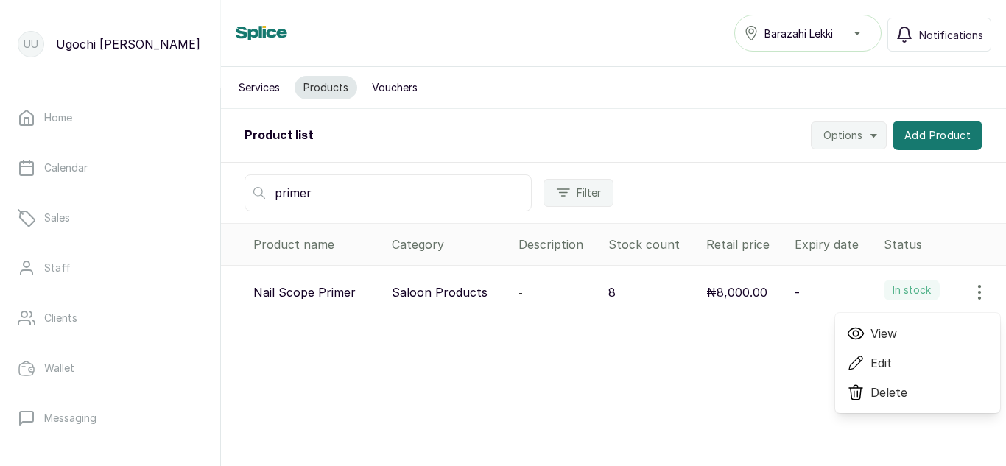
click at [871, 331] on span "View" at bounding box center [884, 334] width 27 height 18
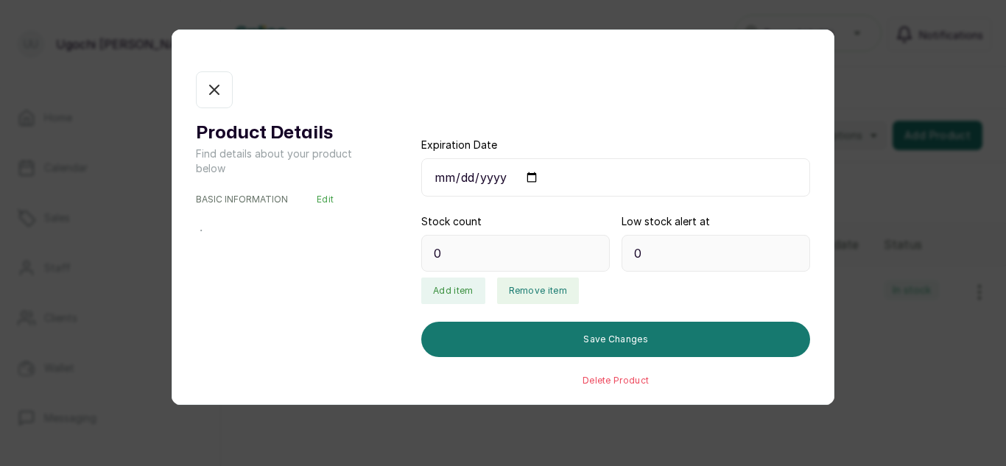
click at [531, 295] on button "Remove item" at bounding box center [538, 291] width 82 height 27
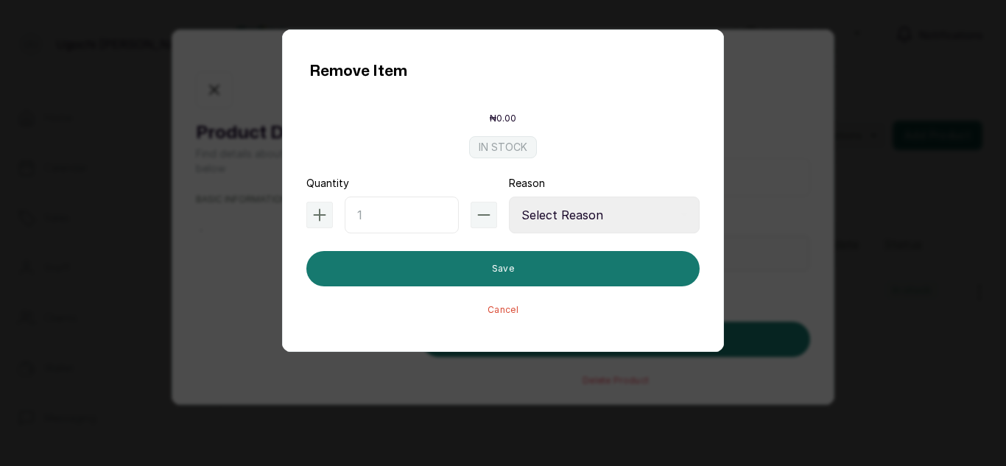
type input "8"
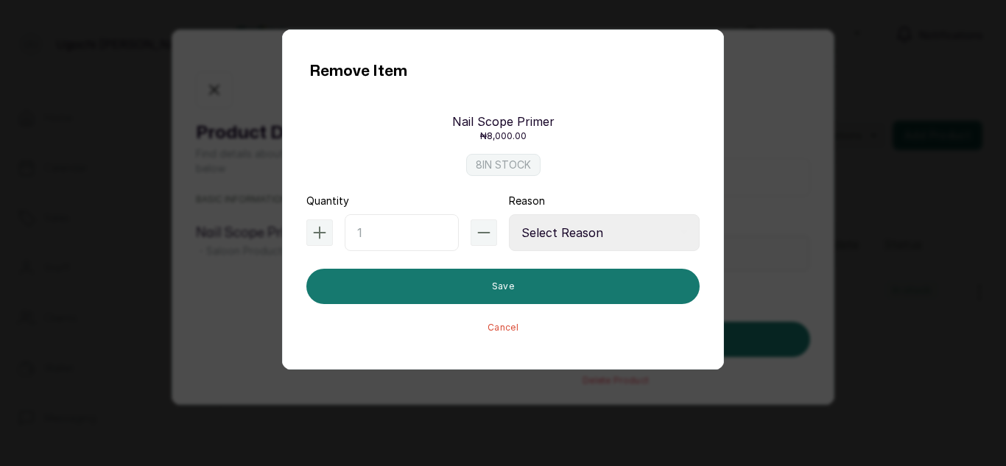
click at [414, 226] on input "text" at bounding box center [402, 232] width 114 height 37
type input "1"
click at [607, 236] on select "Select Reason Internal Use New Stock Damaged Adjustment Transfer Return Other" at bounding box center [604, 232] width 191 height 37
select select "internal_use"
click at [509, 214] on select "Select Reason Internal Use New Stock Damaged Adjustment Transfer Return Other" at bounding box center [604, 232] width 191 height 37
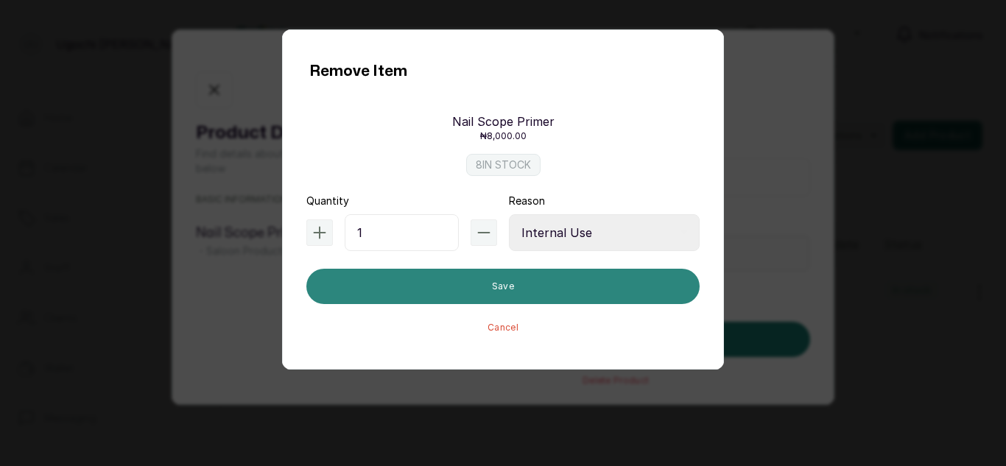
click at [522, 279] on button "Save" at bounding box center [503, 286] width 393 height 35
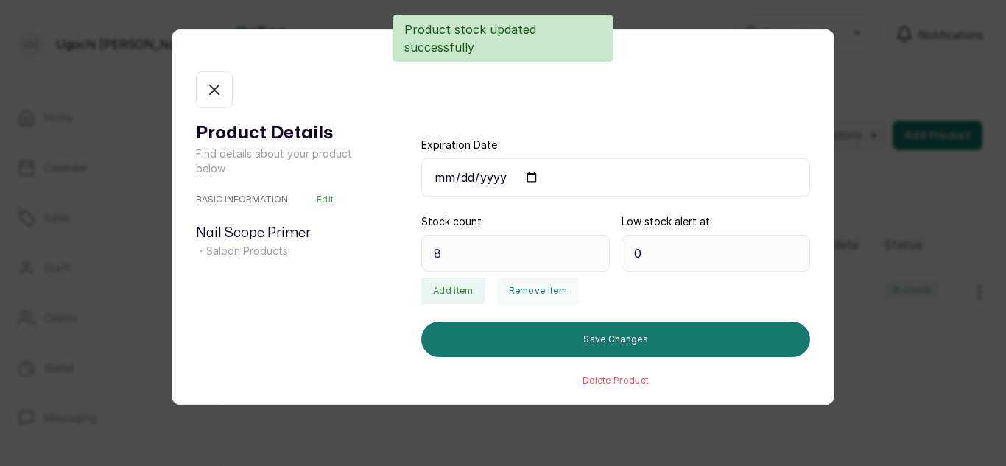
type input "7"
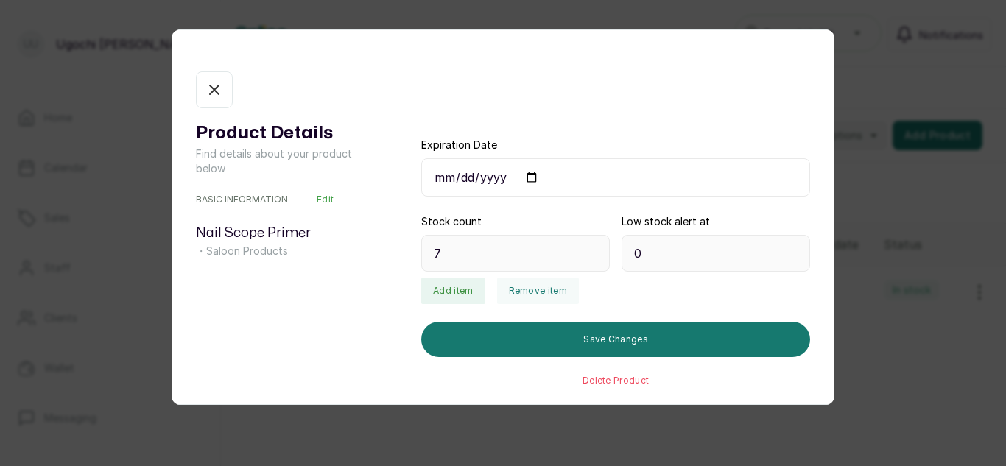
click at [205, 87] on button "In stock" at bounding box center [214, 89] width 37 height 37
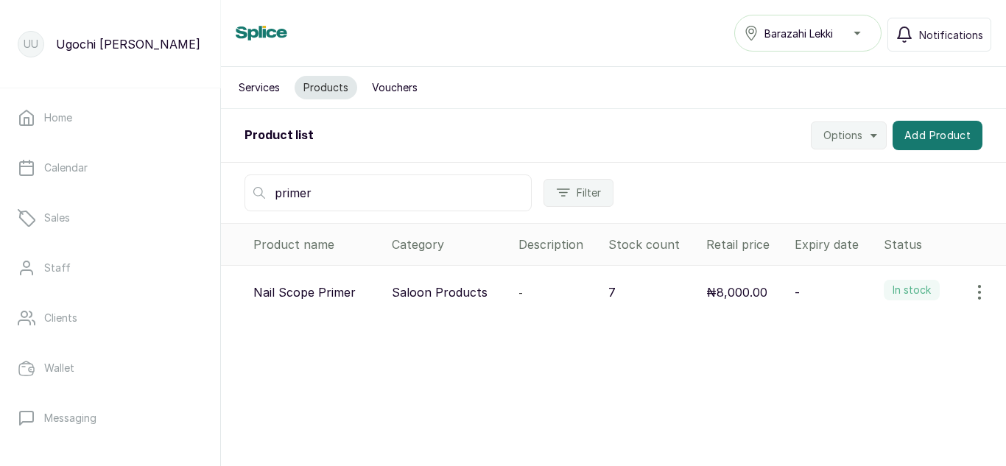
click at [448, 203] on input "primer" at bounding box center [388, 193] width 287 height 37
type input "p"
type input "bloomin"
click at [971, 289] on icon "button" at bounding box center [980, 293] width 18 height 18
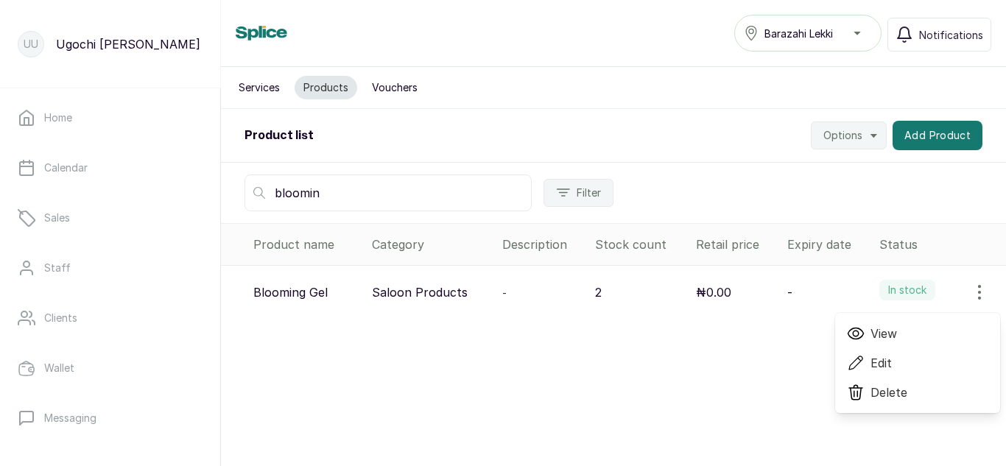
click at [856, 336] on span "View" at bounding box center [917, 334] width 141 height 18
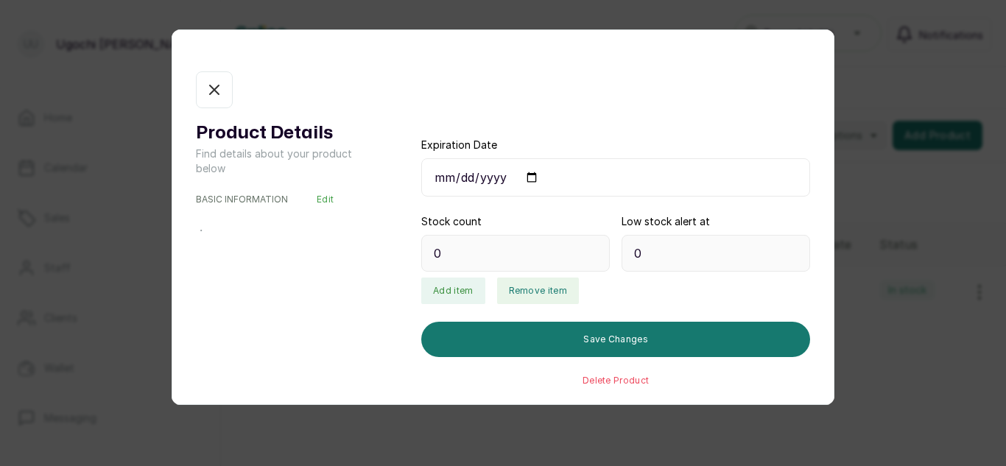
click at [526, 288] on button "Remove item" at bounding box center [538, 291] width 82 height 27
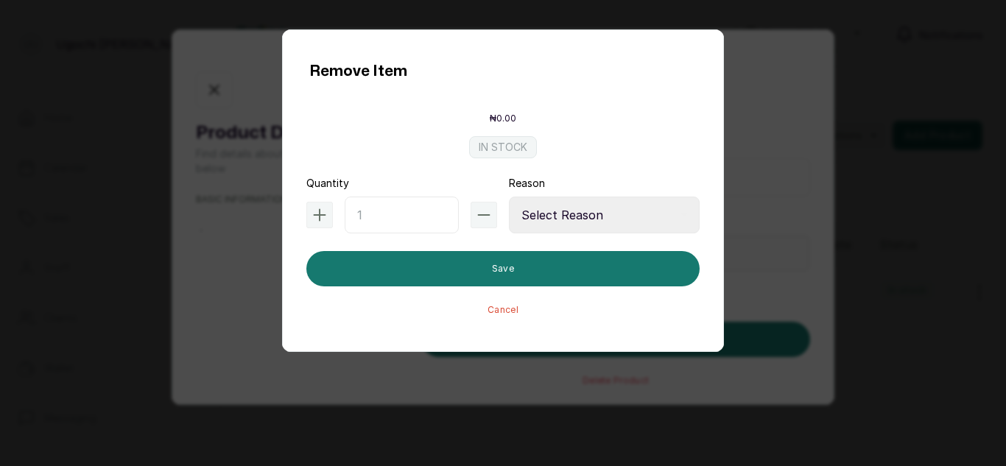
click at [424, 220] on input "text" at bounding box center [402, 215] width 114 height 37
type input "2"
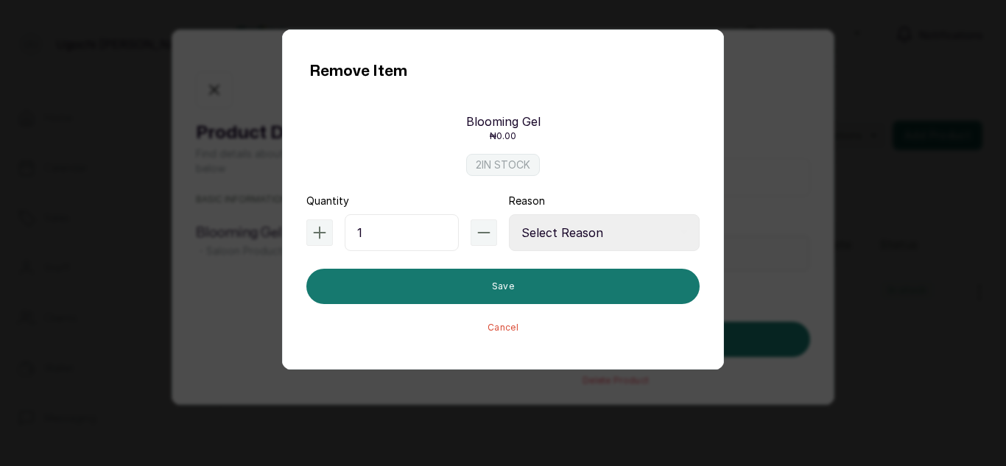
type input "1"
click at [602, 225] on select "Select Reason Internal Use New Stock Damaged Adjustment Transfer Return Other" at bounding box center [604, 232] width 191 height 37
select select "internal_use"
click at [509, 214] on select "Select Reason Internal Use New Stock Damaged Adjustment Transfer Return Other" at bounding box center [604, 232] width 191 height 37
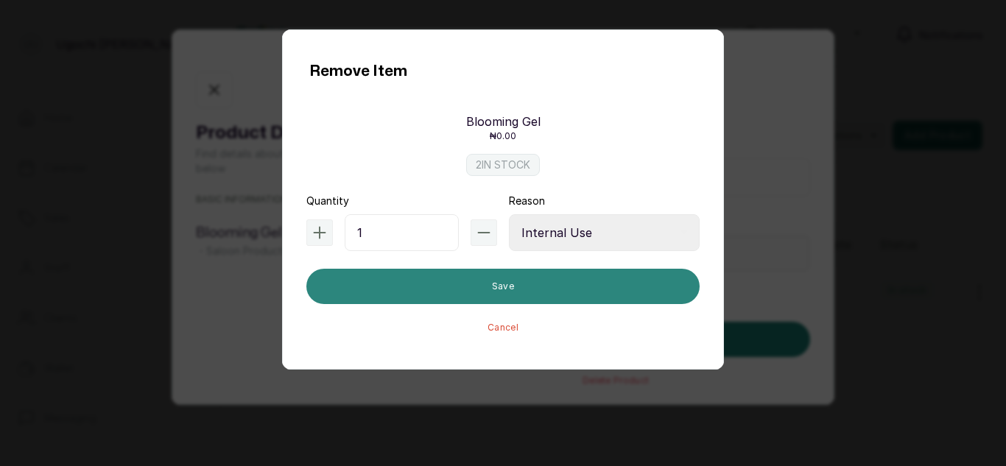
click at [491, 287] on button "Save" at bounding box center [503, 286] width 393 height 35
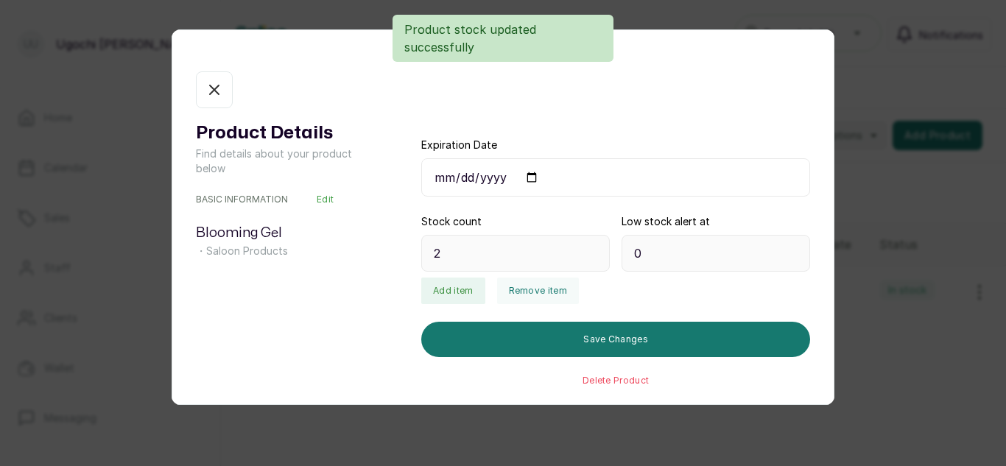
type input "1"
click at [280, 142] on h1 "Product Details" at bounding box center [279, 133] width 167 height 27
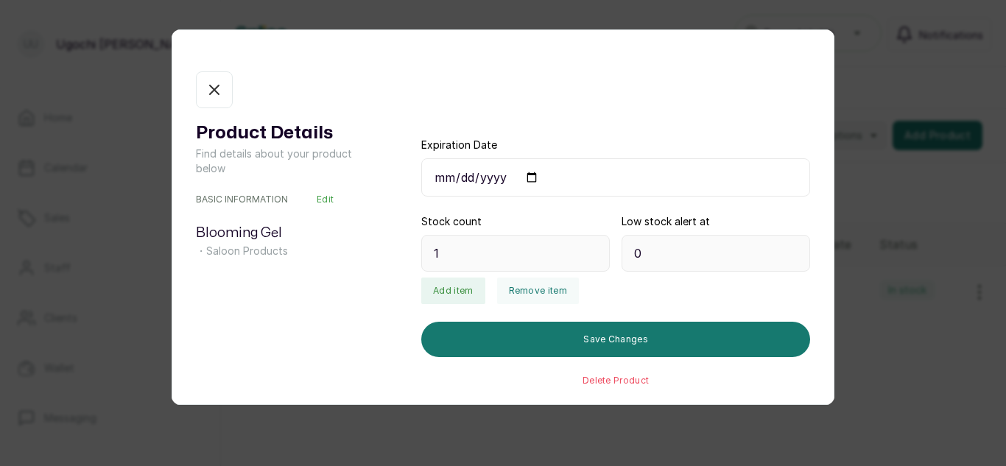
click at [215, 101] on button "In stock" at bounding box center [214, 89] width 37 height 37
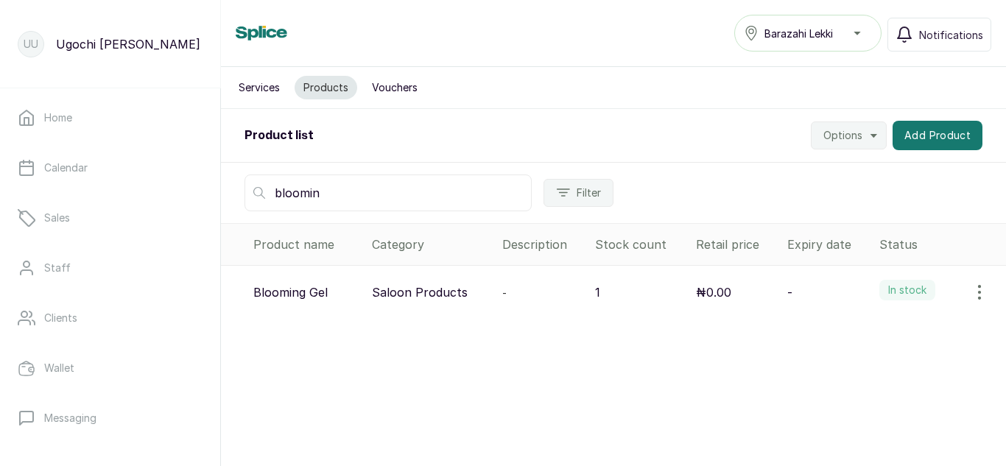
click at [363, 191] on input "bloomin" at bounding box center [388, 193] width 287 height 37
type input "b"
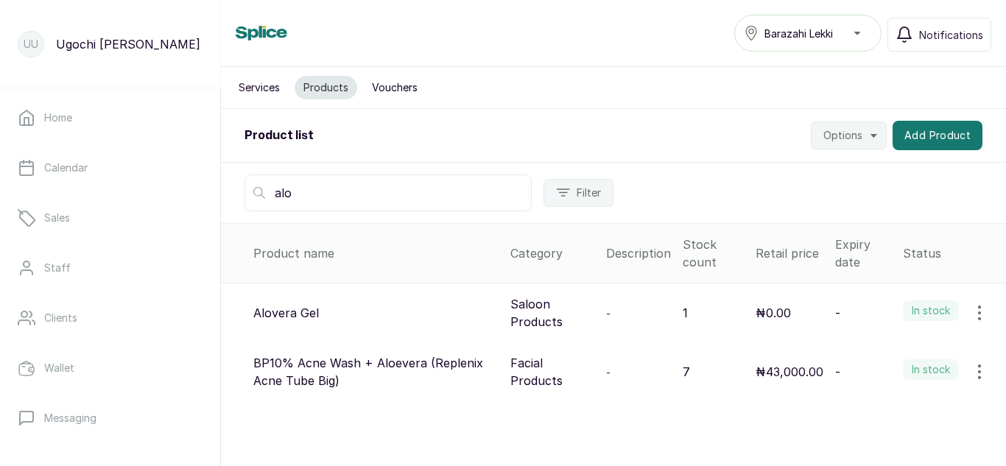
type input "alo"
click at [979, 313] on icon "button" at bounding box center [979, 313] width 1 height 13
click at [871, 383] on span "Edit" at bounding box center [881, 384] width 21 height 18
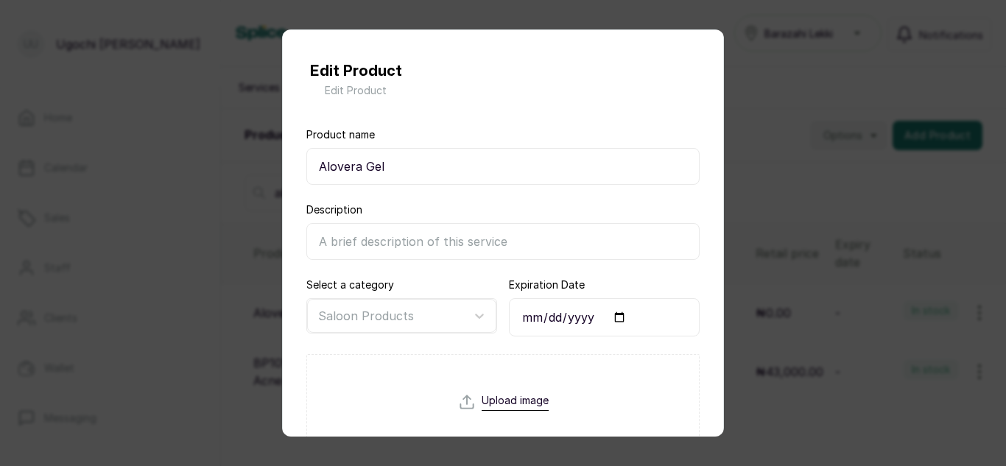
click at [326, 166] on input "Alovera Gel" at bounding box center [503, 166] width 393 height 37
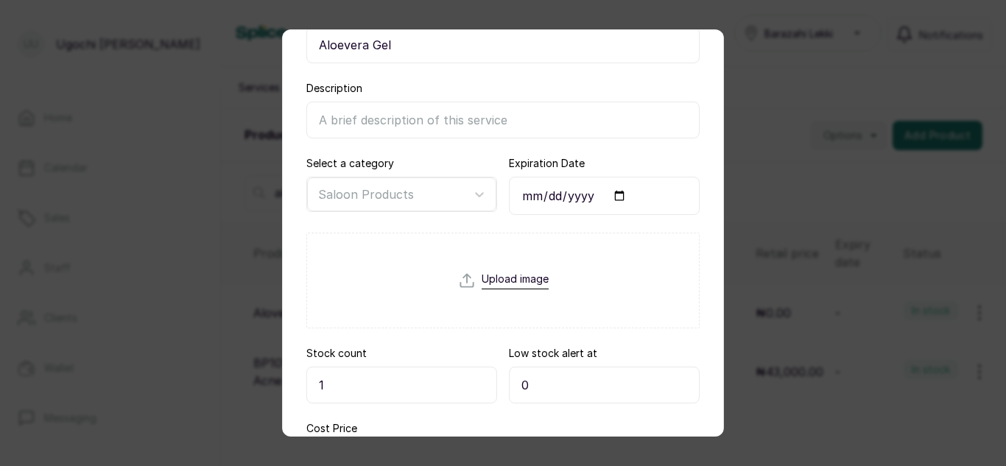
scroll to position [291, 0]
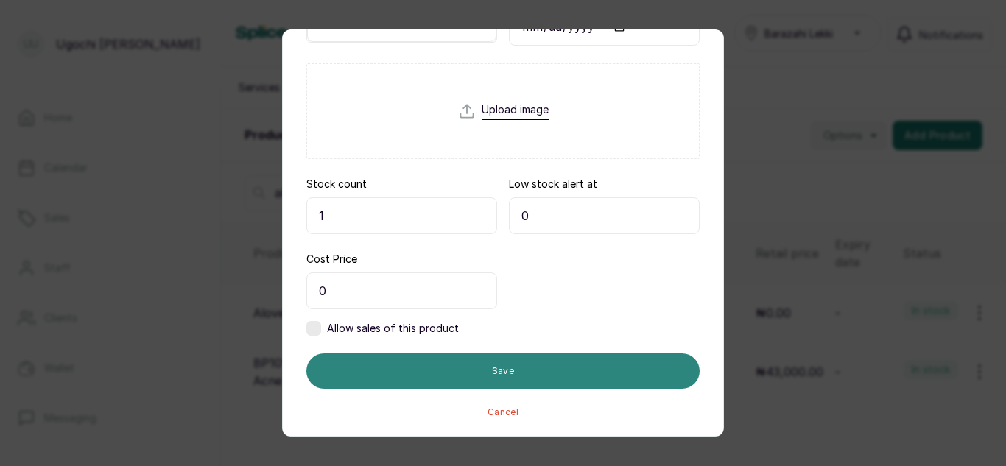
type input "Aloevera Gel"
click at [547, 370] on button "Save" at bounding box center [503, 371] width 393 height 35
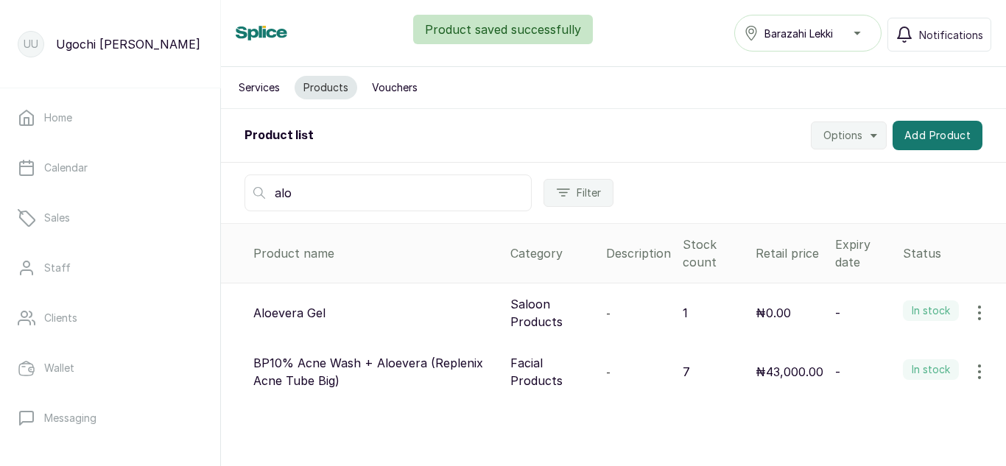
click at [971, 309] on icon "button" at bounding box center [980, 313] width 18 height 18
click at [871, 352] on span "View" at bounding box center [884, 355] width 27 height 18
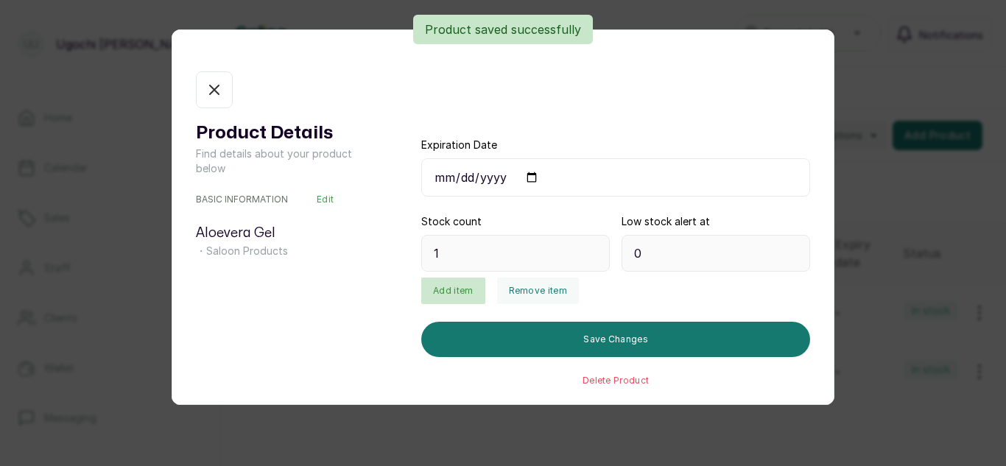
click at [452, 286] on button "Add item" at bounding box center [452, 291] width 63 height 27
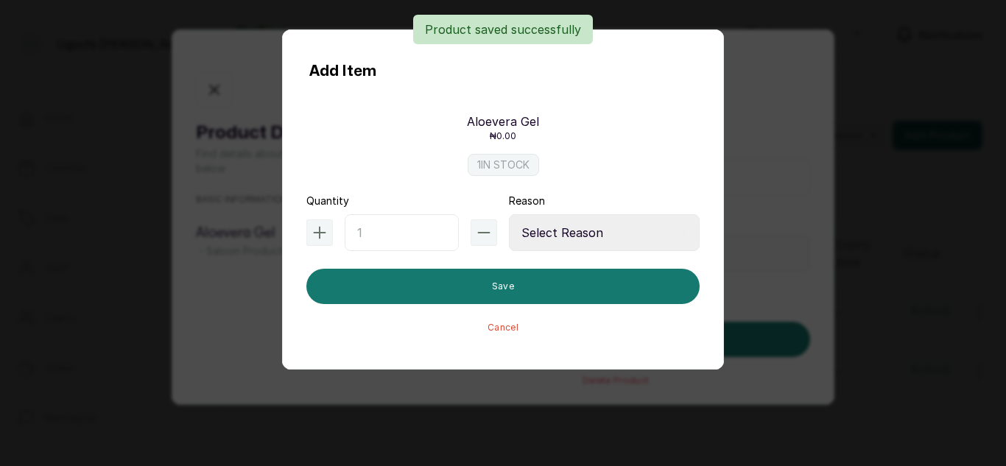
click at [397, 235] on input "text" at bounding box center [402, 232] width 114 height 37
type input "1"
click at [626, 241] on select "Select Reason Internal Use New Stock Damaged Adjustment Transfer Return Other" at bounding box center [604, 232] width 191 height 37
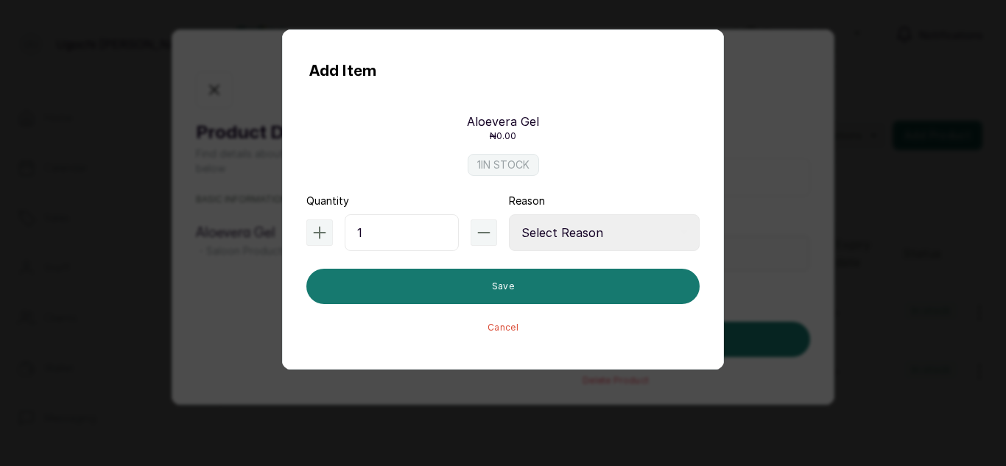
select select "adjustment"
click at [509, 214] on select "Select Reason Internal Use New Stock Damaged Adjustment Transfer Return Other" at bounding box center [604, 232] width 191 height 37
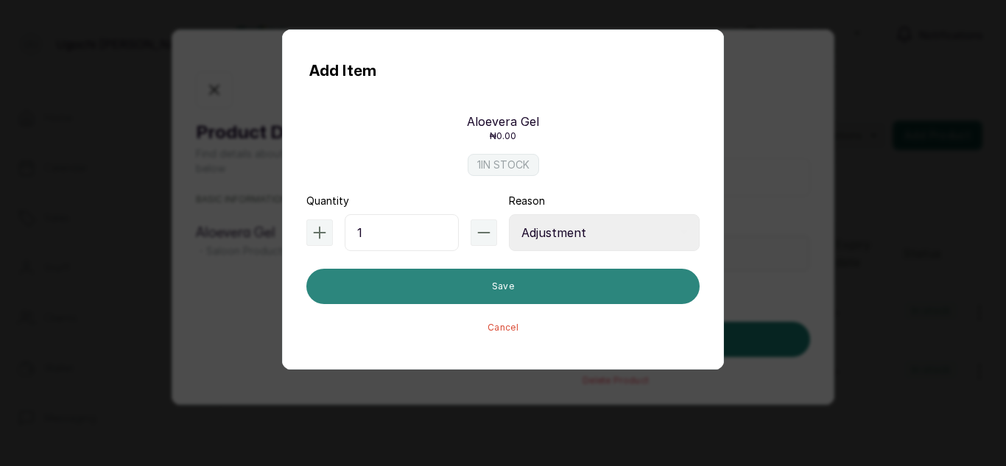
click at [529, 287] on button "Save" at bounding box center [503, 286] width 393 height 35
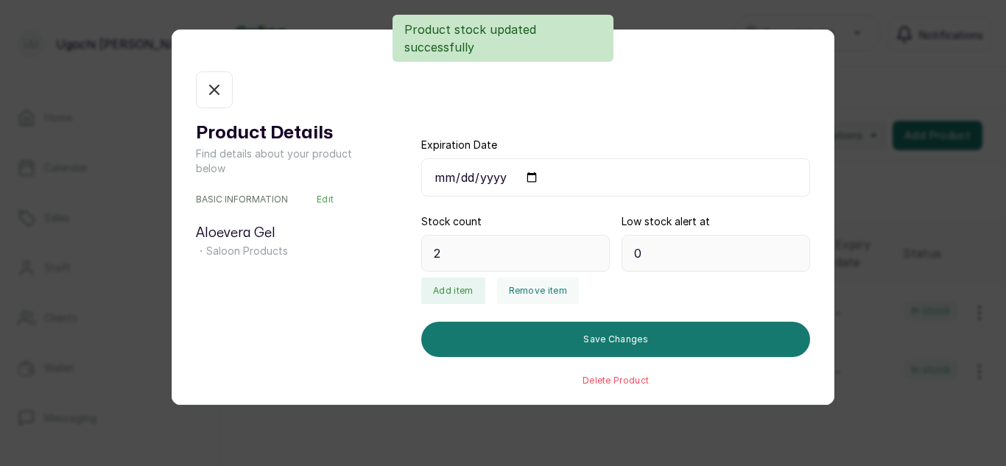
type input "2"
click at [522, 286] on button "Remove item" at bounding box center [538, 291] width 82 height 27
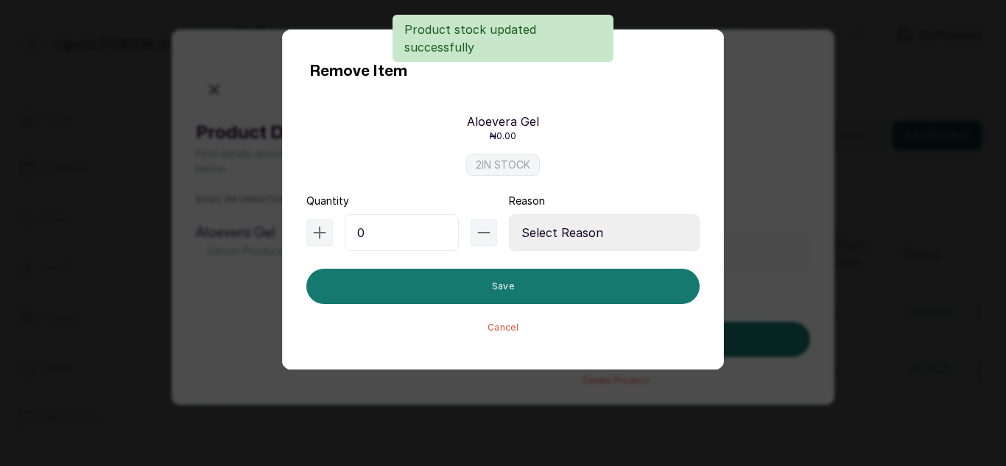
click at [374, 228] on input "0" at bounding box center [402, 232] width 114 height 37
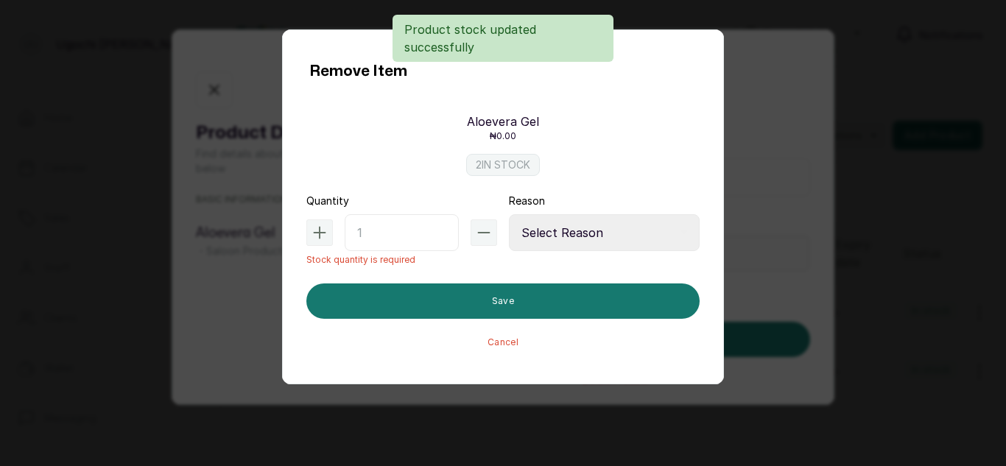
type input "2"
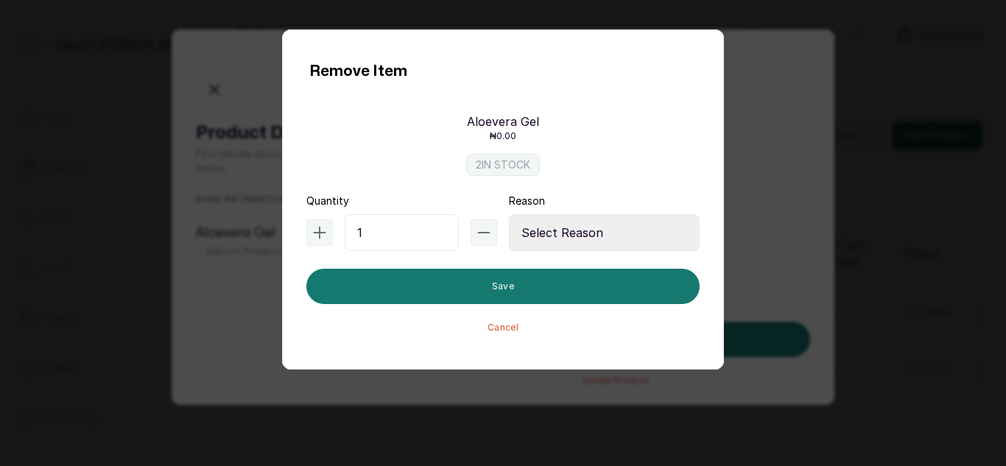
type input "1"
click at [597, 224] on select "Select Reason Internal Use New Stock Damaged Adjustment Transfer Return Other" at bounding box center [604, 232] width 191 height 37
select select "internal_use"
click at [509, 214] on select "Select Reason Internal Use New Stock Damaged Adjustment Transfer Return Other" at bounding box center [604, 232] width 191 height 37
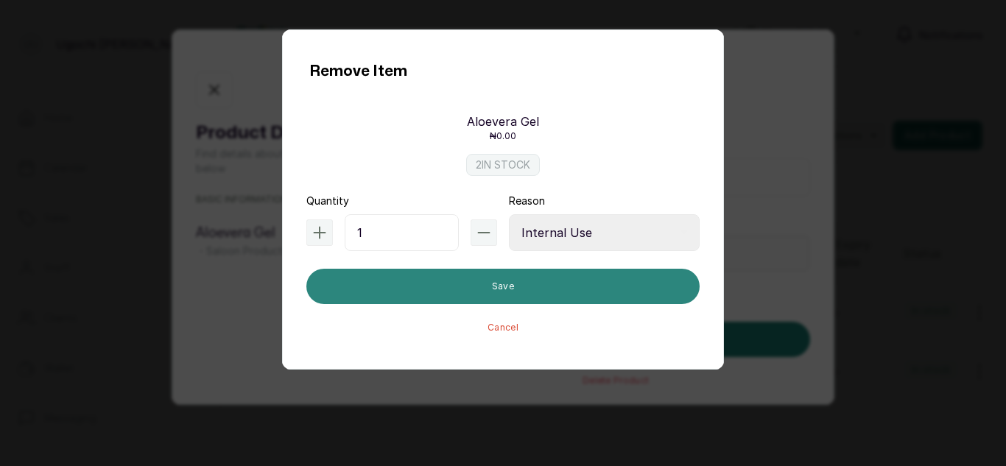
click at [506, 285] on button "Save" at bounding box center [503, 286] width 393 height 35
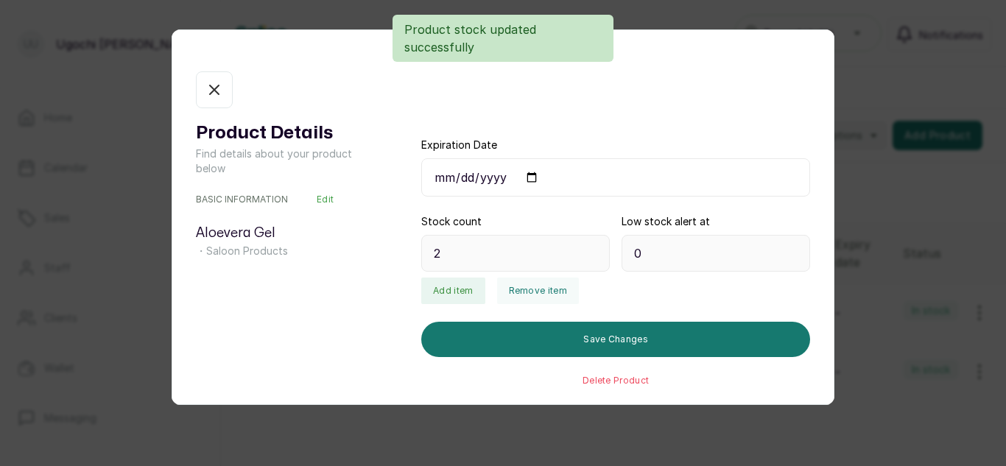
type input "1"
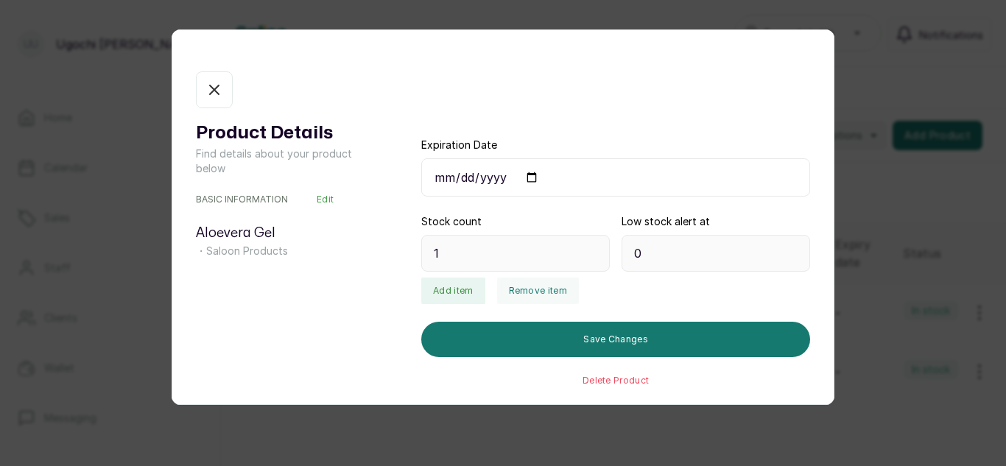
click at [227, 86] on button "In stock" at bounding box center [214, 89] width 37 height 37
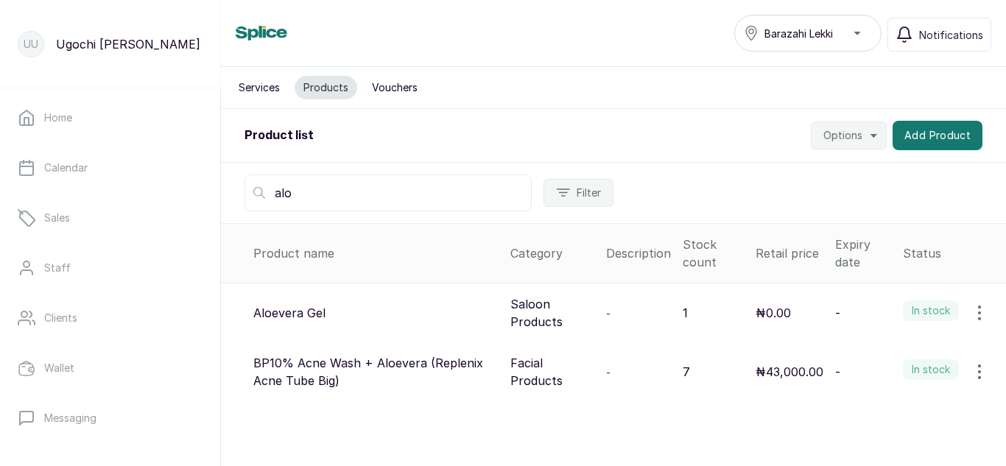
click at [320, 203] on input "alo" at bounding box center [388, 193] width 287 height 37
type input "a"
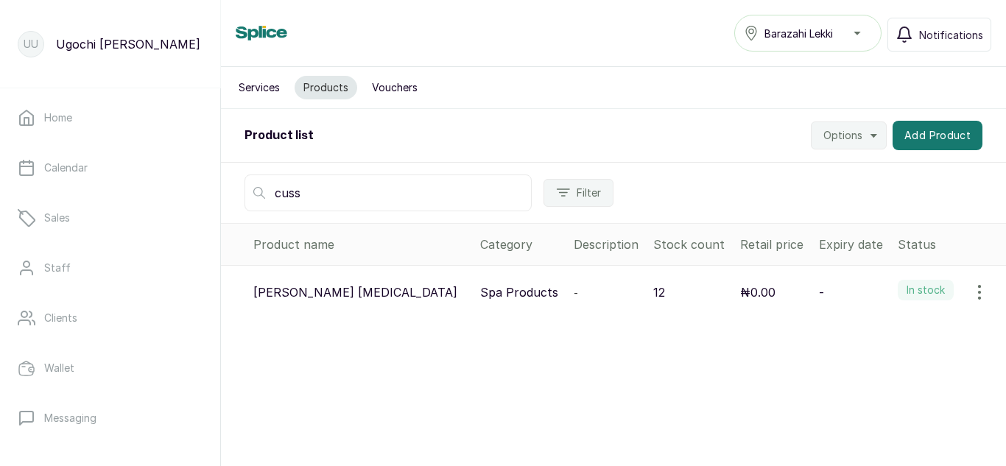
type input "cuss"
click at [979, 281] on button "button" at bounding box center [979, 292] width 41 height 29
click at [853, 331] on icon at bounding box center [856, 334] width 7 height 7
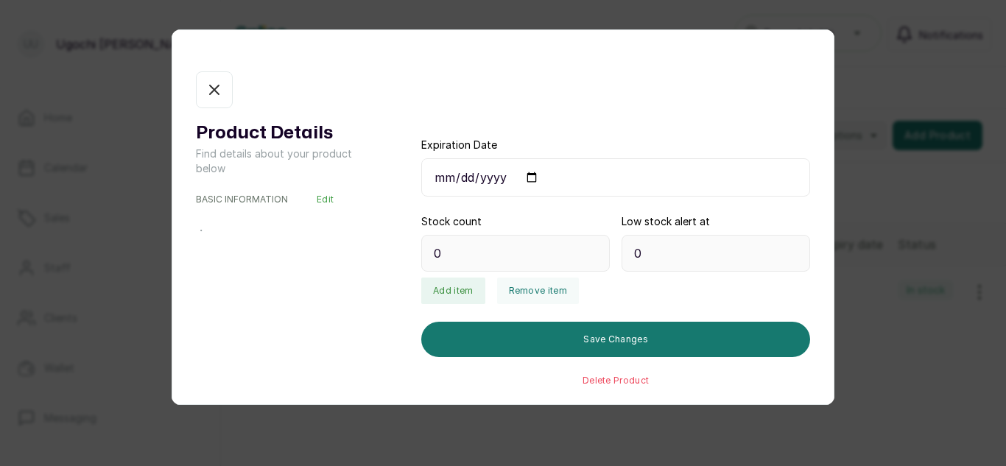
type input "12"
click at [537, 293] on button "Remove item" at bounding box center [538, 291] width 82 height 27
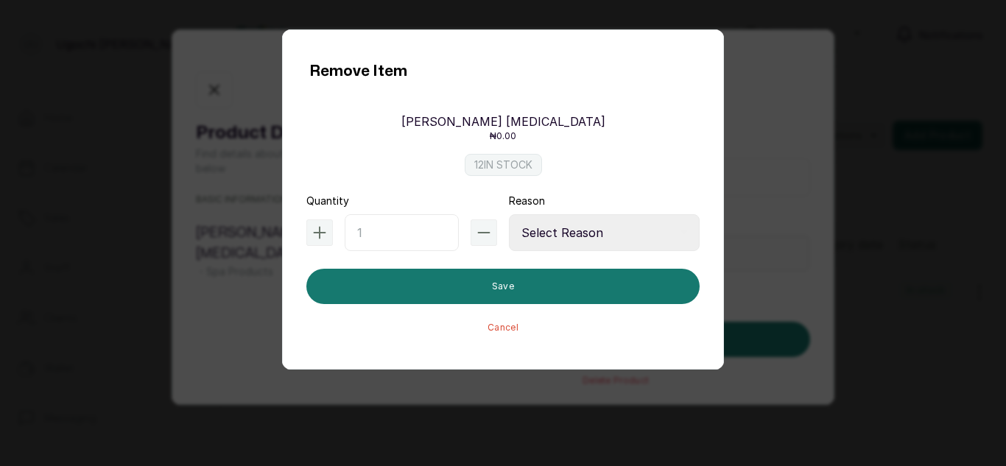
click at [399, 231] on input "text" at bounding box center [402, 232] width 114 height 37
type input "1"
click at [608, 230] on select "Select Reason Internal Use New Stock Damaged Adjustment Transfer Return Other" at bounding box center [604, 232] width 191 height 37
select select "internal_use"
click at [509, 214] on select "Select Reason Internal Use New Stock Damaged Adjustment Transfer Return Other" at bounding box center [604, 232] width 191 height 37
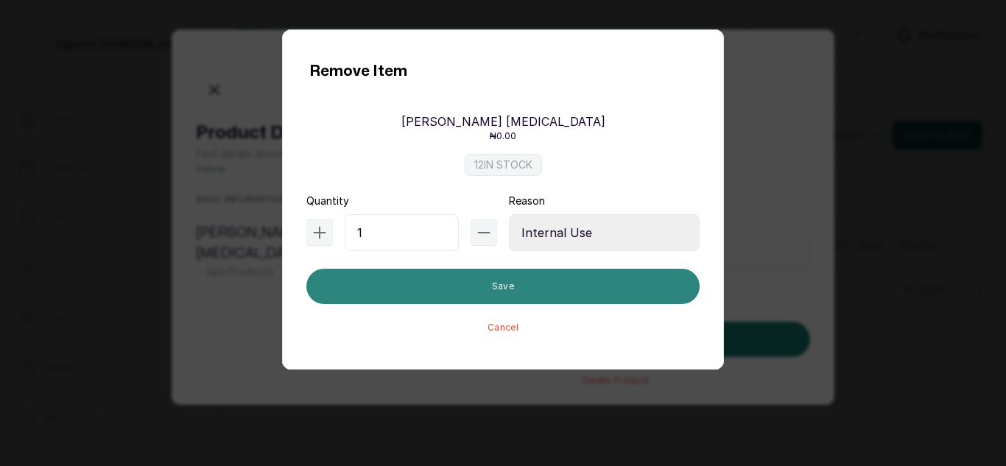
click at [508, 281] on button "Save" at bounding box center [503, 286] width 393 height 35
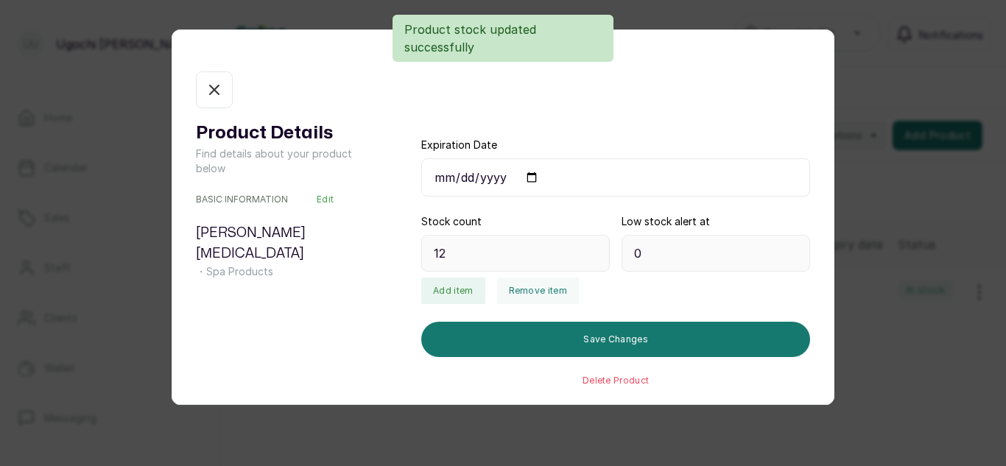
type input "11"
click at [210, 90] on icon "button" at bounding box center [215, 90] width 18 height 18
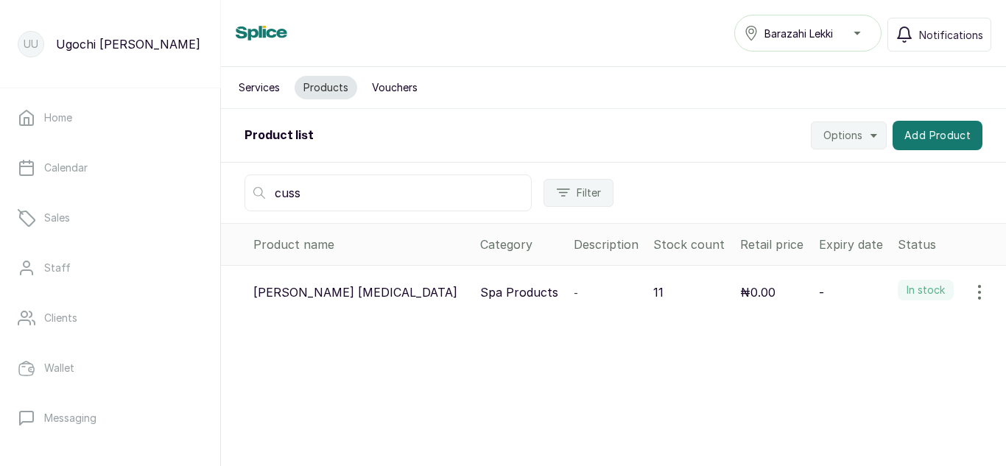
click at [354, 183] on input "cuss" at bounding box center [388, 193] width 287 height 37
type input "c"
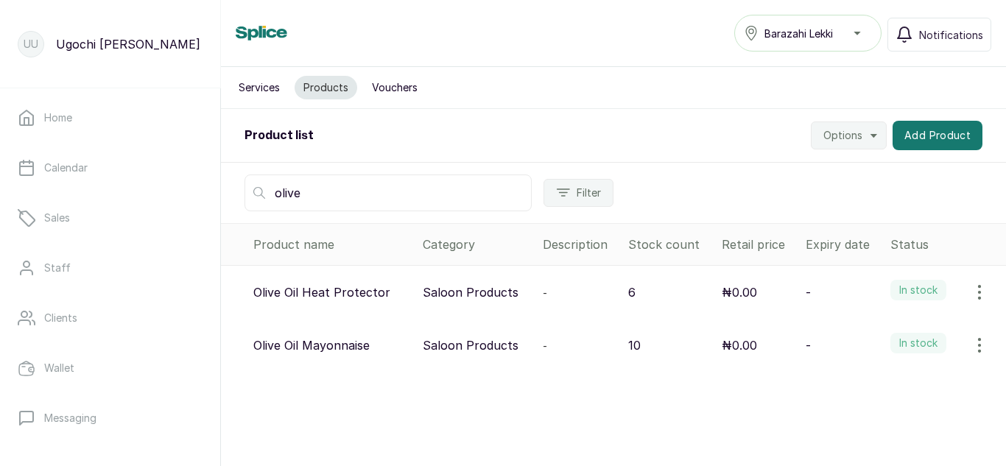
type input "olive"
click at [959, 281] on button "button" at bounding box center [979, 292] width 41 height 29
click at [858, 327] on span "View" at bounding box center [917, 334] width 141 height 18
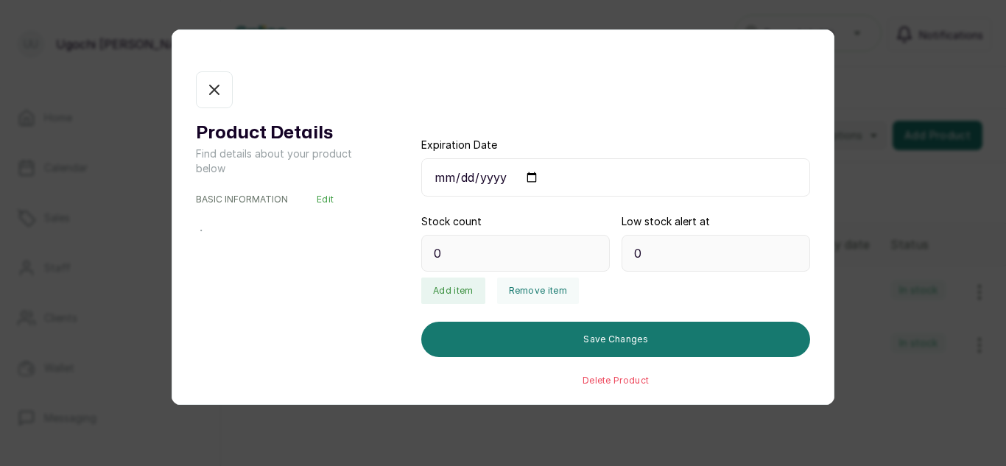
type input "6"
click at [536, 294] on button "Remove item" at bounding box center [538, 291] width 82 height 27
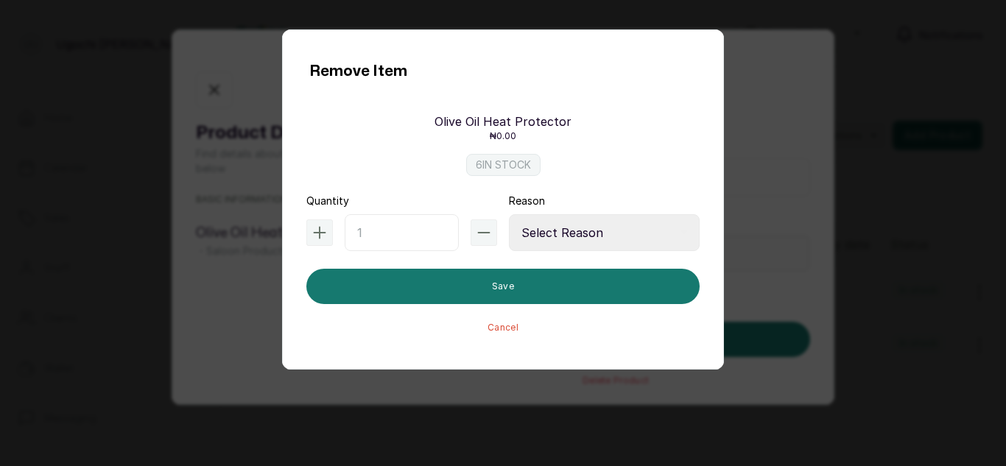
click at [385, 225] on input "text" at bounding box center [402, 232] width 114 height 37
type input "1"
click at [628, 225] on select "Select Reason Internal Use New Stock Damaged Adjustment Transfer Return Other" at bounding box center [604, 232] width 191 height 37
select select "internal_use"
click at [509, 214] on select "Select Reason Internal Use New Stock Damaged Adjustment Transfer Return Other" at bounding box center [604, 232] width 191 height 37
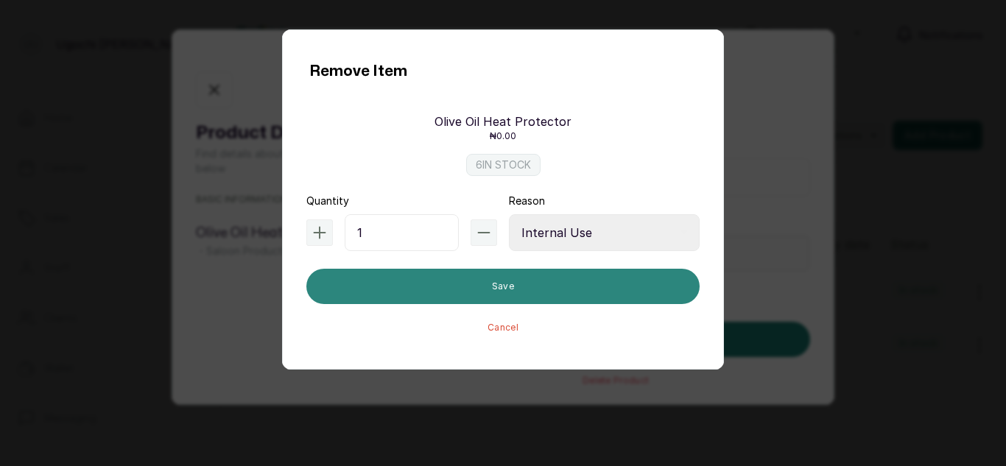
click at [541, 282] on button "Save" at bounding box center [503, 286] width 393 height 35
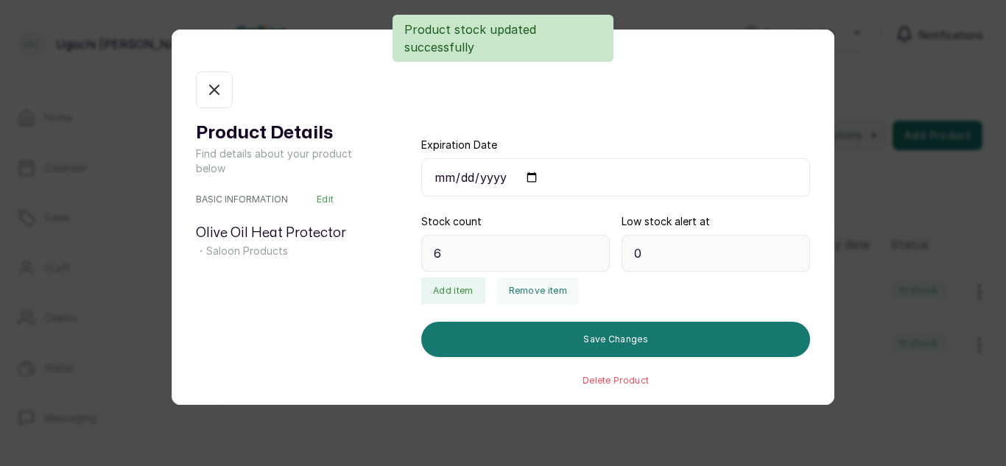
type input "5"
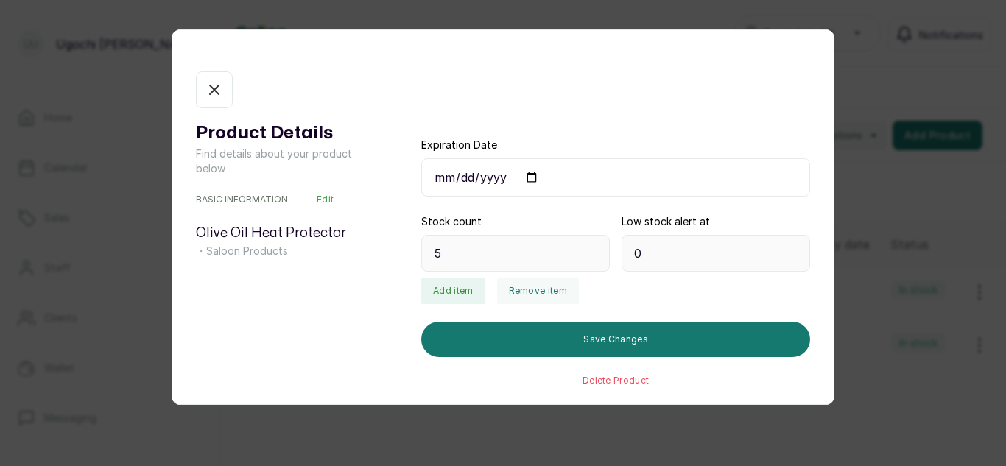
click at [211, 91] on icon "button" at bounding box center [215, 90] width 18 height 18
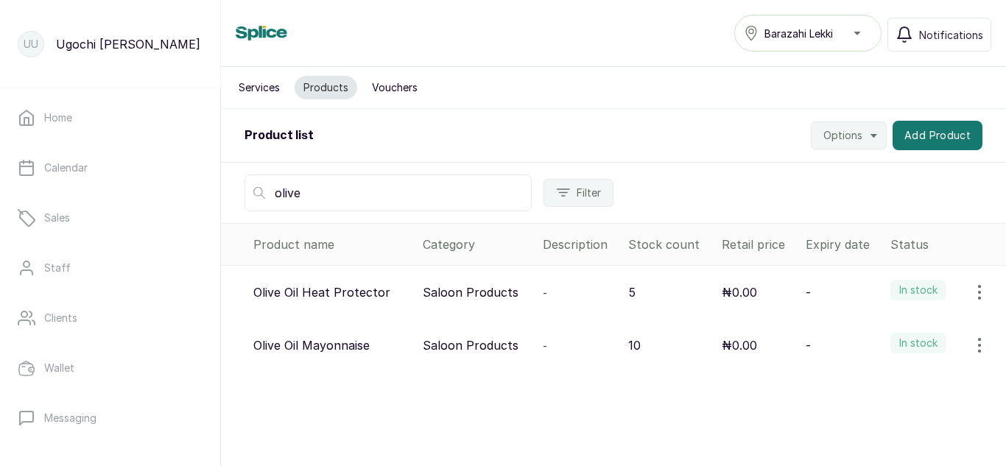
click at [322, 192] on input "olive" at bounding box center [388, 193] width 287 height 37
type input "o"
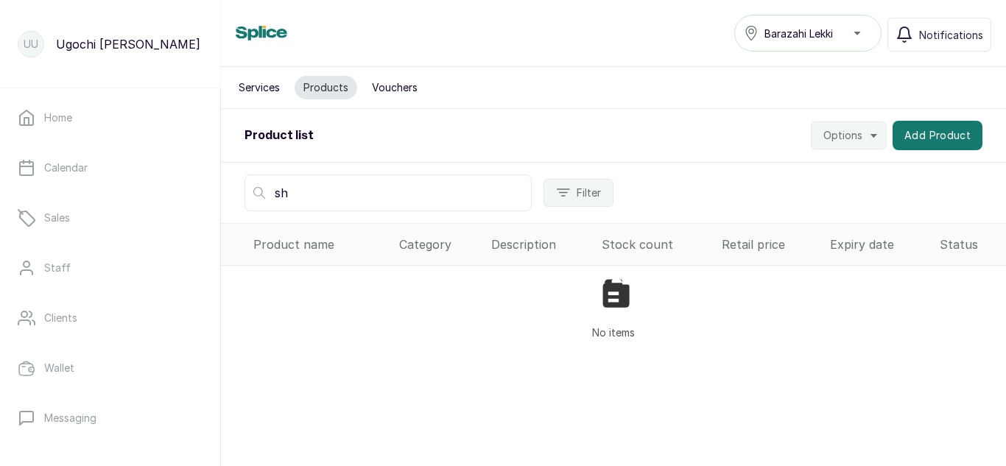
type input "s"
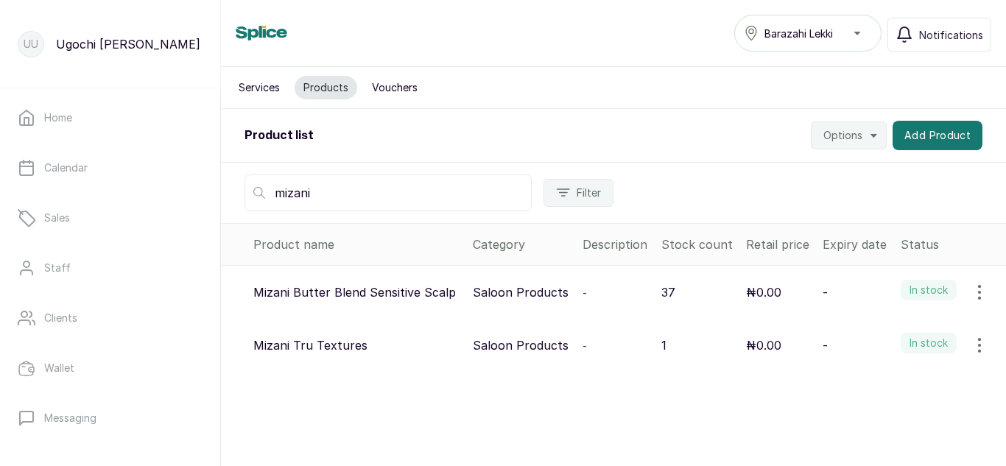
type input "mizani"
click at [980, 287] on button "button" at bounding box center [979, 292] width 41 height 29
click at [871, 328] on span "View" at bounding box center [884, 334] width 27 height 18
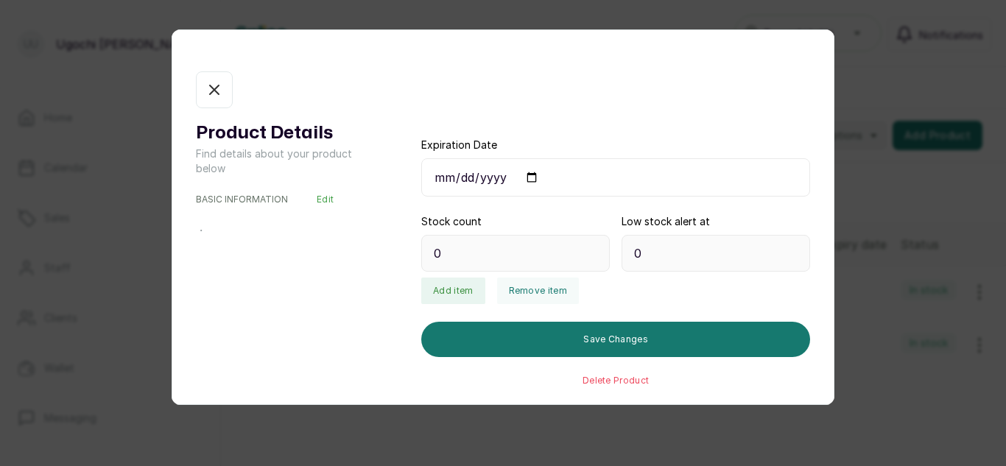
type input "37"
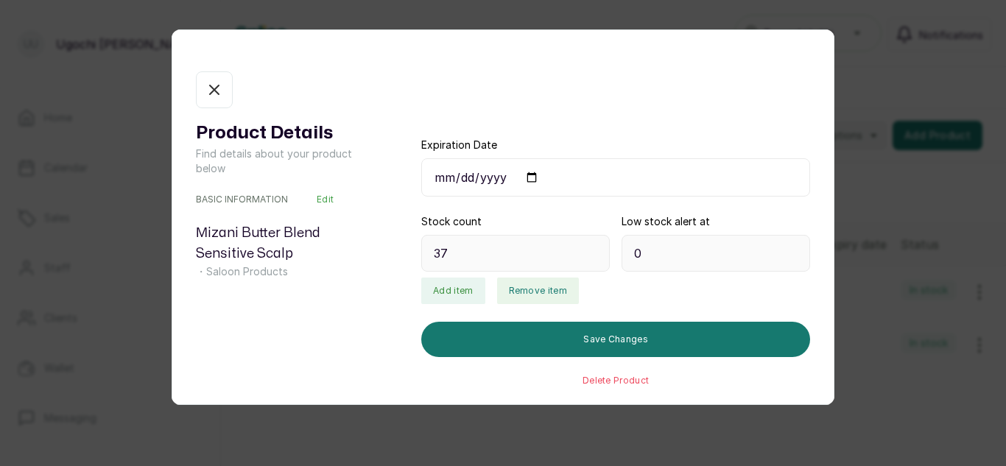
click at [537, 281] on button "Remove item" at bounding box center [538, 291] width 82 height 27
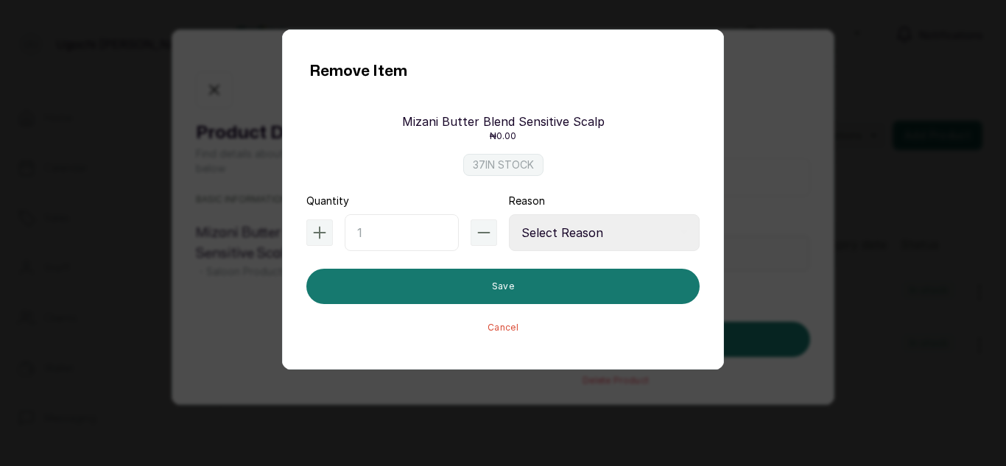
click at [404, 237] on input "text" at bounding box center [402, 232] width 114 height 37
type input "1"
click at [631, 230] on select "Select Reason Internal Use New Stock Damaged Adjustment Transfer Return Other" at bounding box center [604, 232] width 191 height 37
select select "internal_use"
click at [509, 214] on select "Select Reason Internal Use New Stock Damaged Adjustment Transfer Return Other" at bounding box center [604, 232] width 191 height 37
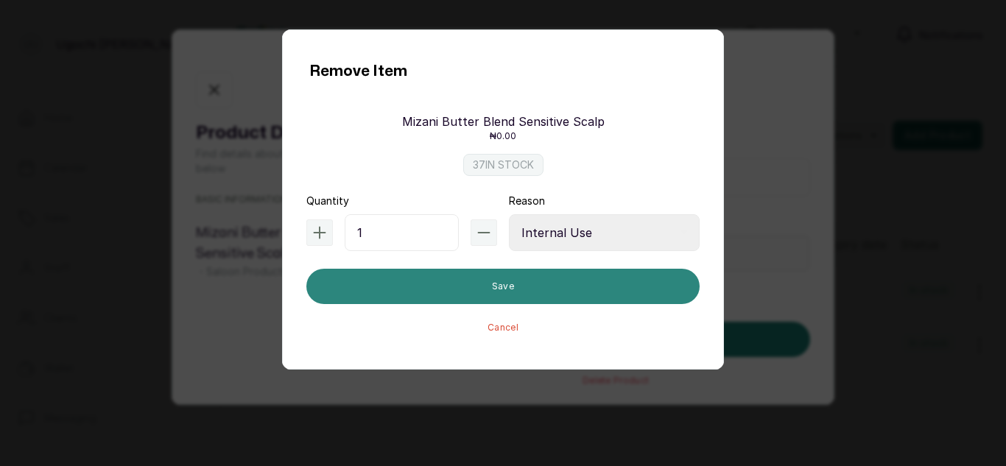
click at [532, 284] on button "Save" at bounding box center [503, 286] width 393 height 35
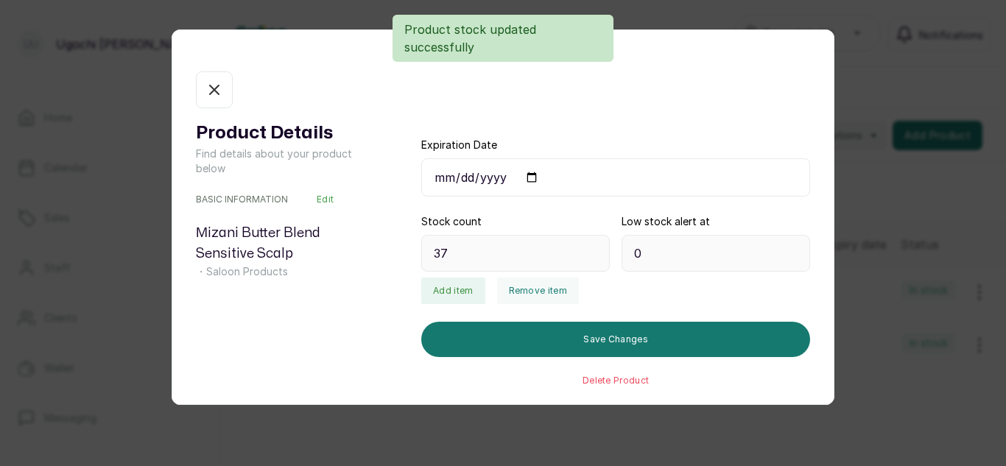
type input "36"
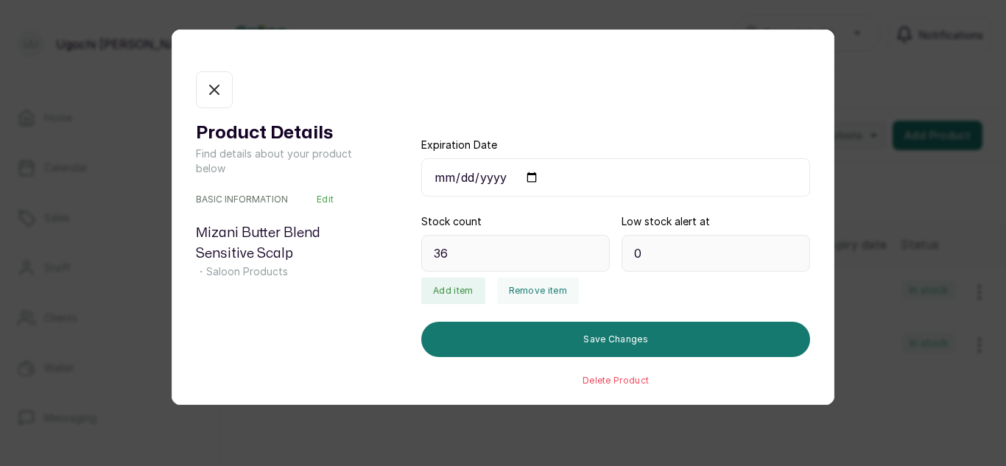
click at [203, 84] on button "In stock" at bounding box center [214, 89] width 37 height 37
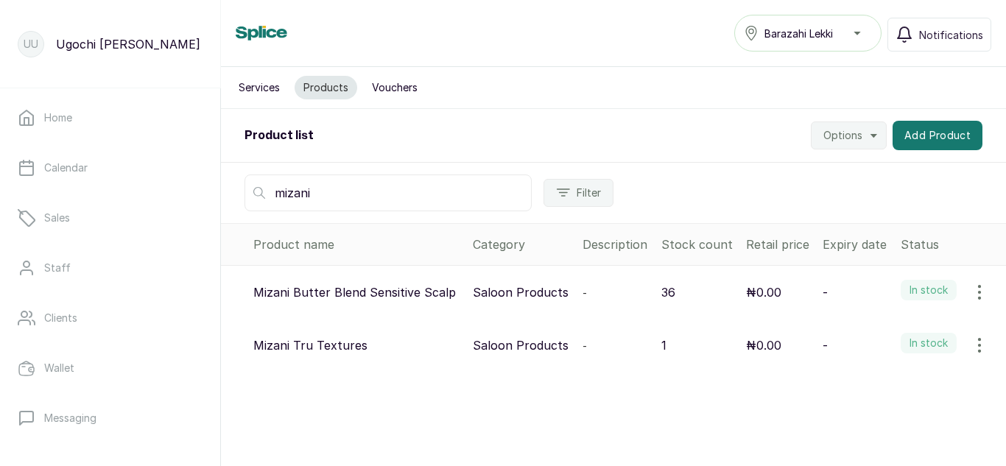
click at [325, 192] on input "mizani" at bounding box center [388, 193] width 287 height 37
type input "m"
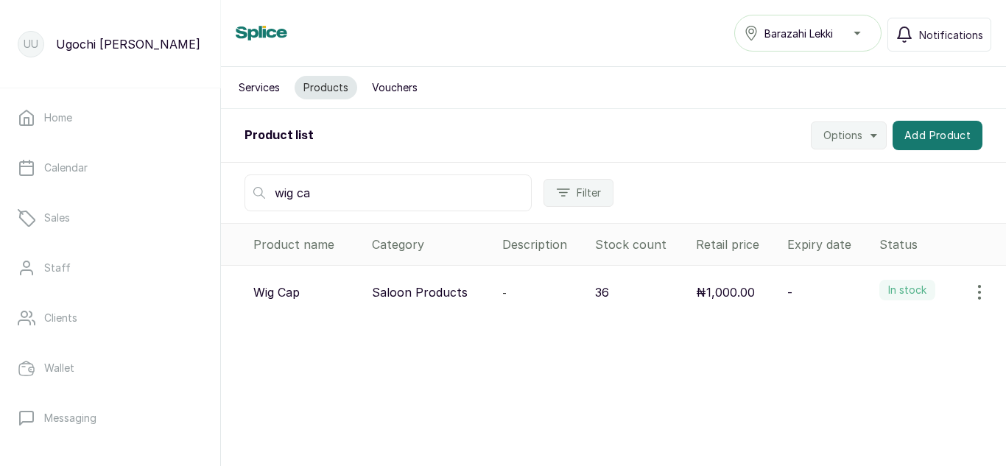
type input "wig ca"
click at [971, 284] on icon "button" at bounding box center [980, 293] width 18 height 18
click at [871, 330] on span "View" at bounding box center [884, 334] width 27 height 18
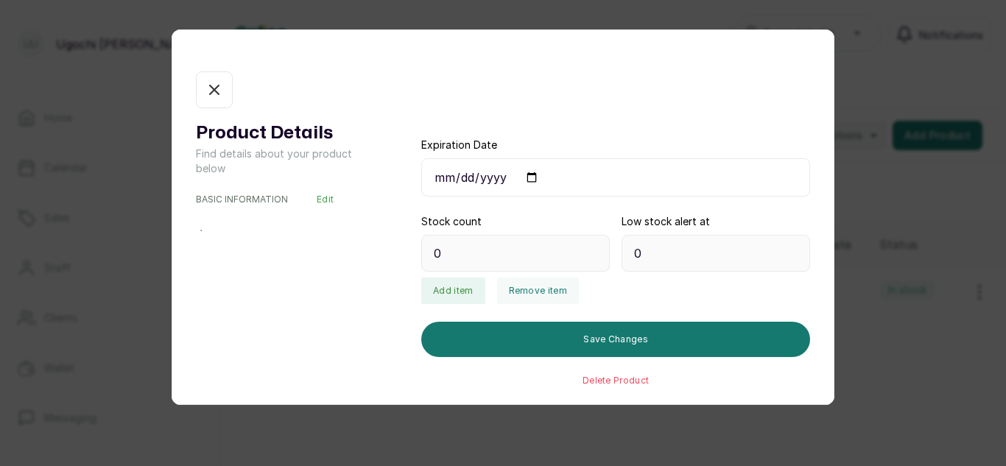
type input "36"
type input "3"
click at [522, 289] on button "Remove item" at bounding box center [538, 291] width 82 height 27
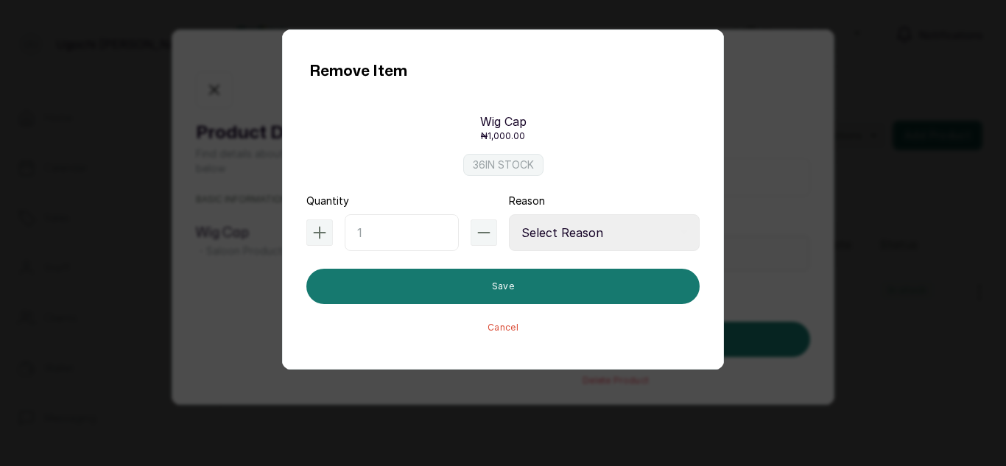
click at [402, 238] on input "text" at bounding box center [402, 232] width 114 height 37
type input "1"
click at [606, 219] on select "Select Reason Internal Use New Stock Damaged Adjustment Transfer Return Other" at bounding box center [604, 232] width 191 height 37
select select "internal_use"
click at [509, 214] on select "Select Reason Internal Use New Stock Damaged Adjustment Transfer Return Other" at bounding box center [604, 232] width 191 height 37
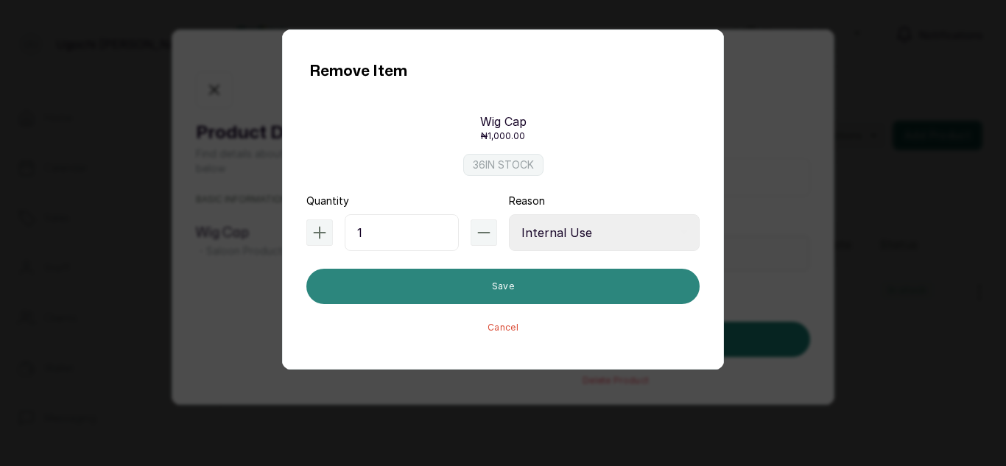
click at [556, 288] on button "Save" at bounding box center [503, 286] width 393 height 35
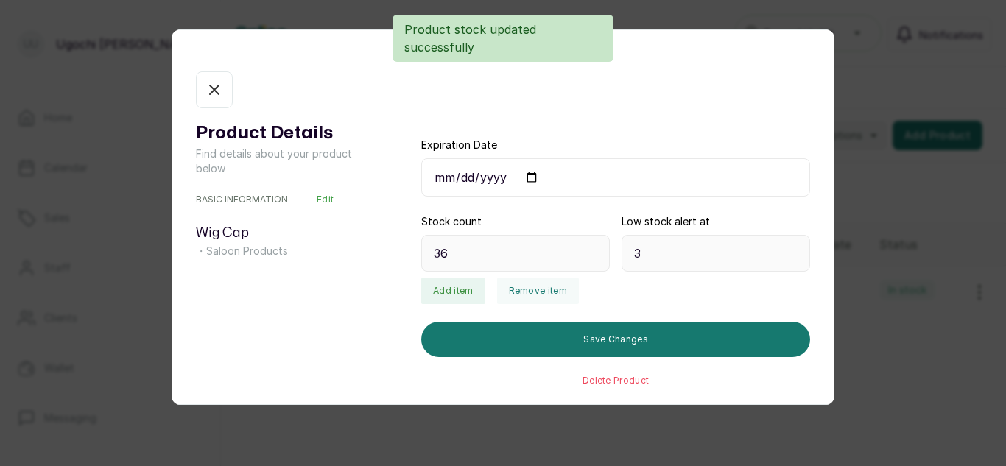
type input "35"
click at [211, 79] on button "In stock" at bounding box center [214, 89] width 37 height 37
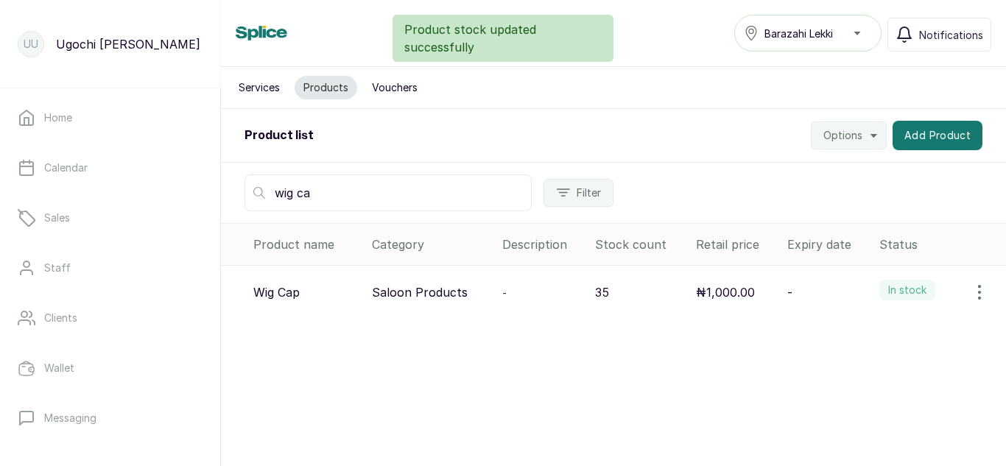
click at [358, 189] on input "wig ca" at bounding box center [388, 193] width 287 height 37
type input "w"
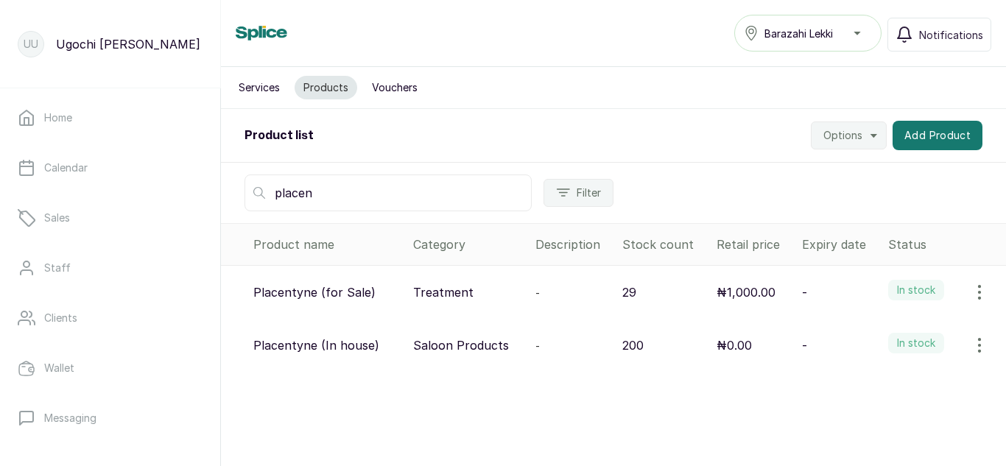
type input "placen"
click at [971, 337] on icon "button" at bounding box center [980, 346] width 18 height 18
click at [895, 385] on span "View" at bounding box center [917, 387] width 141 height 18
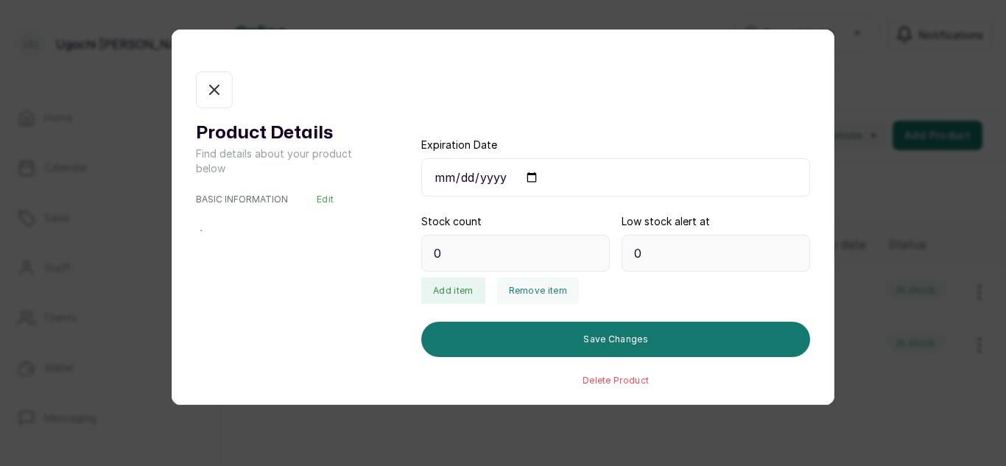
type input "200"
click at [528, 294] on button "Remove item" at bounding box center [538, 291] width 82 height 27
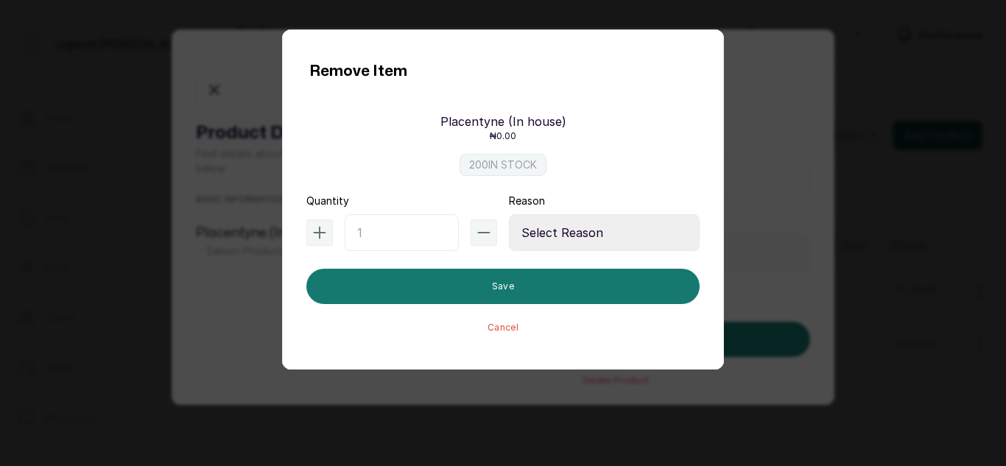
click at [388, 234] on input "text" at bounding box center [402, 232] width 114 height 37
type input "12"
click at [602, 229] on select "Select Reason Internal Use New Stock Damaged Adjustment Transfer Return Other" at bounding box center [604, 232] width 191 height 37
select select "internal_use"
click at [509, 214] on select "Select Reason Internal Use New Stock Damaged Adjustment Transfer Return Other" at bounding box center [604, 232] width 191 height 37
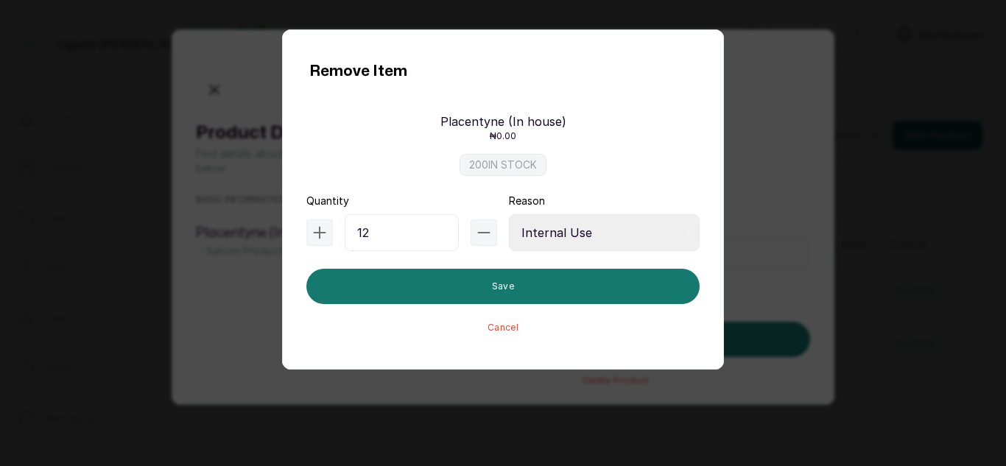
click at [508, 332] on button "Cancel" at bounding box center [503, 328] width 31 height 12
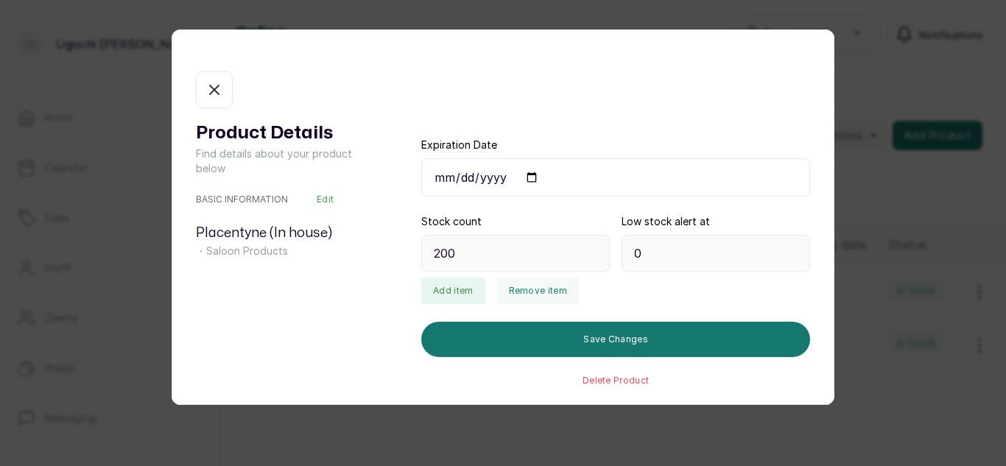
click at [220, 85] on icon "button" at bounding box center [215, 90] width 18 height 18
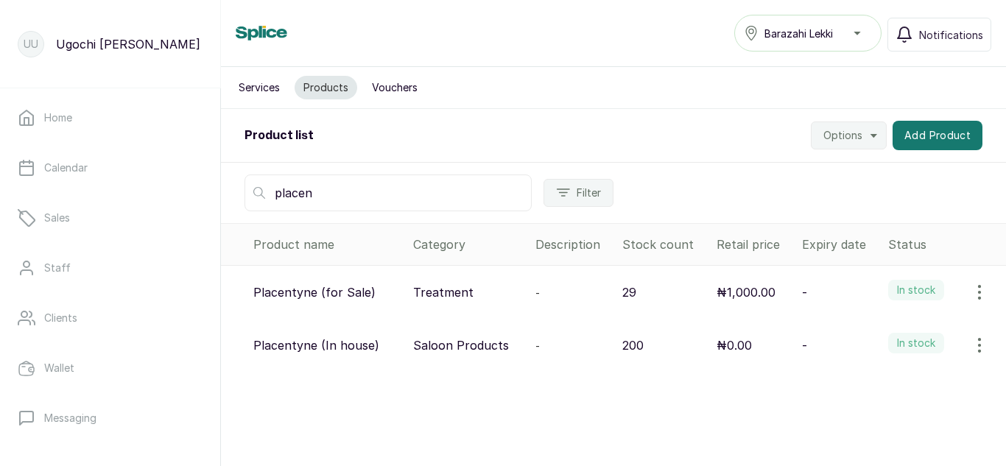
click at [658, 390] on div "Services Products Vouchers Product list Options Add Product placen Filter Produ…" at bounding box center [613, 256] width 785 height 378
click at [311, 312] on td "Placentyne (for Sale)" at bounding box center [314, 293] width 186 height 54
click at [658, 315] on td "29" at bounding box center [664, 293] width 94 height 54
click at [629, 290] on p "29" at bounding box center [630, 293] width 14 height 18
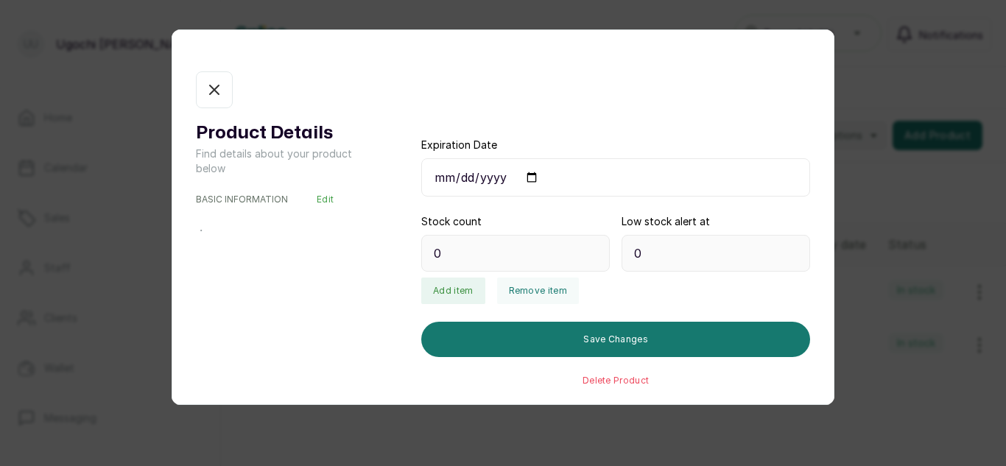
click at [906, 388] on div "Product Details Find details about your product below BASIC INFORMATION Edit ・ …" at bounding box center [503, 233] width 1006 height 466
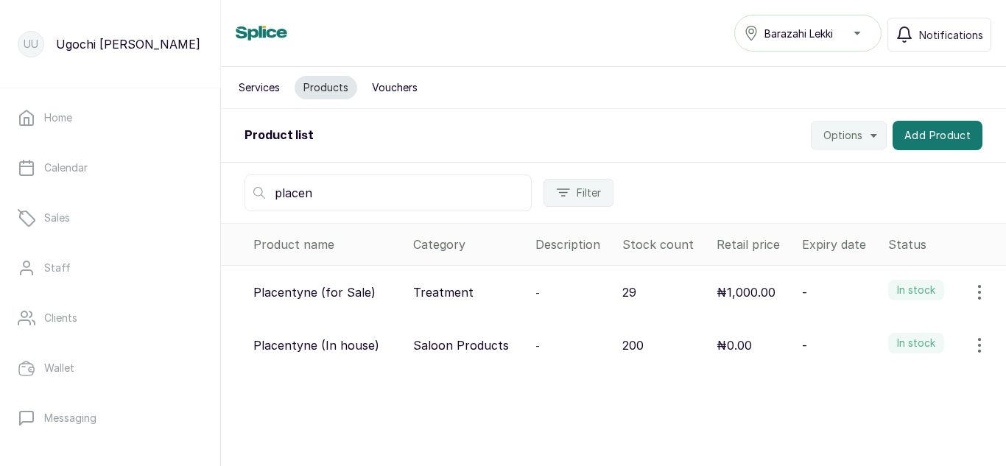
click at [979, 341] on icon "button" at bounding box center [979, 345] width 1 height 13
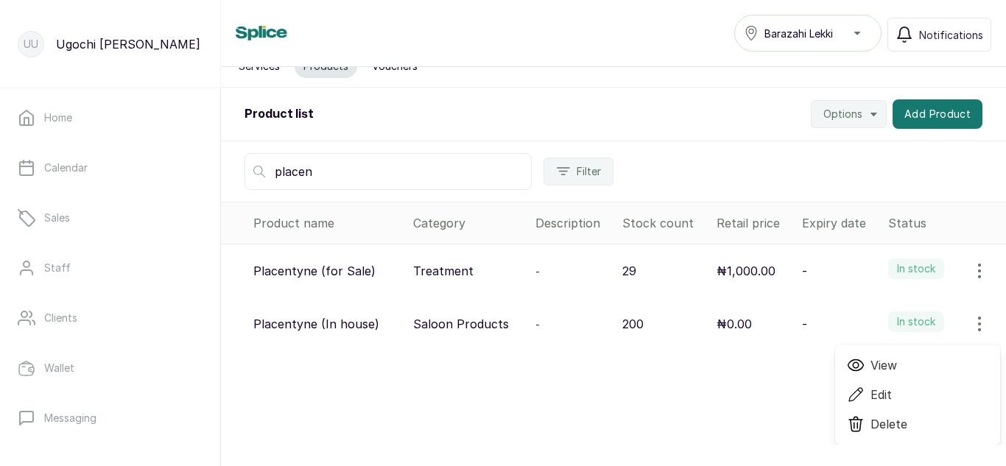
click at [895, 429] on span "Delete" at bounding box center [889, 425] width 37 height 18
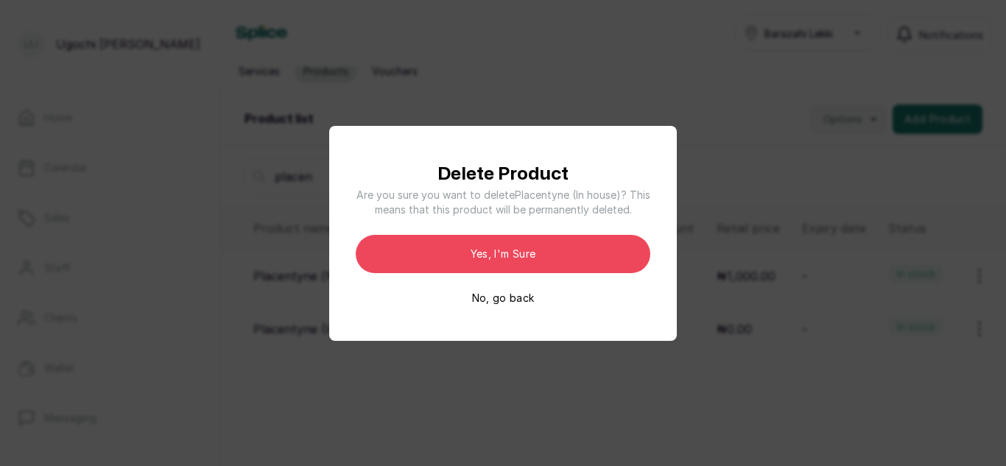
scroll to position [0, 0]
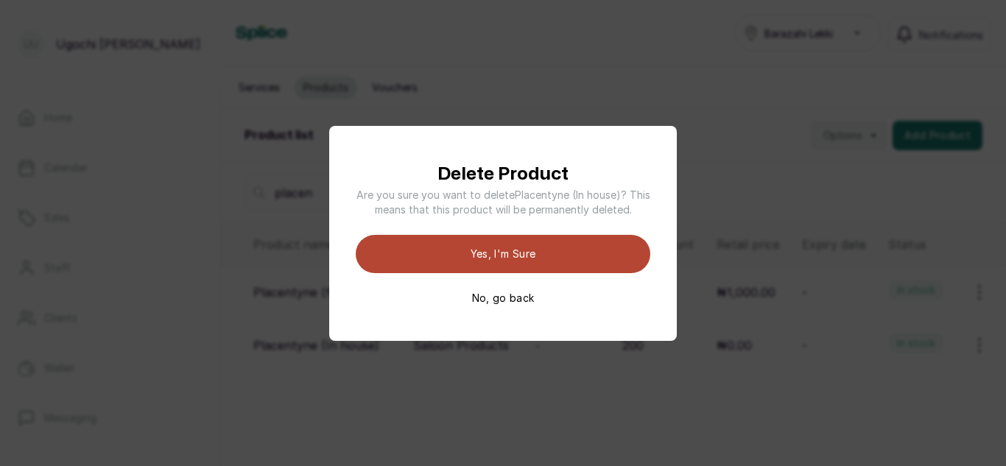
click at [552, 251] on button "Yes, I'm sure" at bounding box center [503, 254] width 295 height 38
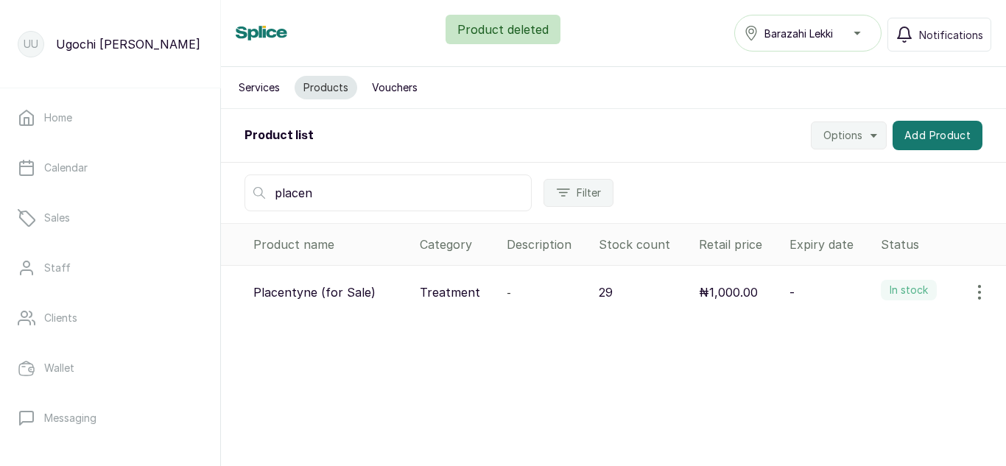
click at [974, 282] on button "button" at bounding box center [979, 292] width 41 height 29
click at [878, 328] on span "View" at bounding box center [884, 334] width 27 height 18
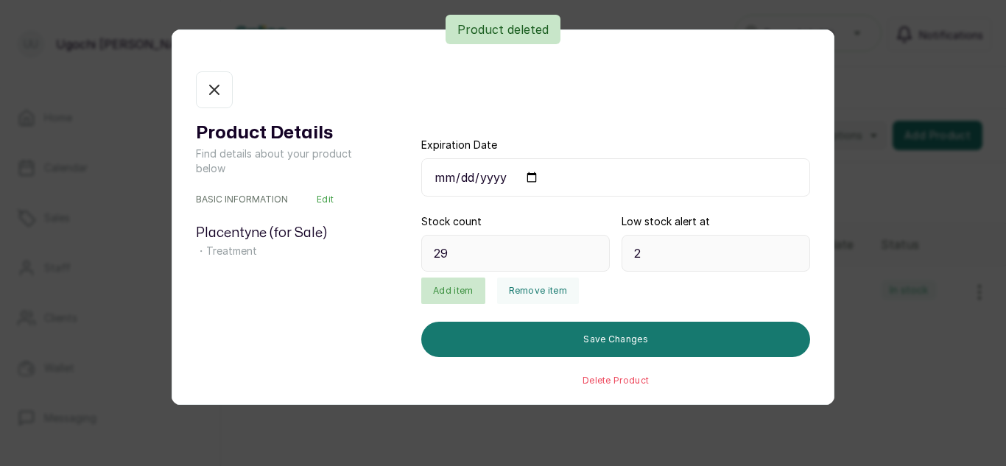
click at [444, 287] on button "Add item" at bounding box center [452, 291] width 63 height 27
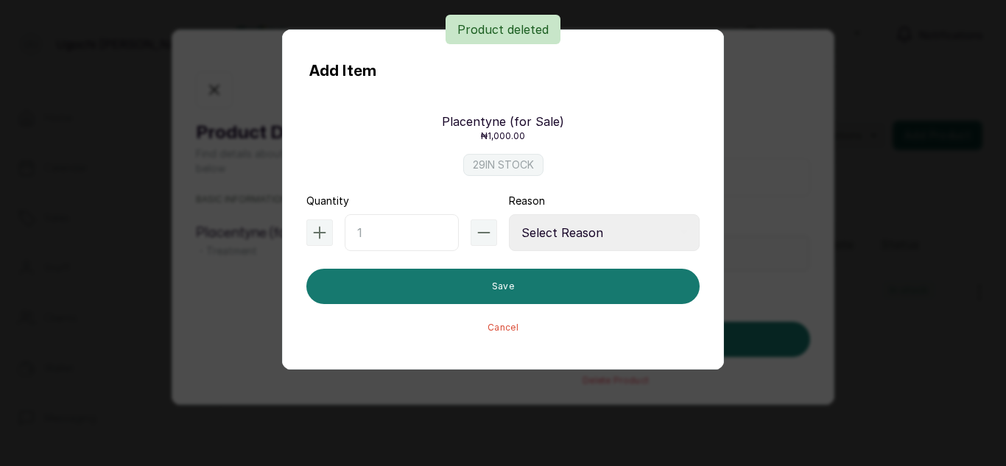
click at [379, 231] on input "text" at bounding box center [402, 232] width 114 height 37
click at [93, 313] on div "Add Item Placentyne (for Sale) ₦1,000.00 29 IN STOCK Quantity Reason Select Rea…" at bounding box center [503, 233] width 1006 height 466
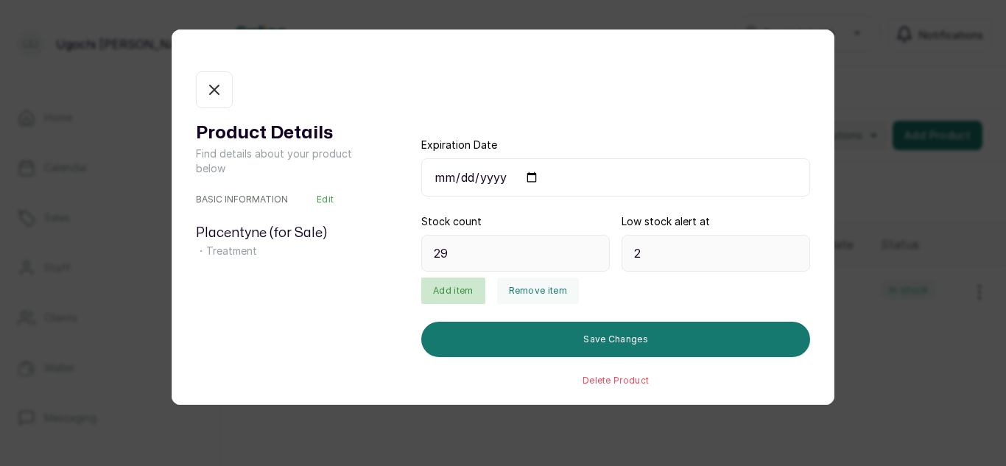
click at [446, 293] on button "Add item" at bounding box center [452, 291] width 63 height 27
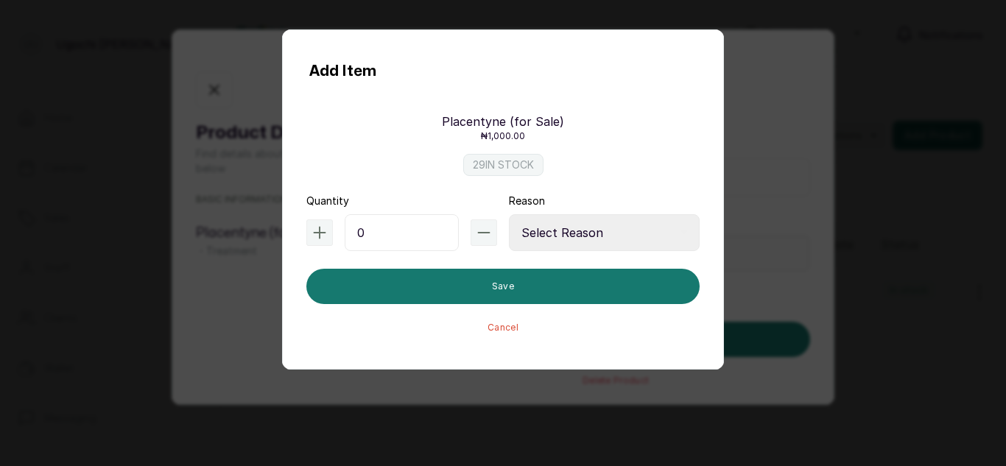
click at [360, 231] on input "0" at bounding box center [402, 232] width 114 height 37
type input "187"
click at [590, 221] on select "Select Reason Internal Use New Stock Damaged Adjustment Transfer Return Other" at bounding box center [604, 232] width 191 height 37
select select "adjustment"
click at [509, 214] on select "Select Reason Internal Use New Stock Damaged Adjustment Transfer Return Other" at bounding box center [604, 232] width 191 height 37
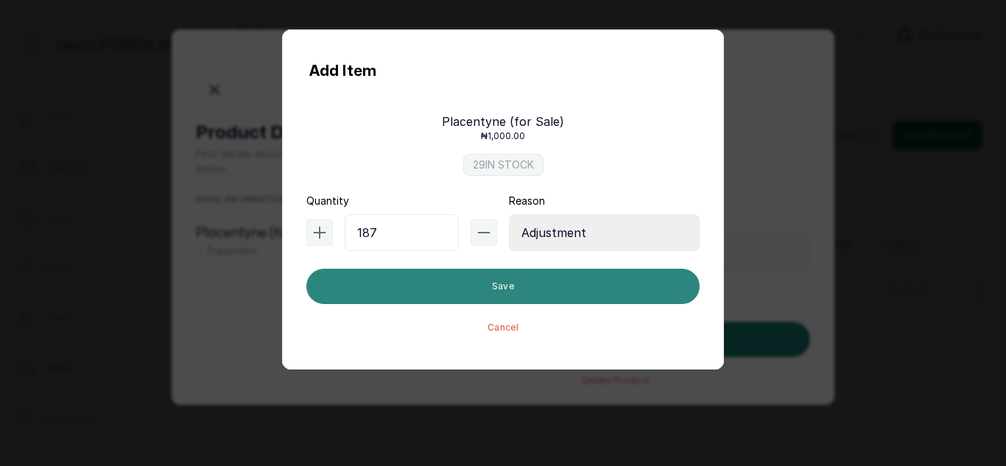
click at [536, 279] on button "Save" at bounding box center [503, 286] width 393 height 35
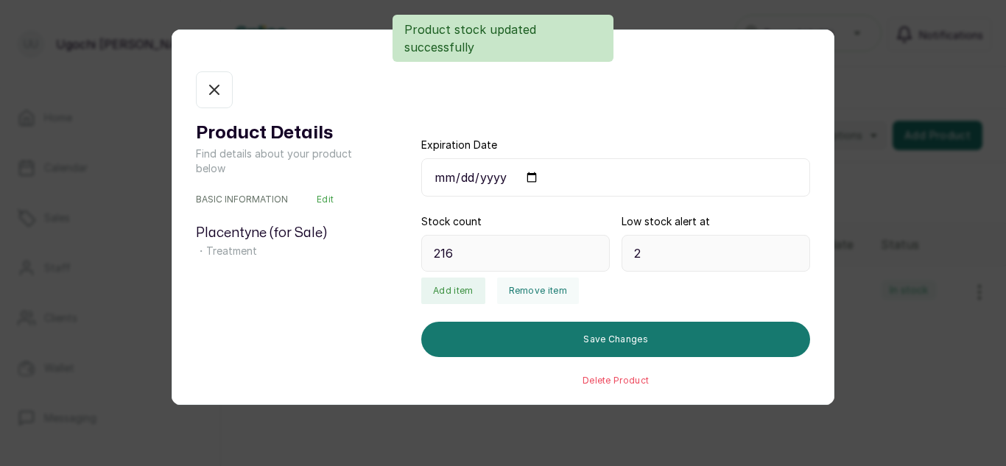
type input "216"
click at [216, 99] on button "In stock" at bounding box center [214, 89] width 37 height 37
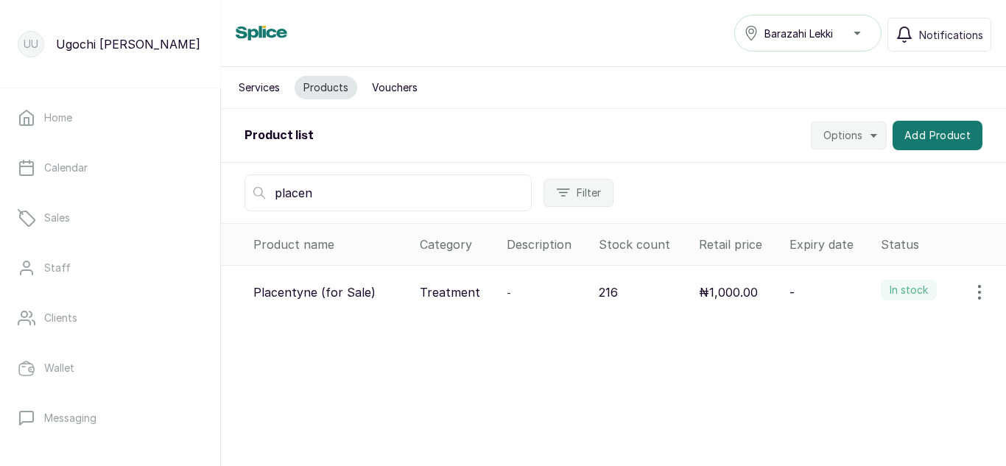
click at [323, 191] on input "placen" at bounding box center [388, 193] width 287 height 37
type input "p"
click at [953, 122] on button "Add Product" at bounding box center [938, 135] width 90 height 29
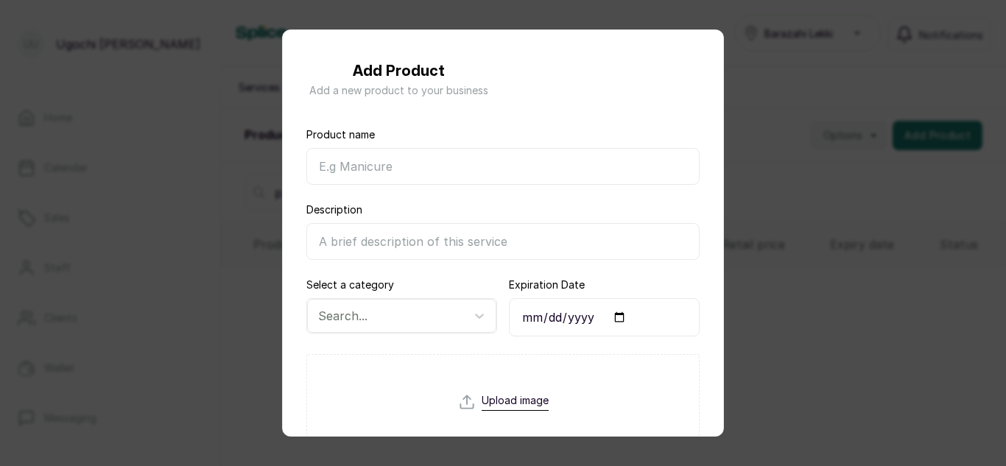
click at [405, 162] on input "Product name" at bounding box center [503, 166] width 393 height 37
type input "shine n jam"
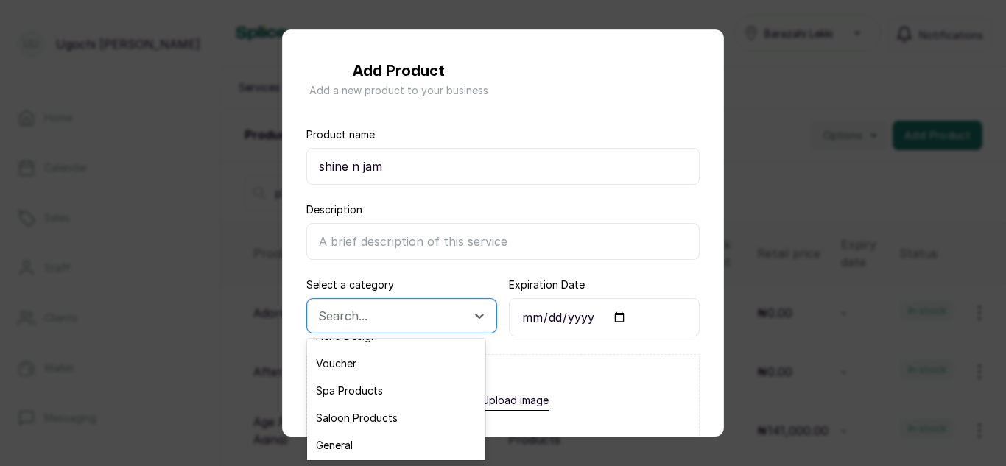
scroll to position [53, 0]
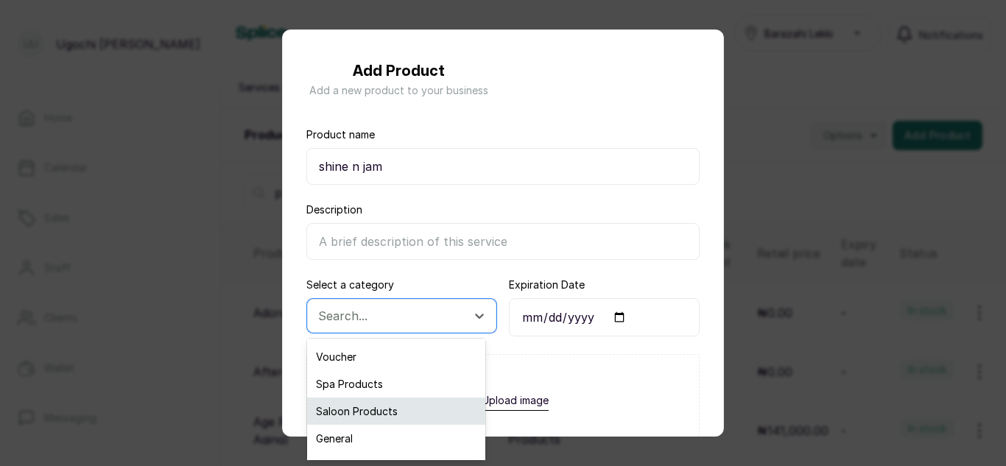
click at [371, 406] on div "Saloon Products" at bounding box center [396, 411] width 178 height 27
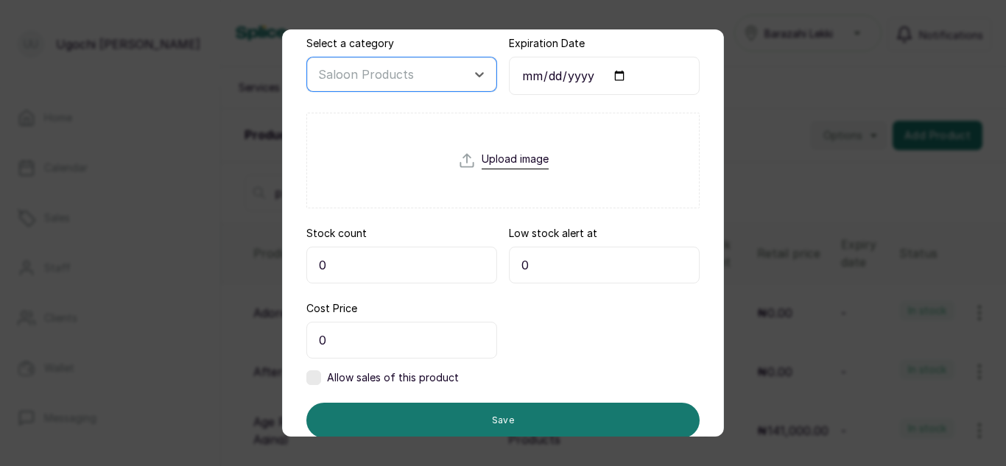
scroll to position [291, 0]
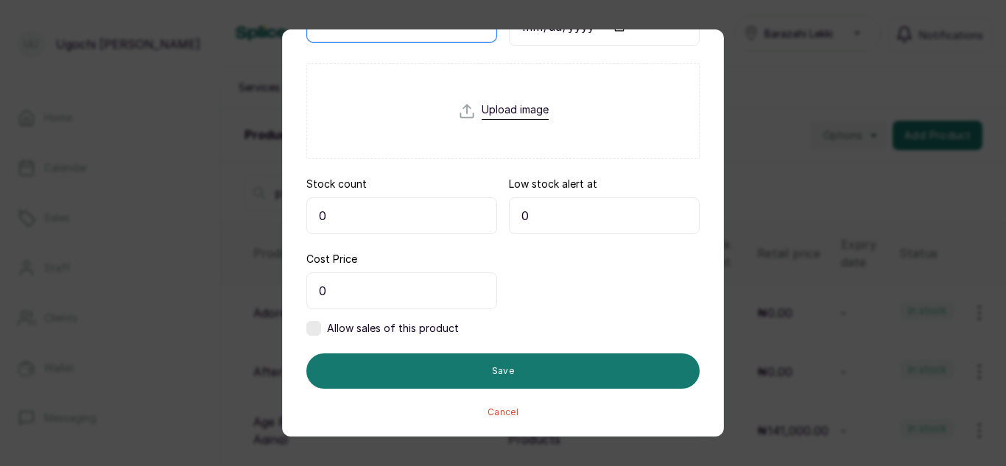
click at [347, 209] on input "0" at bounding box center [402, 215] width 191 height 37
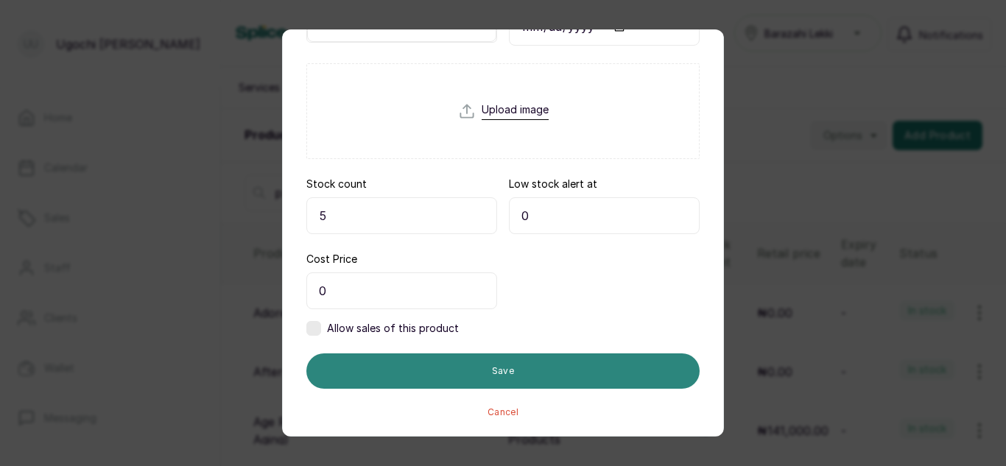
type input "5"
click at [526, 363] on button "Save" at bounding box center [503, 371] width 393 height 35
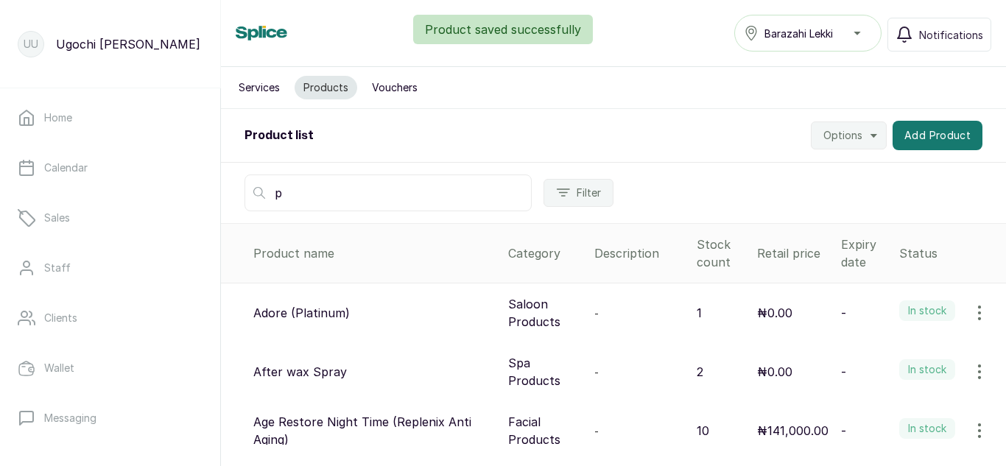
click at [343, 186] on input "p" at bounding box center [388, 193] width 287 height 37
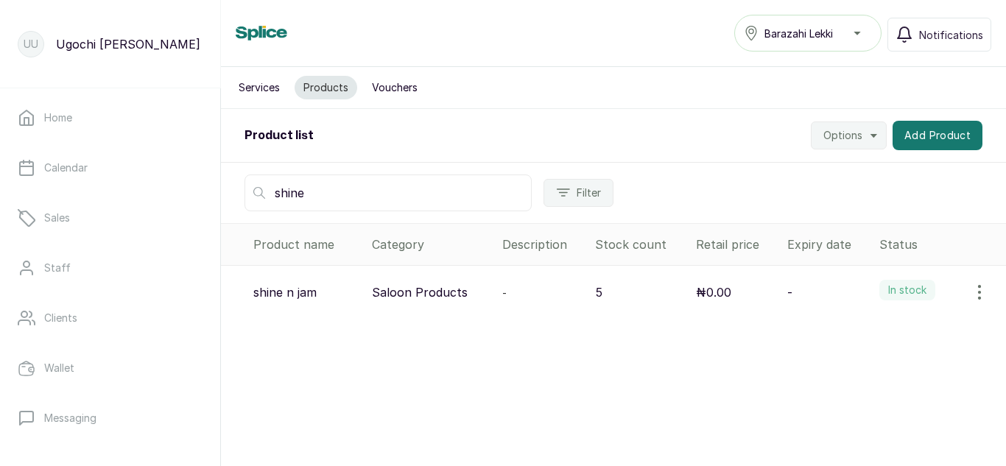
type input "shine"
click at [977, 284] on icon "button" at bounding box center [980, 293] width 18 height 18
click at [871, 355] on span "Edit" at bounding box center [881, 363] width 21 height 18
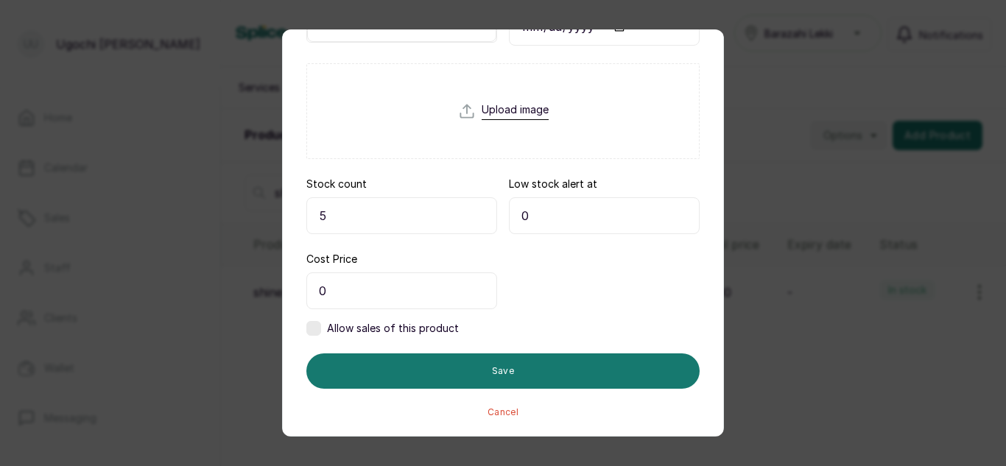
click at [346, 209] on input "5" at bounding box center [402, 215] width 191 height 37
type input "6"
click at [321, 327] on label at bounding box center [314, 328] width 15 height 15
click at [537, 290] on input "text" at bounding box center [604, 291] width 191 height 37
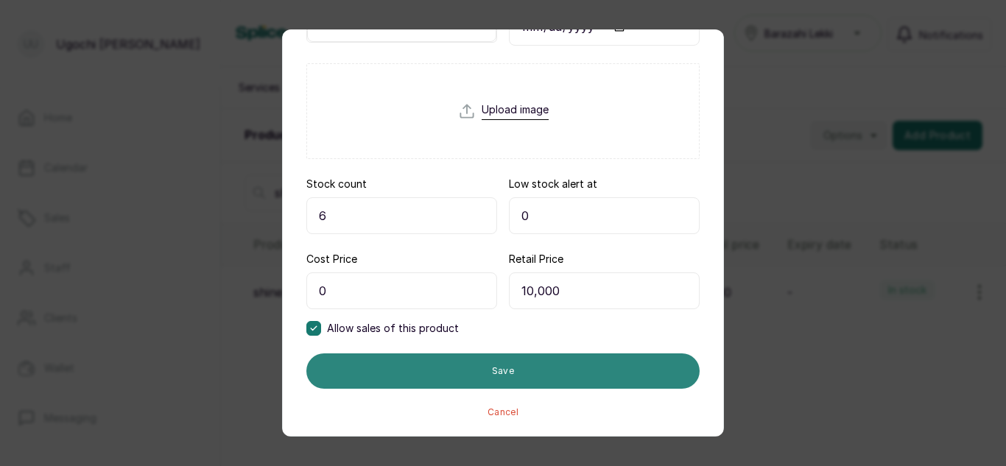
type input "10,000"
click at [549, 370] on button "Save" at bounding box center [503, 371] width 393 height 35
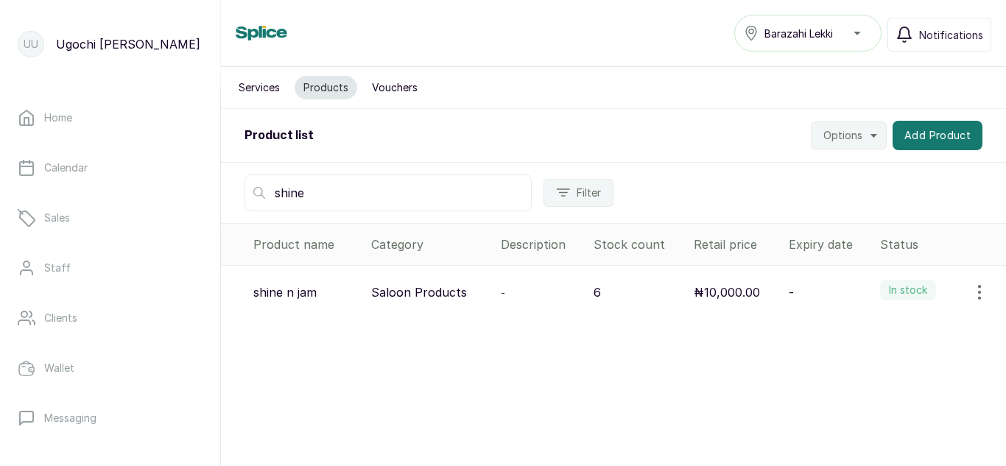
click at [255, 92] on button "Services" at bounding box center [259, 88] width 59 height 24
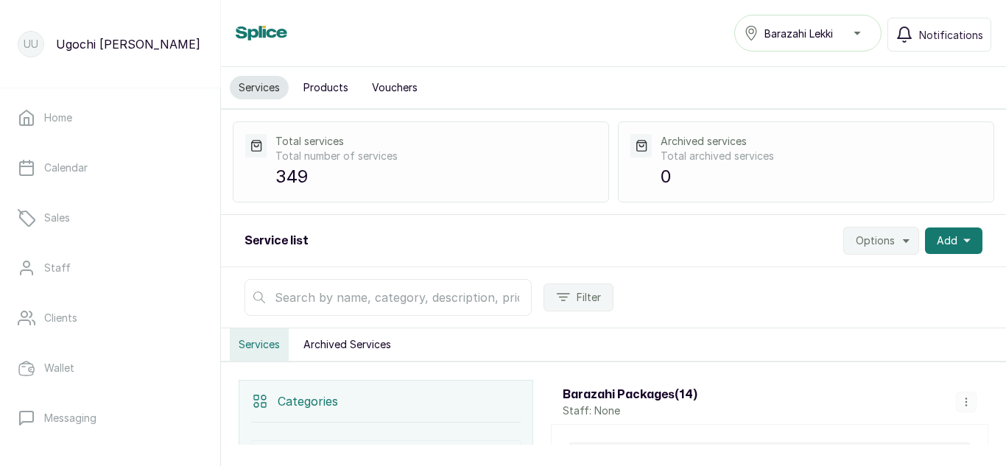
click at [441, 304] on input "text" at bounding box center [388, 297] width 287 height 37
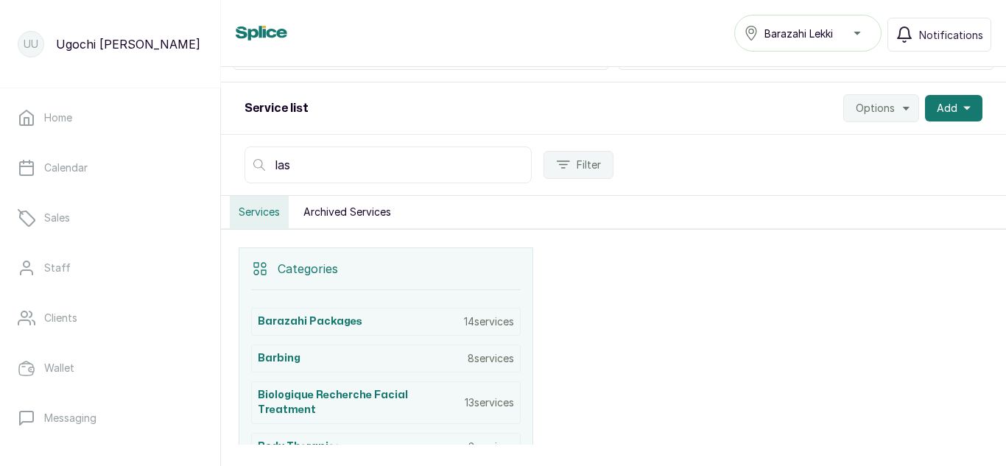
scroll to position [145, 0]
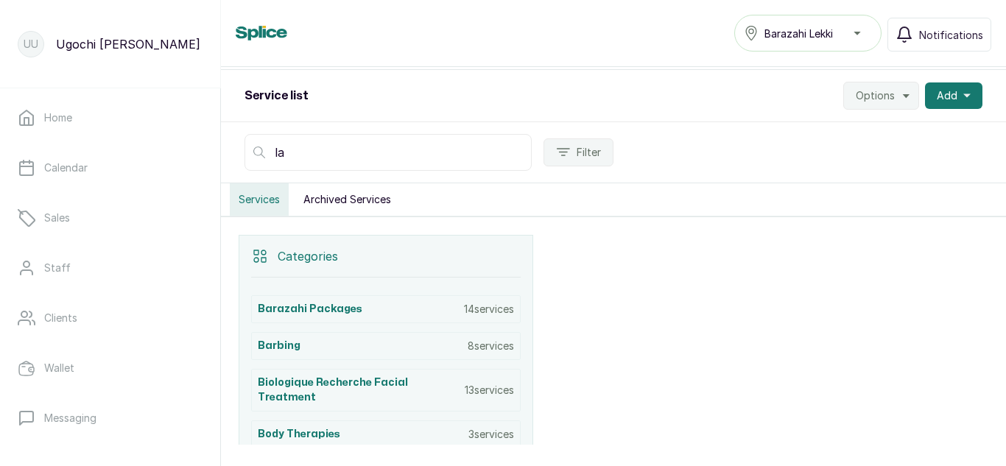
type input "l"
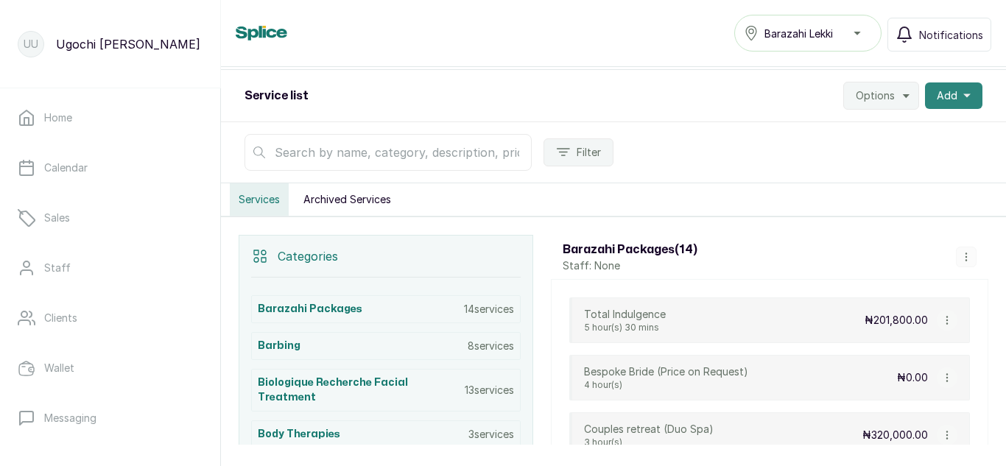
click at [940, 95] on span "Add" at bounding box center [947, 95] width 21 height 15
click at [842, 139] on span "Add Service" at bounding box center [900, 136] width 141 height 18
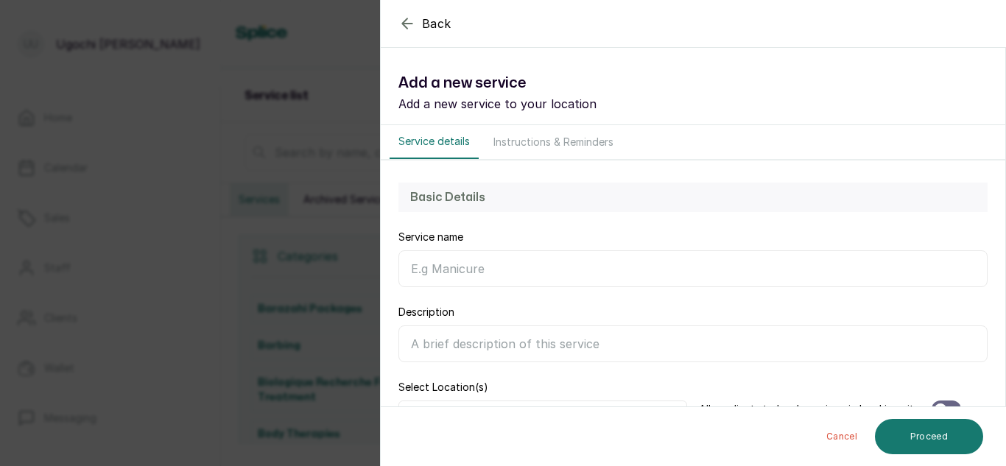
click at [442, 265] on input "Service name" at bounding box center [693, 269] width 589 height 37
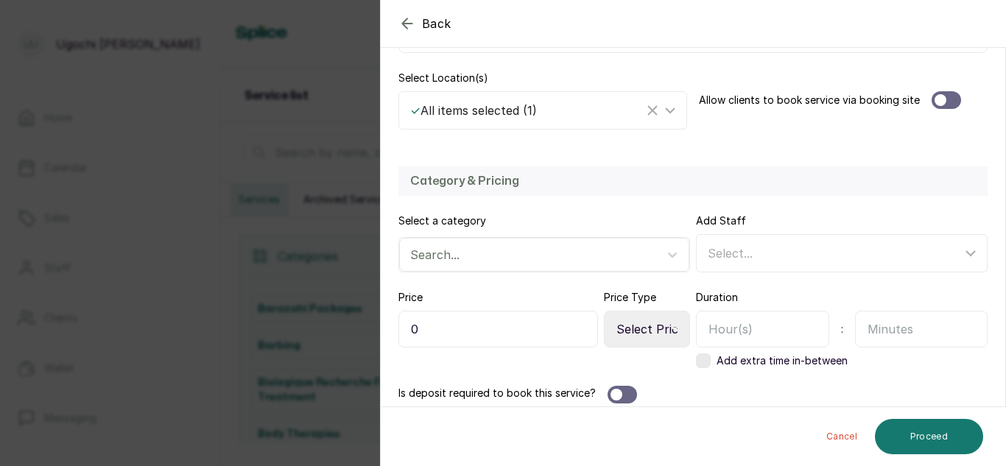
scroll to position [321, 0]
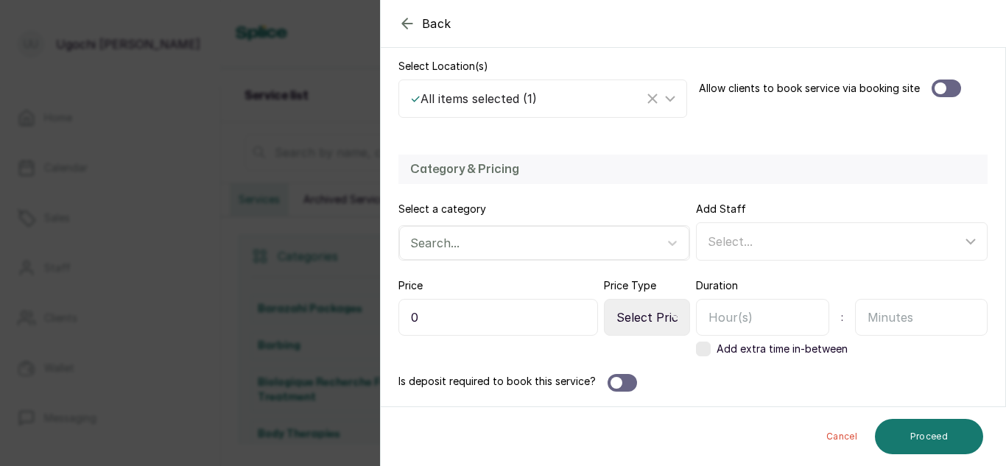
type input "Fixing of Lashes"
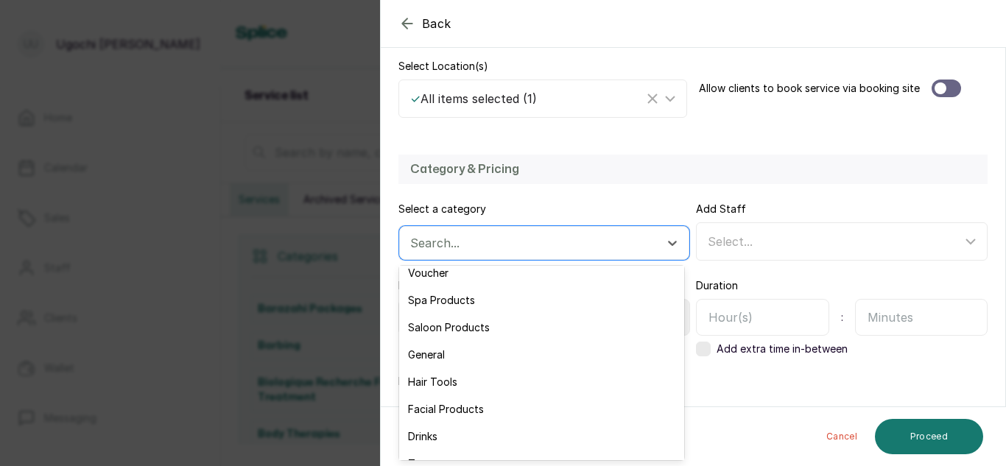
scroll to position [0, 0]
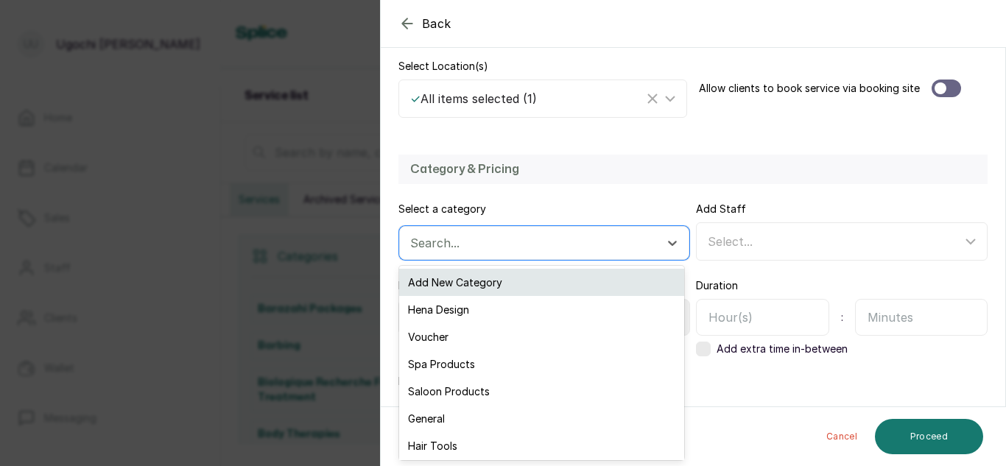
click at [468, 270] on div "Add New Category" at bounding box center [541, 282] width 285 height 27
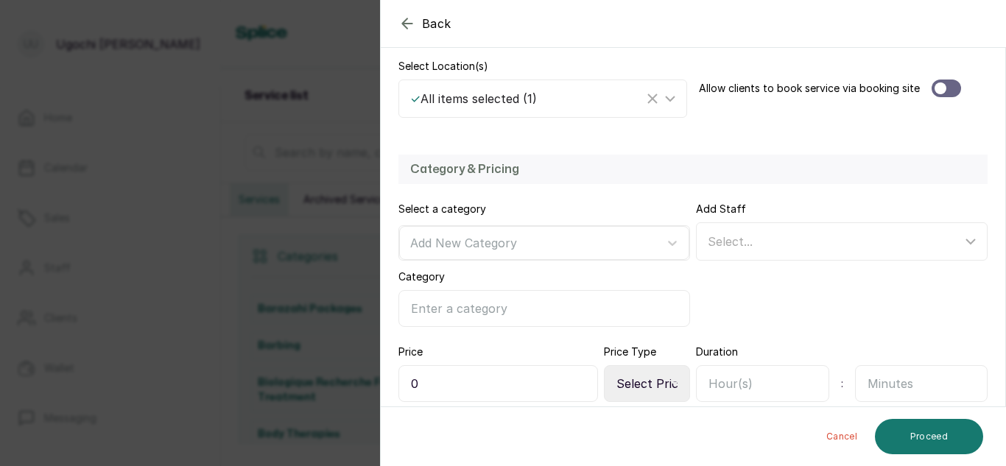
click at [446, 312] on input "Category" at bounding box center [545, 308] width 292 height 37
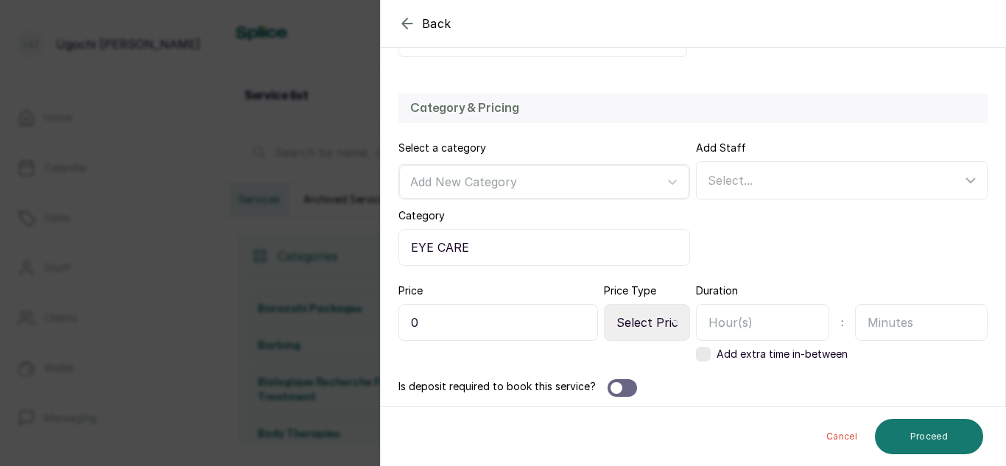
scroll to position [388, 0]
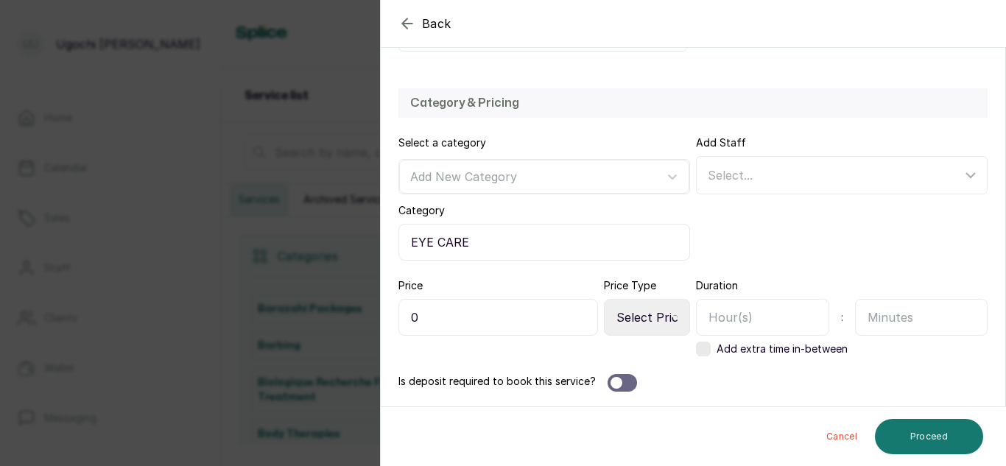
type input "EYE CARE"
click at [413, 312] on input "0" at bounding box center [499, 317] width 200 height 37
type input "10,000"
click at [643, 305] on select "Select Price Type Fixed From" at bounding box center [647, 317] width 86 height 37
select select "fixed"
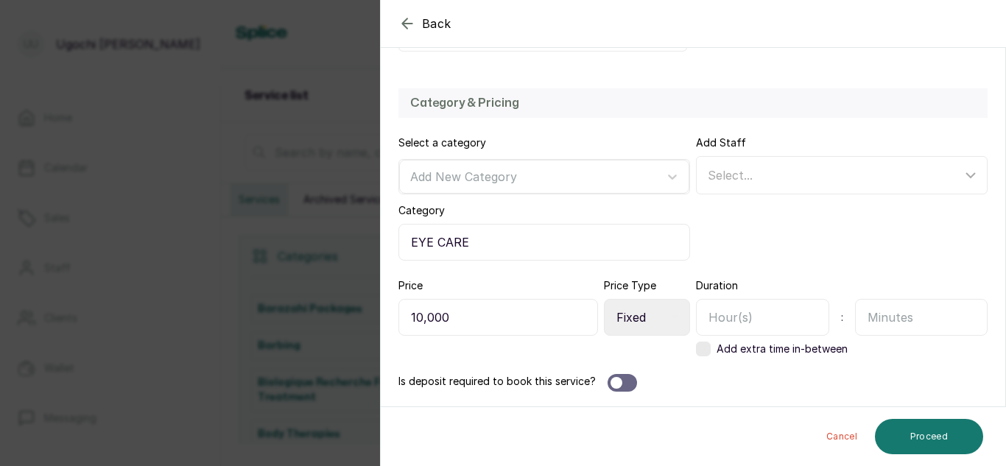
click at [604, 299] on select "Select Price Type Fixed From" at bounding box center [647, 317] width 86 height 37
click at [753, 310] on input "text" at bounding box center [762, 317] width 133 height 37
type input "0"
click at [885, 318] on input "text" at bounding box center [921, 317] width 133 height 37
type input "2"
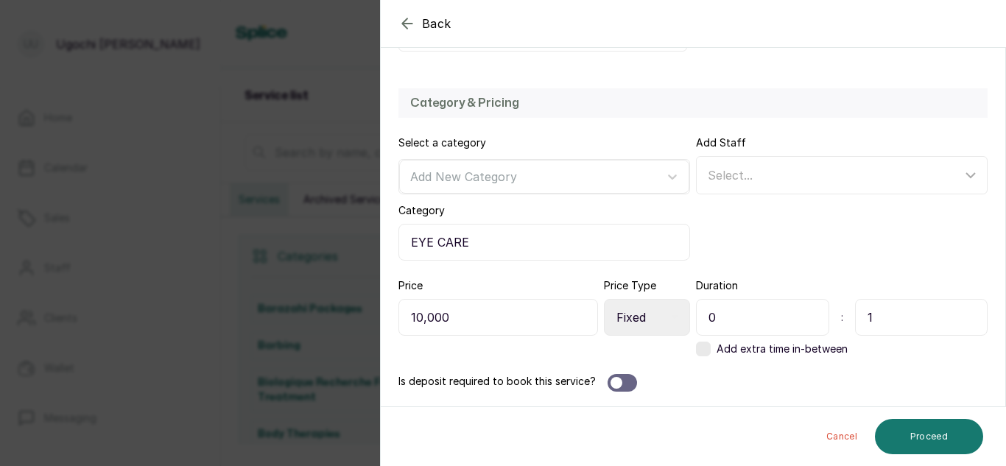
type input "15"
click at [966, 426] on button "Proceed" at bounding box center [929, 436] width 108 height 35
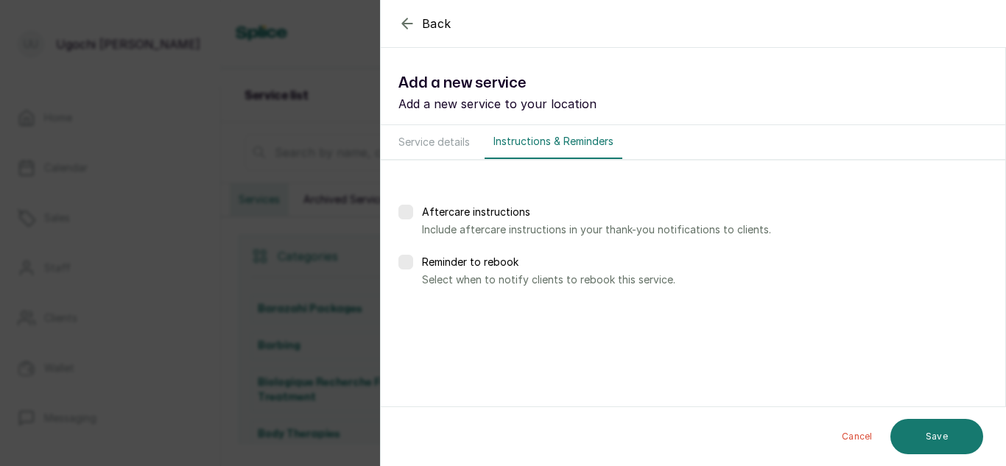
scroll to position [0, 0]
click at [941, 431] on button "Save" at bounding box center [937, 436] width 93 height 35
